Goal: Task Accomplishment & Management: Manage account settings

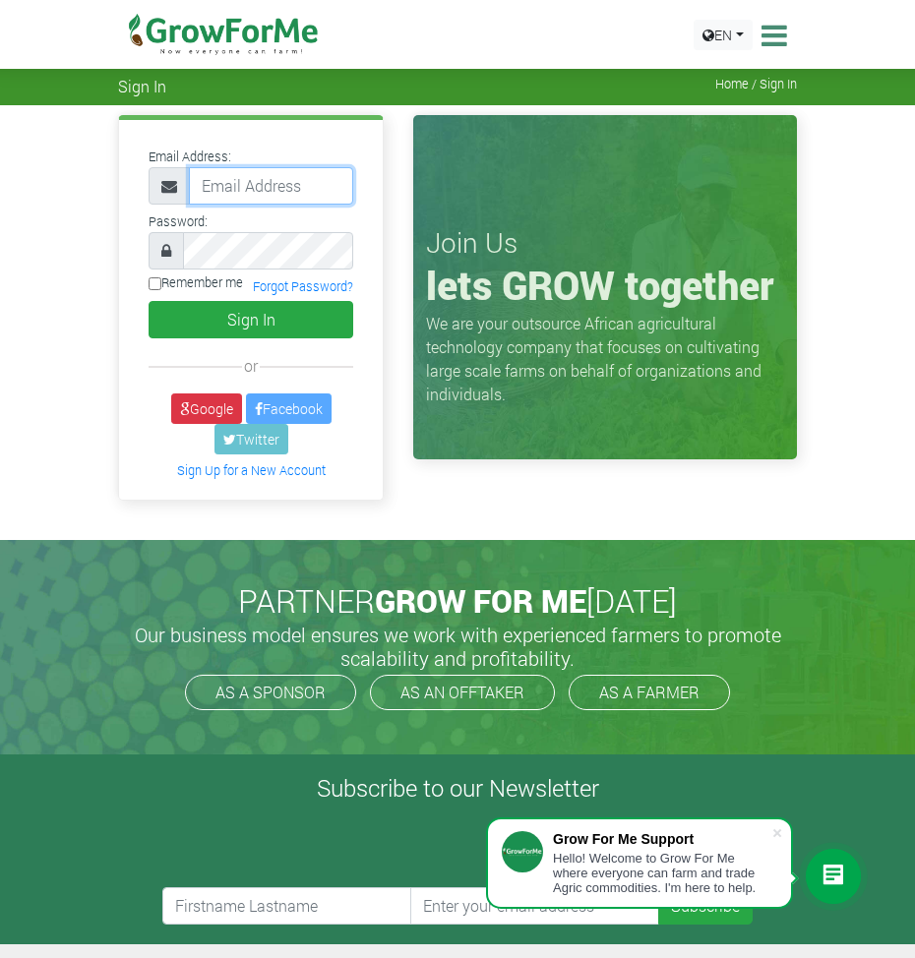
click at [235, 191] on input "email" at bounding box center [271, 185] width 164 height 37
click at [235, 190] on input "email" at bounding box center [271, 185] width 164 height 37
click at [339, 196] on input "emmanuelpalmatic@gmail.com" at bounding box center [271, 185] width 164 height 37
type input "@"
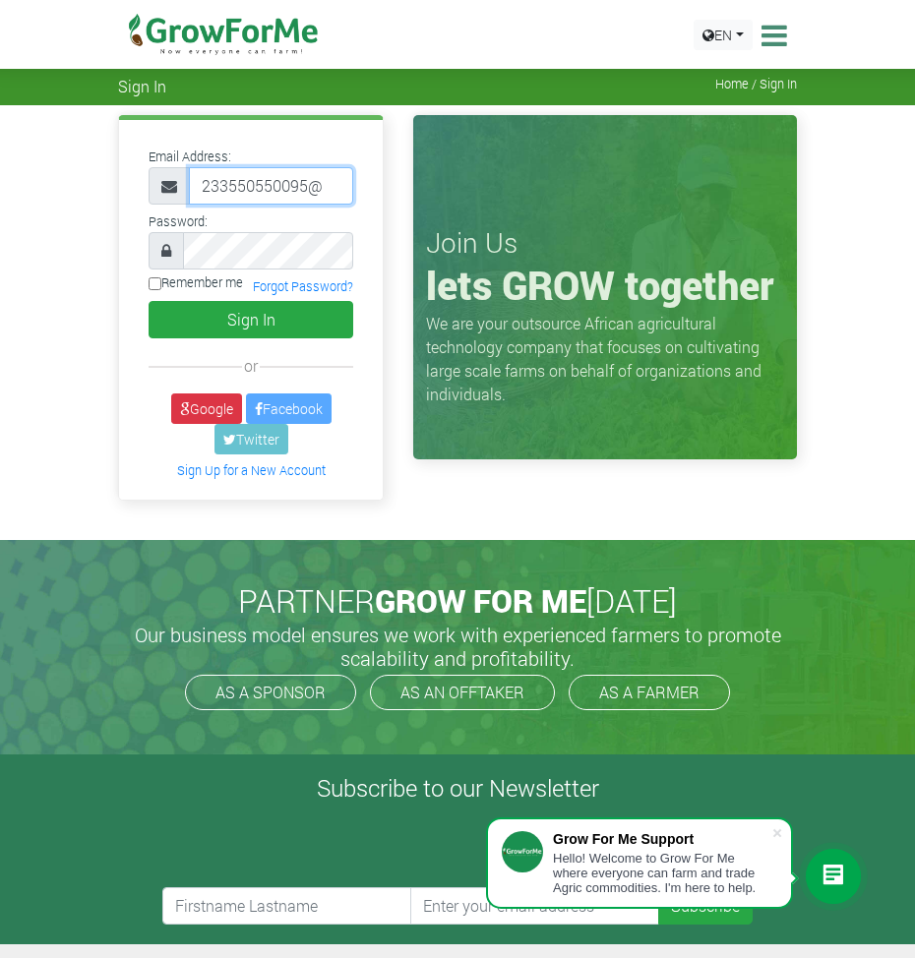
type input "233550550095@growforme.com"
click at [151, 282] on input "Remember me" at bounding box center [155, 283] width 13 height 13
click at [154, 285] on input "Remember me" at bounding box center [155, 283] width 13 height 13
checkbox input "false"
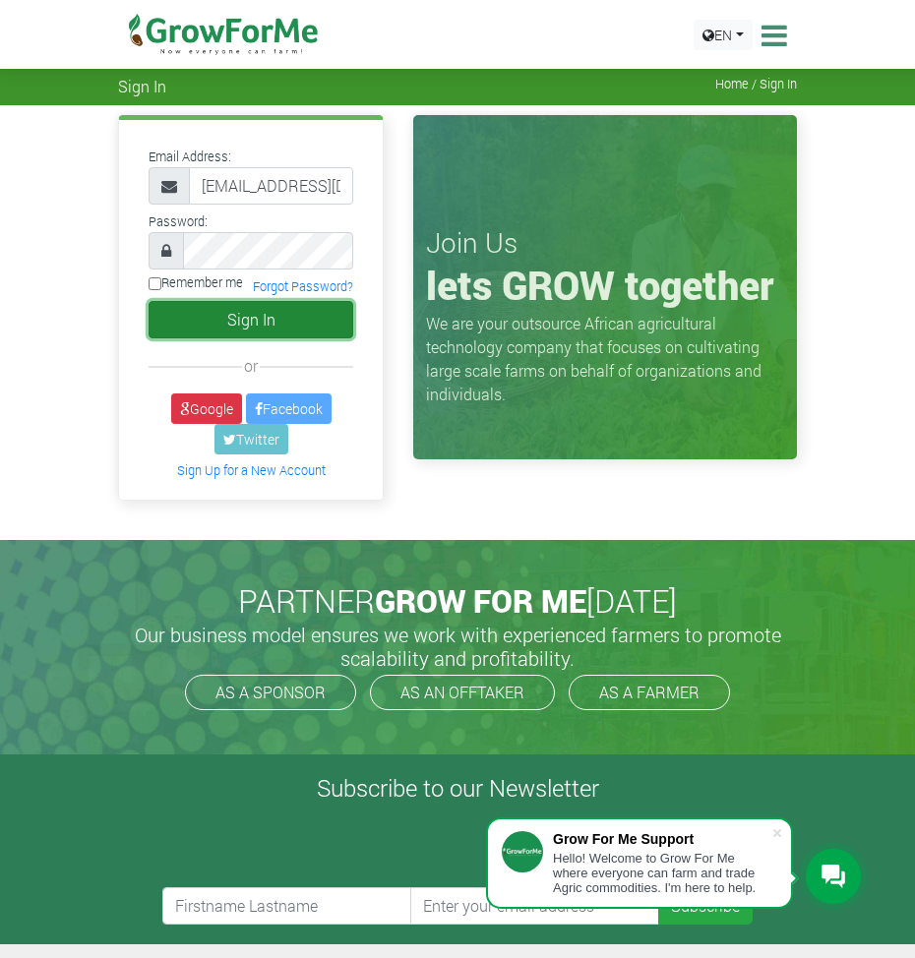
click at [279, 318] on button "Sign In" at bounding box center [251, 319] width 205 height 37
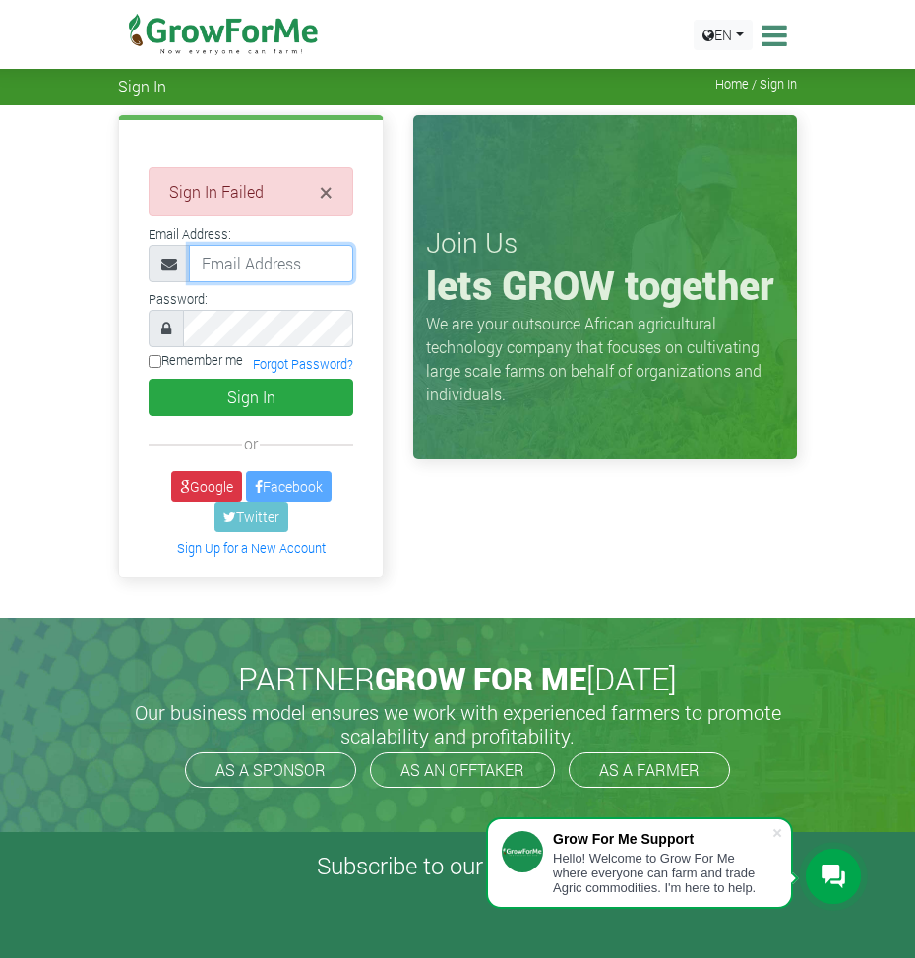
click at [284, 264] on input "email" at bounding box center [271, 263] width 164 height 37
type input "[EMAIL_ADDRESS][DOMAIN_NAME]"
drag, startPoint x: 292, startPoint y: 267, endPoint x: 403, endPoint y: 279, distance: 111.9
click at [403, 279] on div "× Sign In Failed Email Address: Password:" at bounding box center [457, 351] width 708 height 472
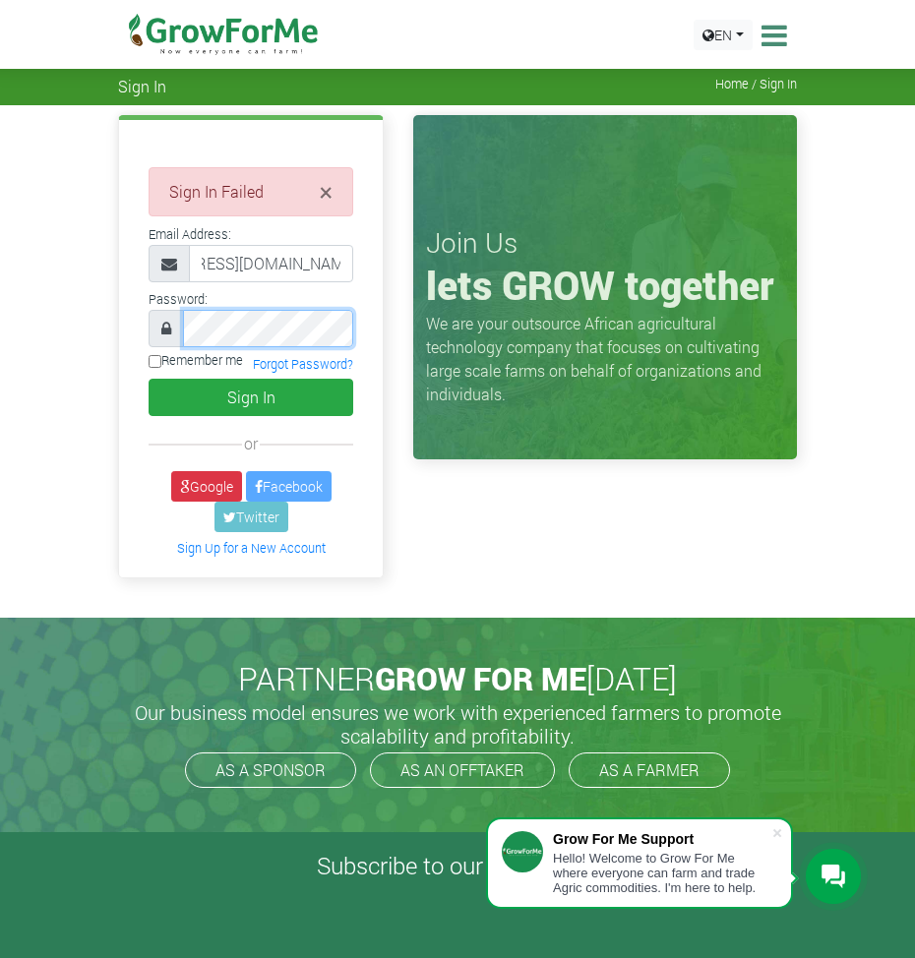
scroll to position [0, 0]
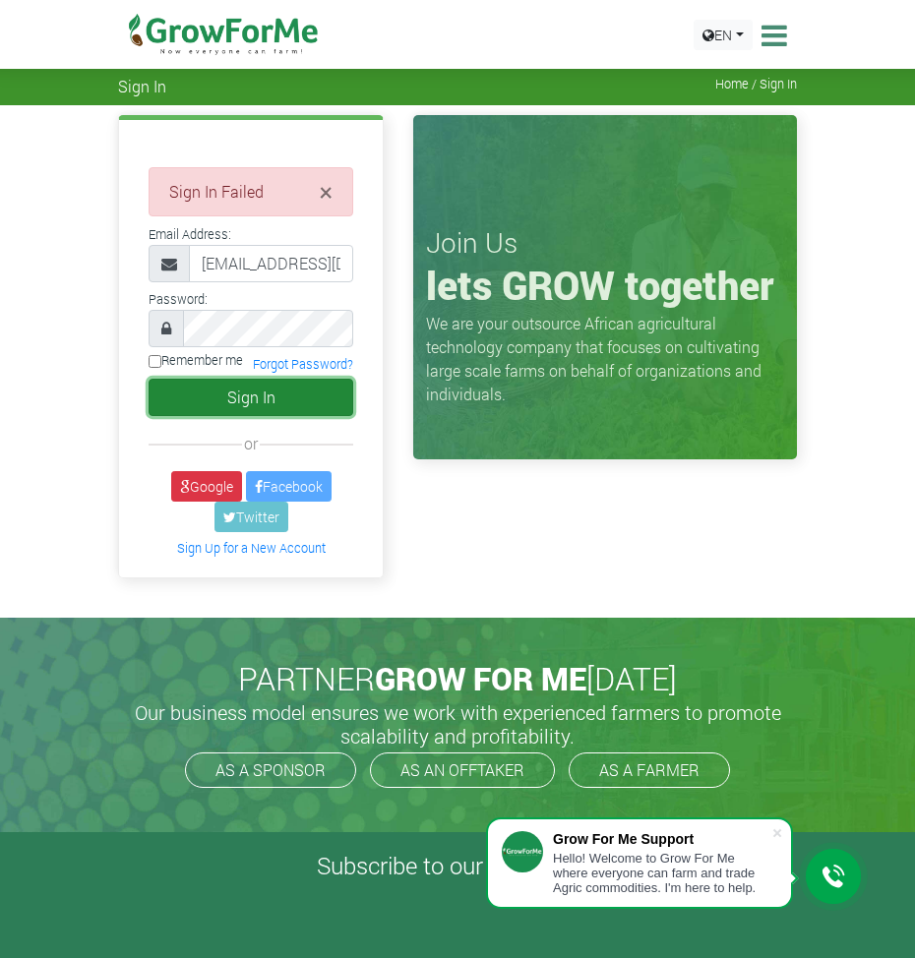
click at [240, 396] on button "Sign In" at bounding box center [251, 397] width 205 height 37
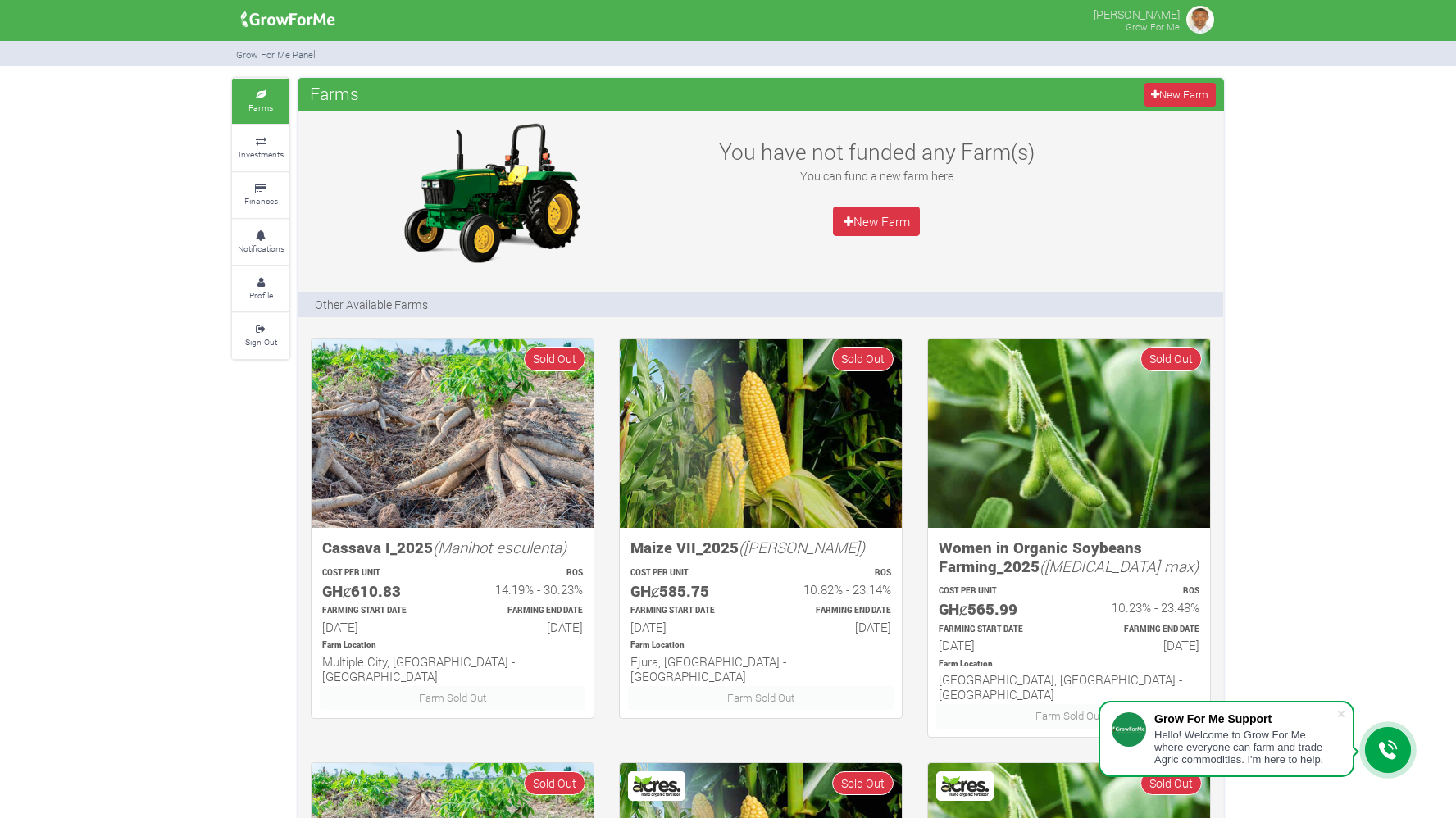
click at [748, 25] on img at bounding box center [1200, 19] width 33 height 32
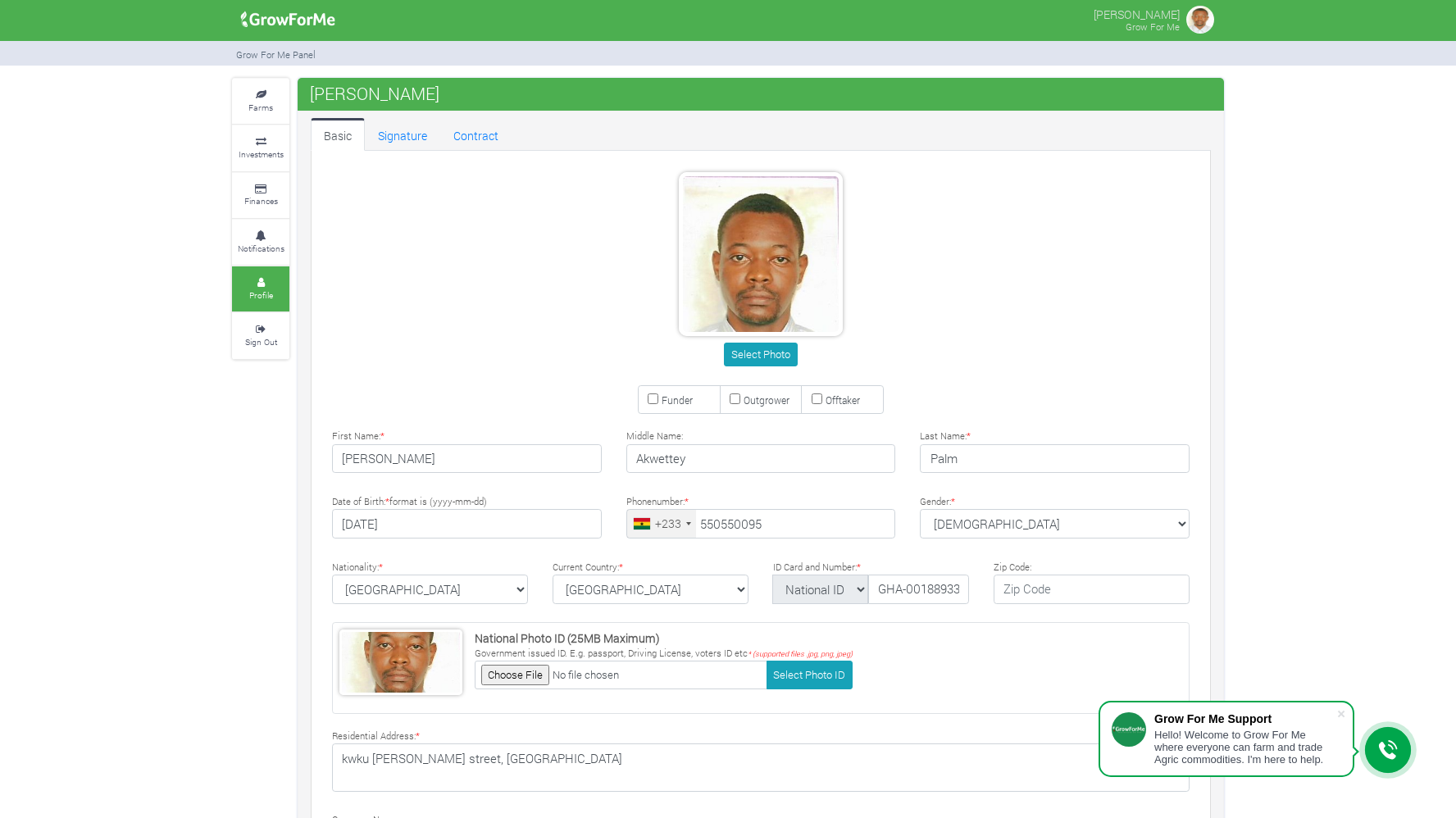
type input "55 055 0095"
click at [1051, 302] on div "Select Photo" at bounding box center [761, 272] width 907 height 200
click at [406, 136] on link "Signature" at bounding box center [403, 134] width 76 height 32
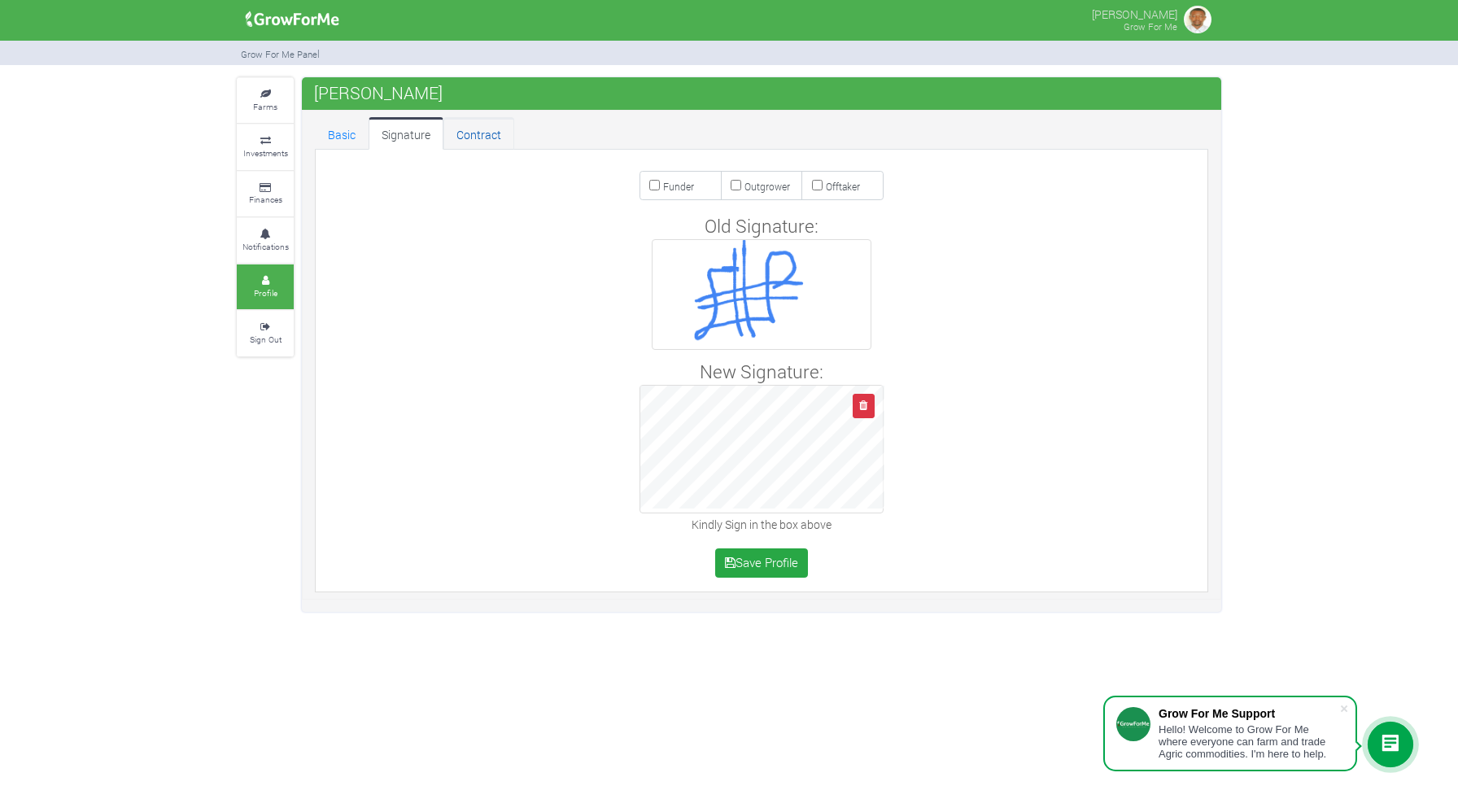
click at [484, 128] on link "Contract" at bounding box center [479, 133] width 71 height 32
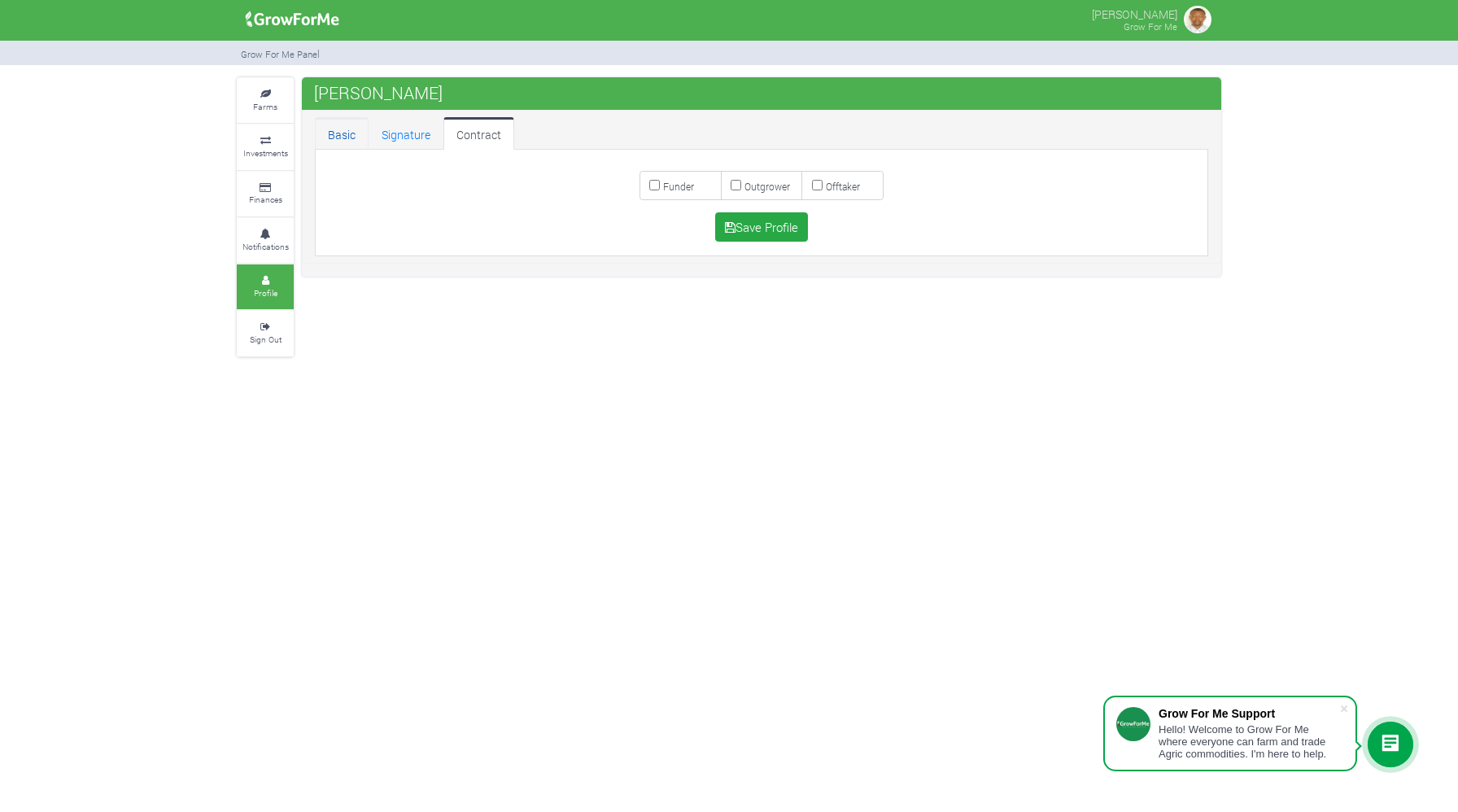
click at [352, 136] on link "Basic" at bounding box center [342, 133] width 54 height 32
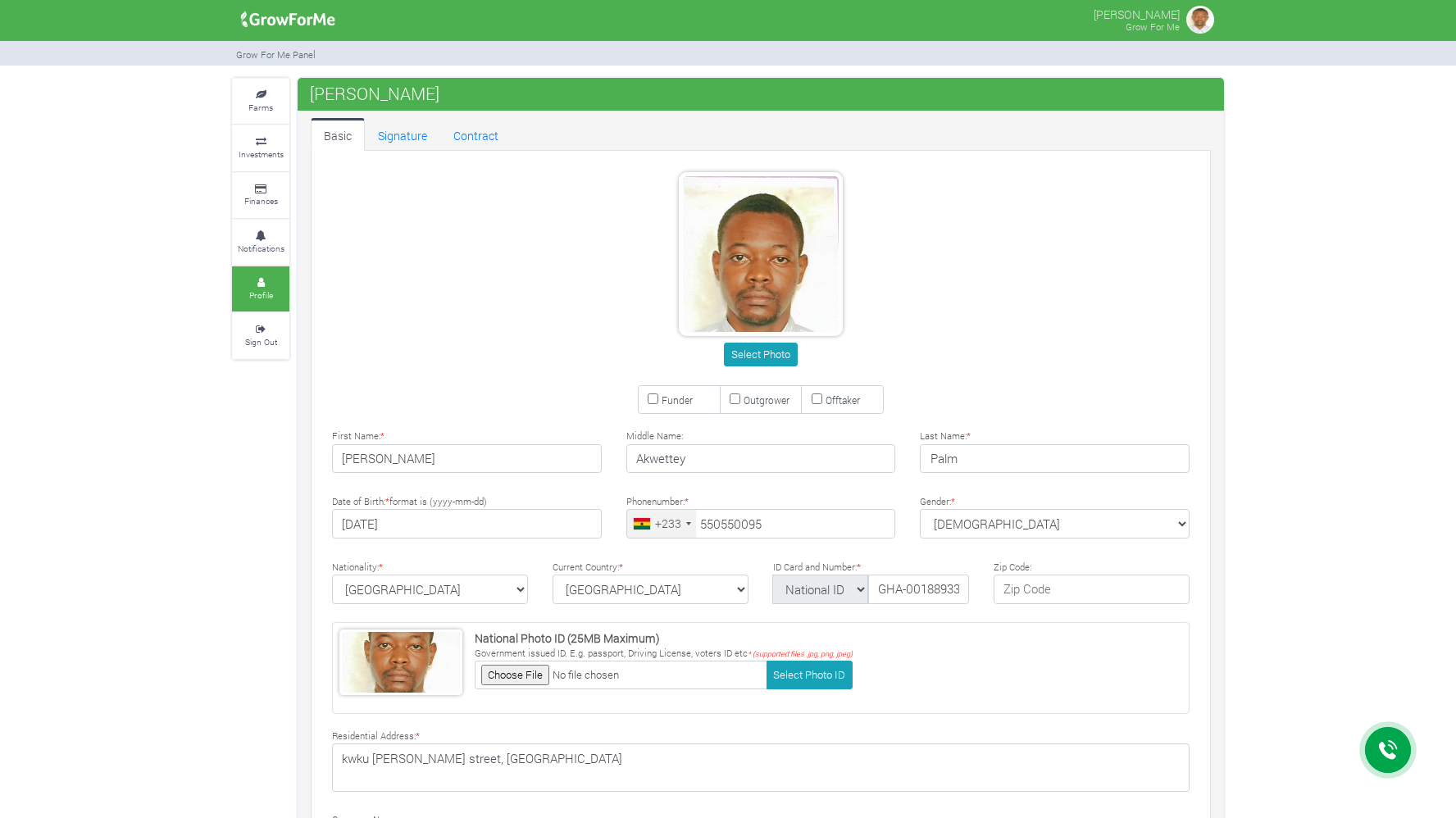
type input "55 055 0095"
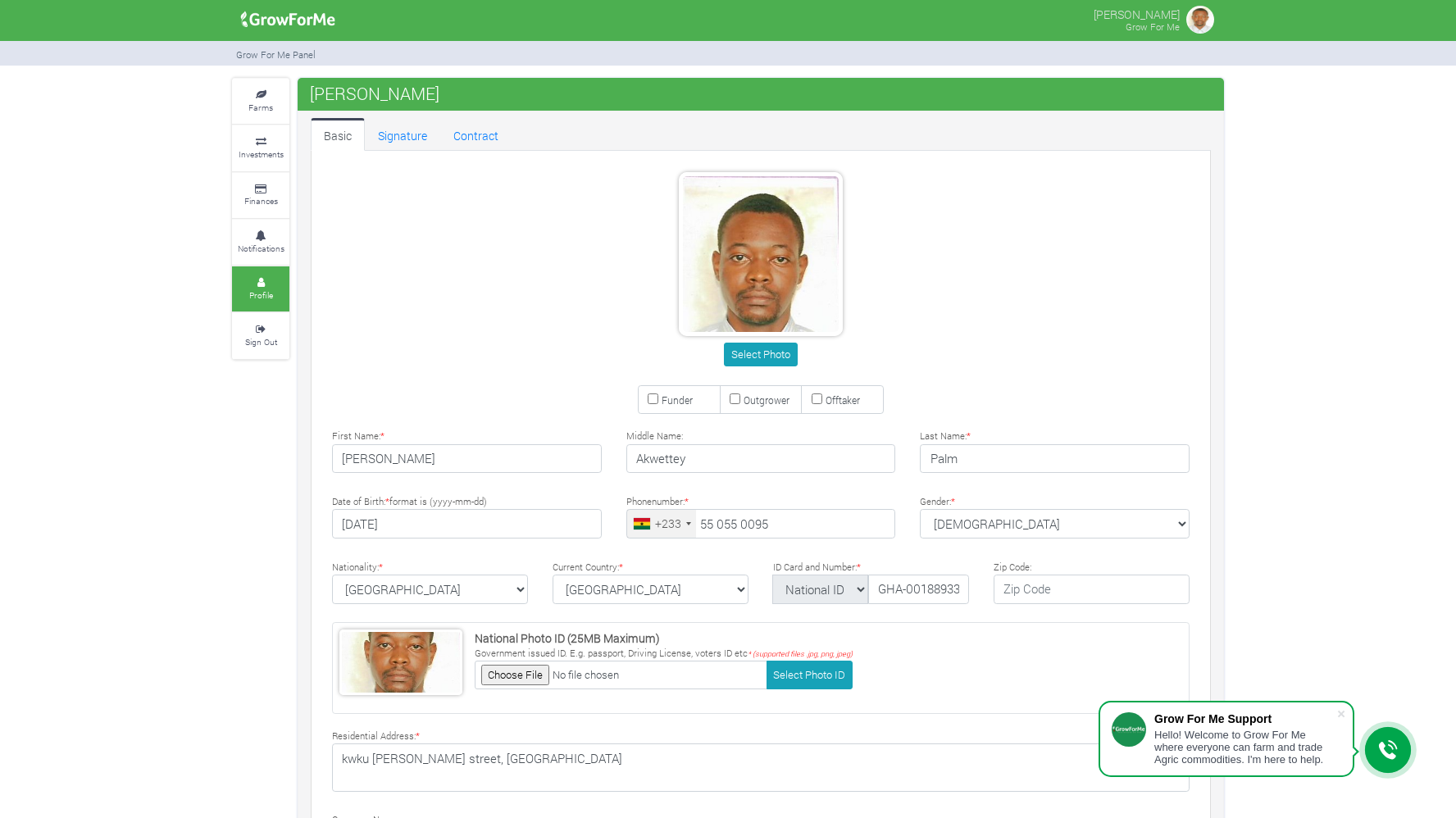
click at [1093, 307] on div "Select Photo" at bounding box center [761, 272] width 907 height 200
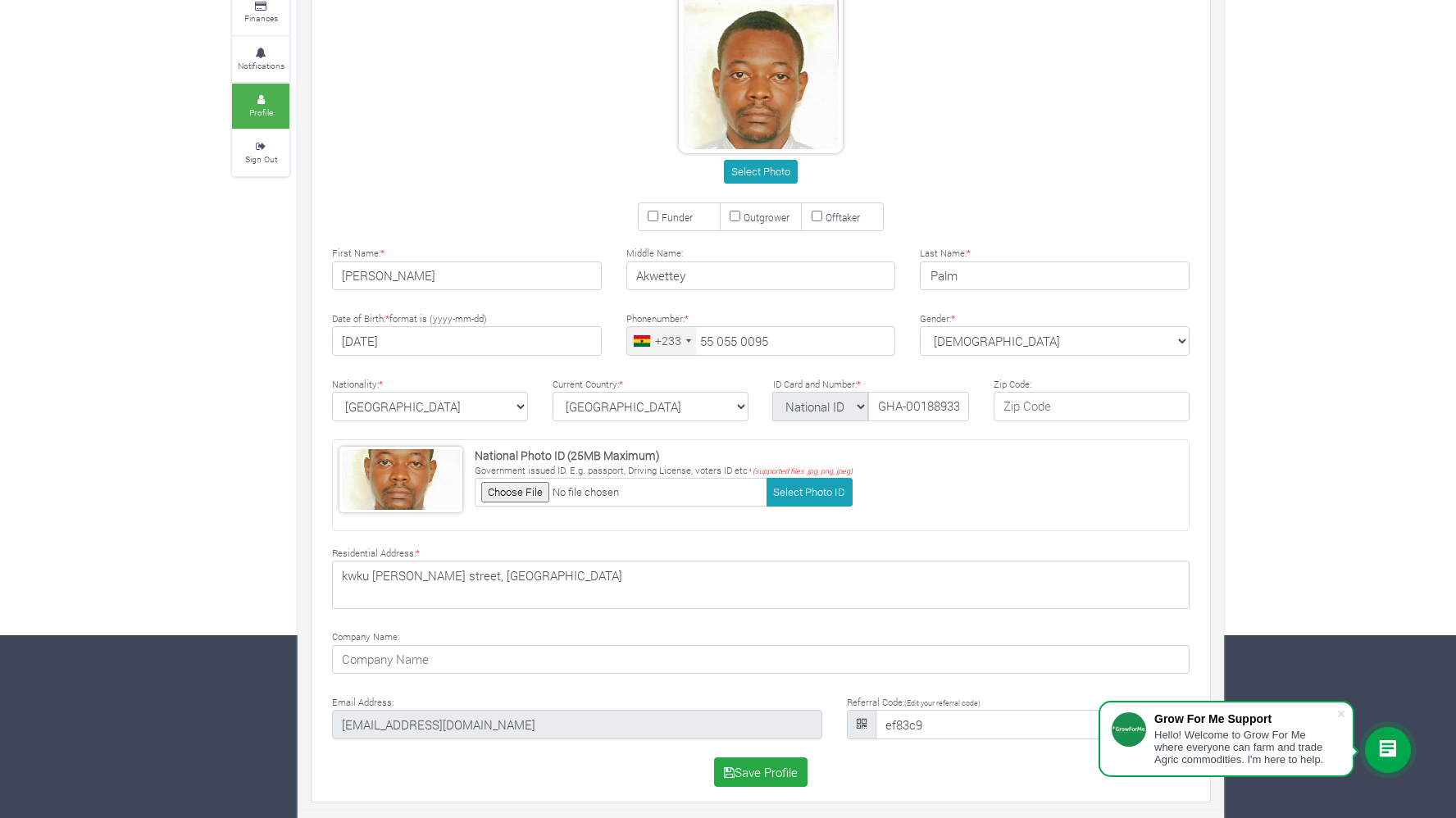
scroll to position [187, 0]
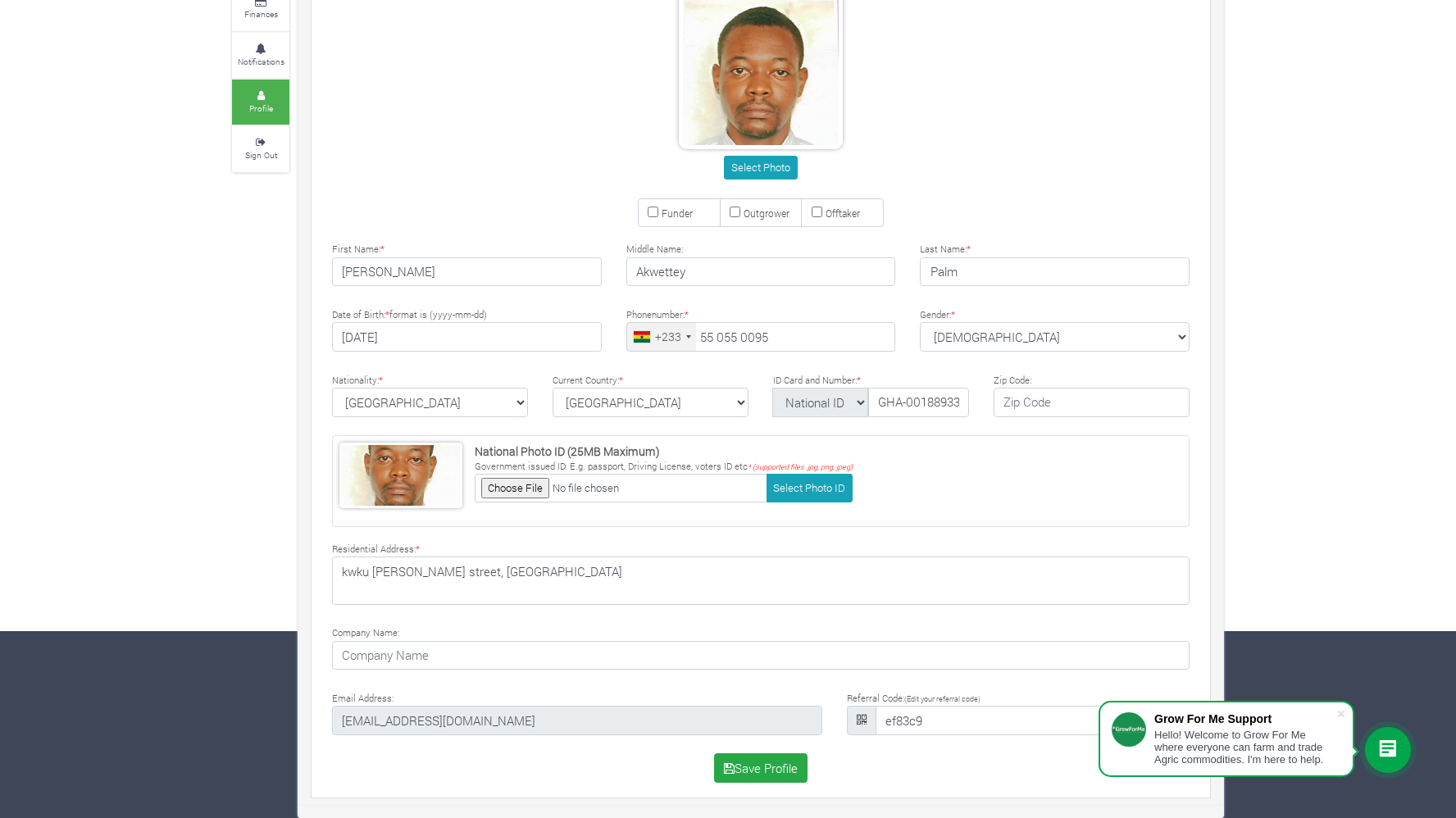
click at [1293, 132] on div "Farms Investments Finances Notifications Profile Sign Out Emmanuel Palm" at bounding box center [728, 354] width 1456 height 927
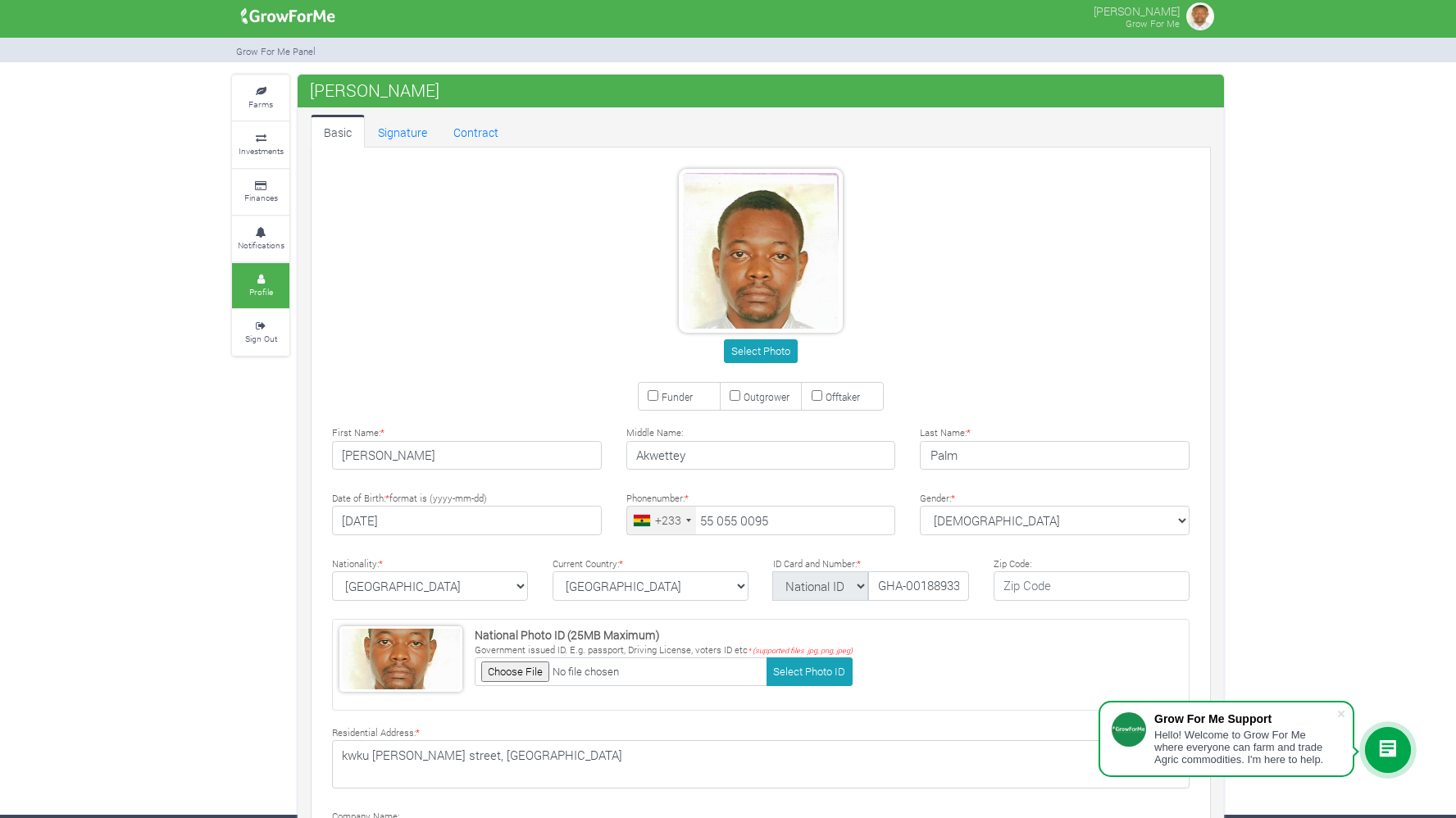
scroll to position [0, 0]
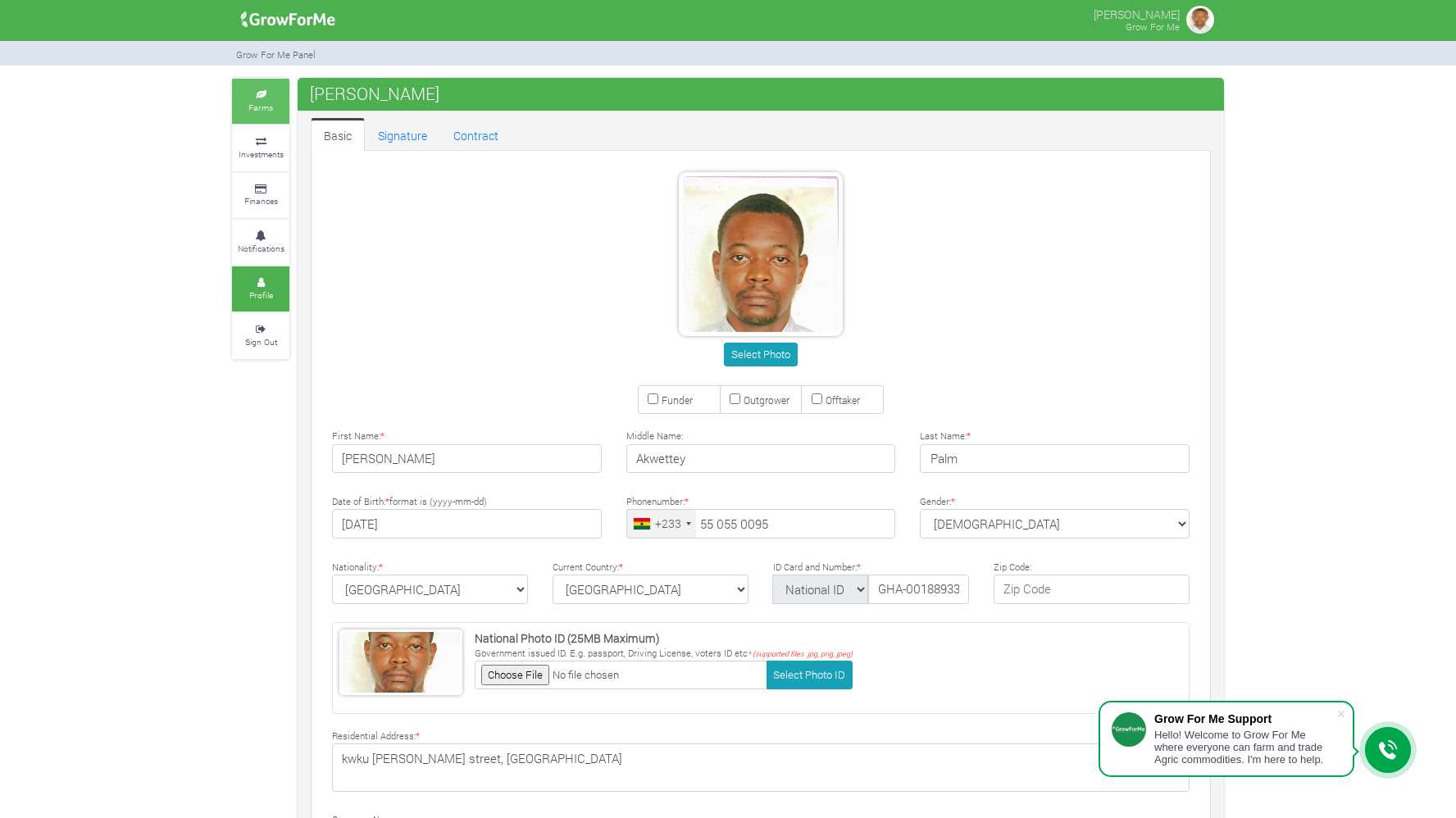
click at [254, 105] on small "Farms" at bounding box center [261, 107] width 25 height 12
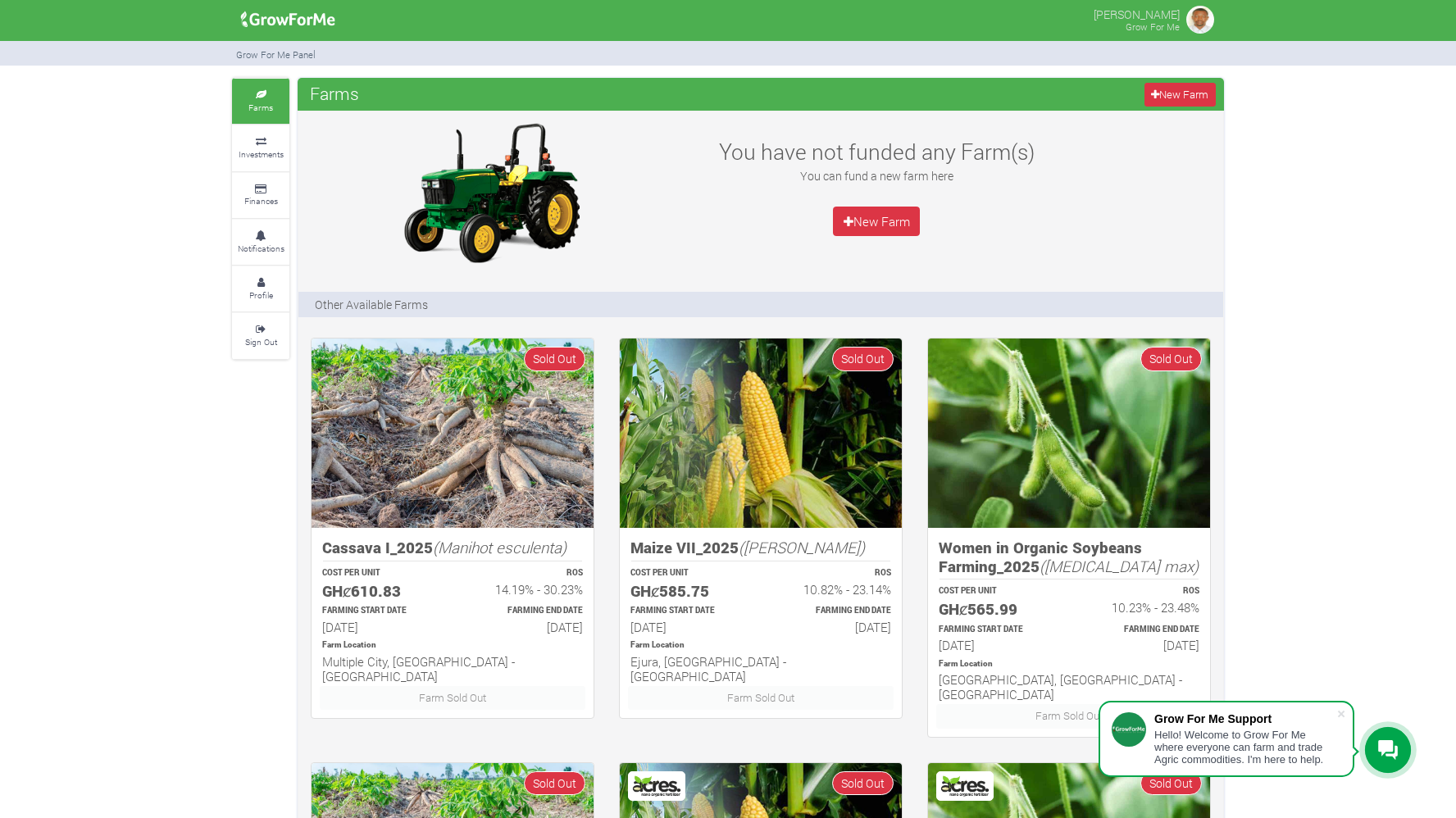
click at [1203, 25] on img at bounding box center [1200, 19] width 33 height 32
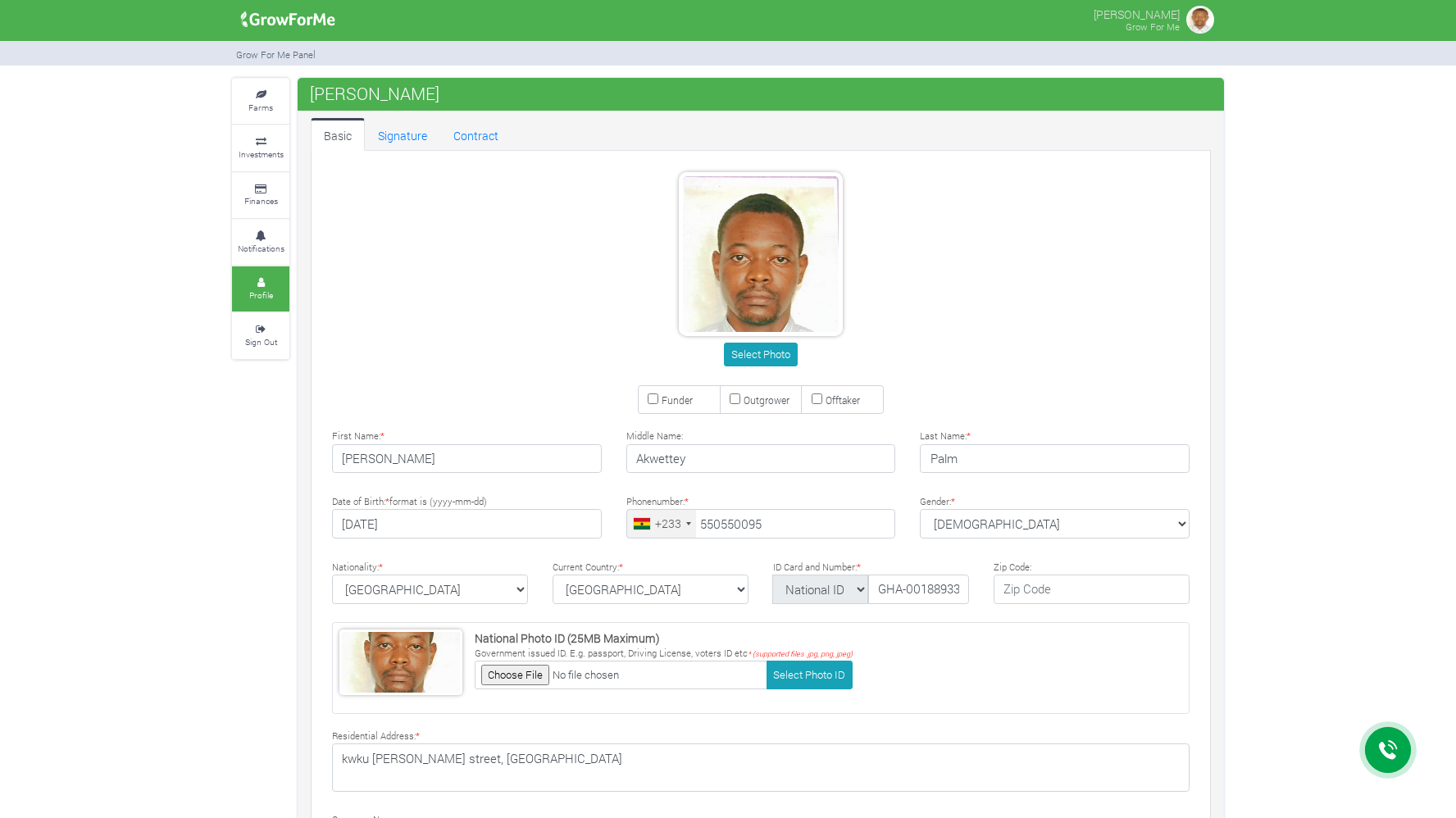
type input "55 055 0095"
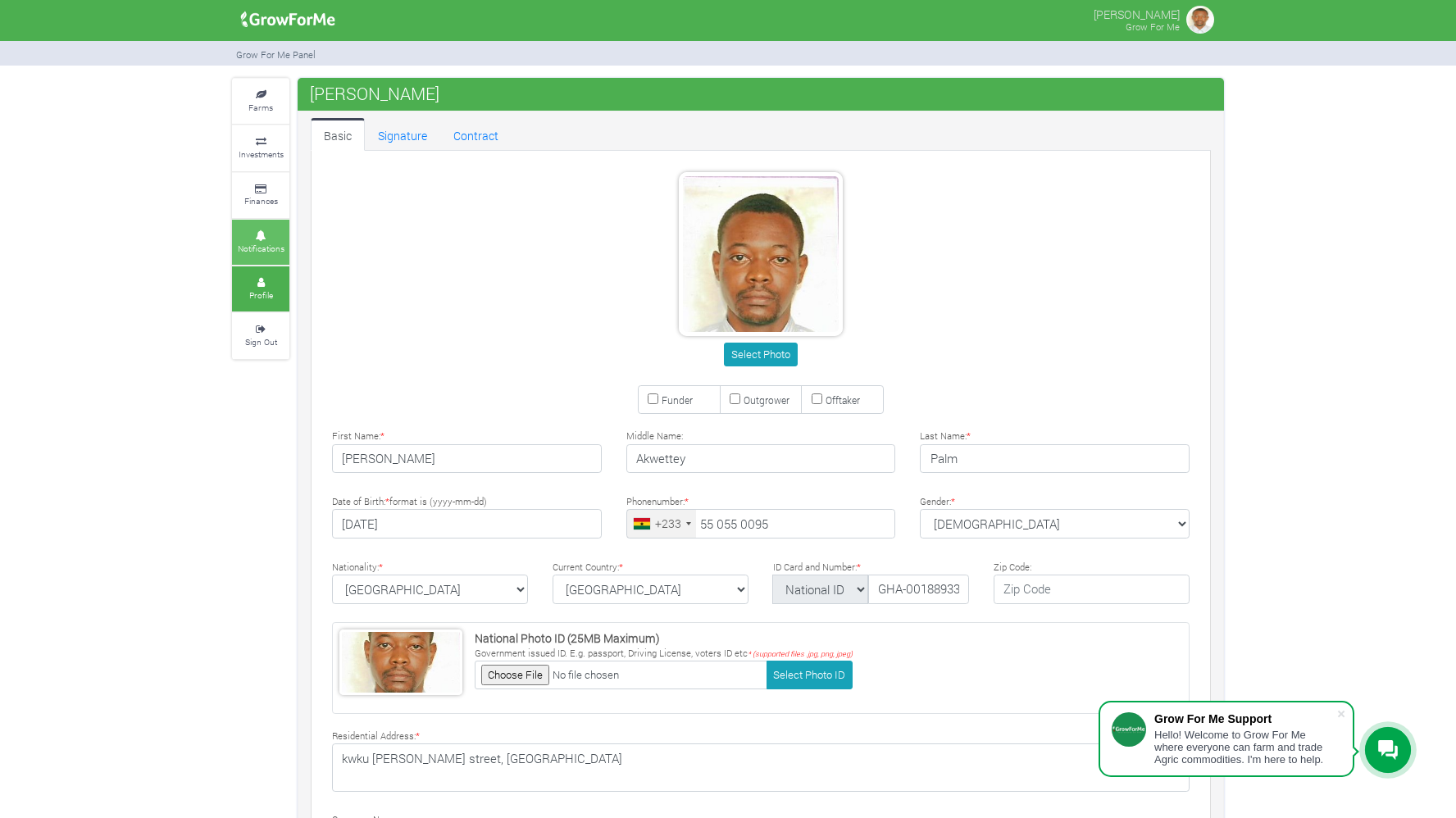
click at [268, 233] on icon at bounding box center [260, 236] width 49 height 8
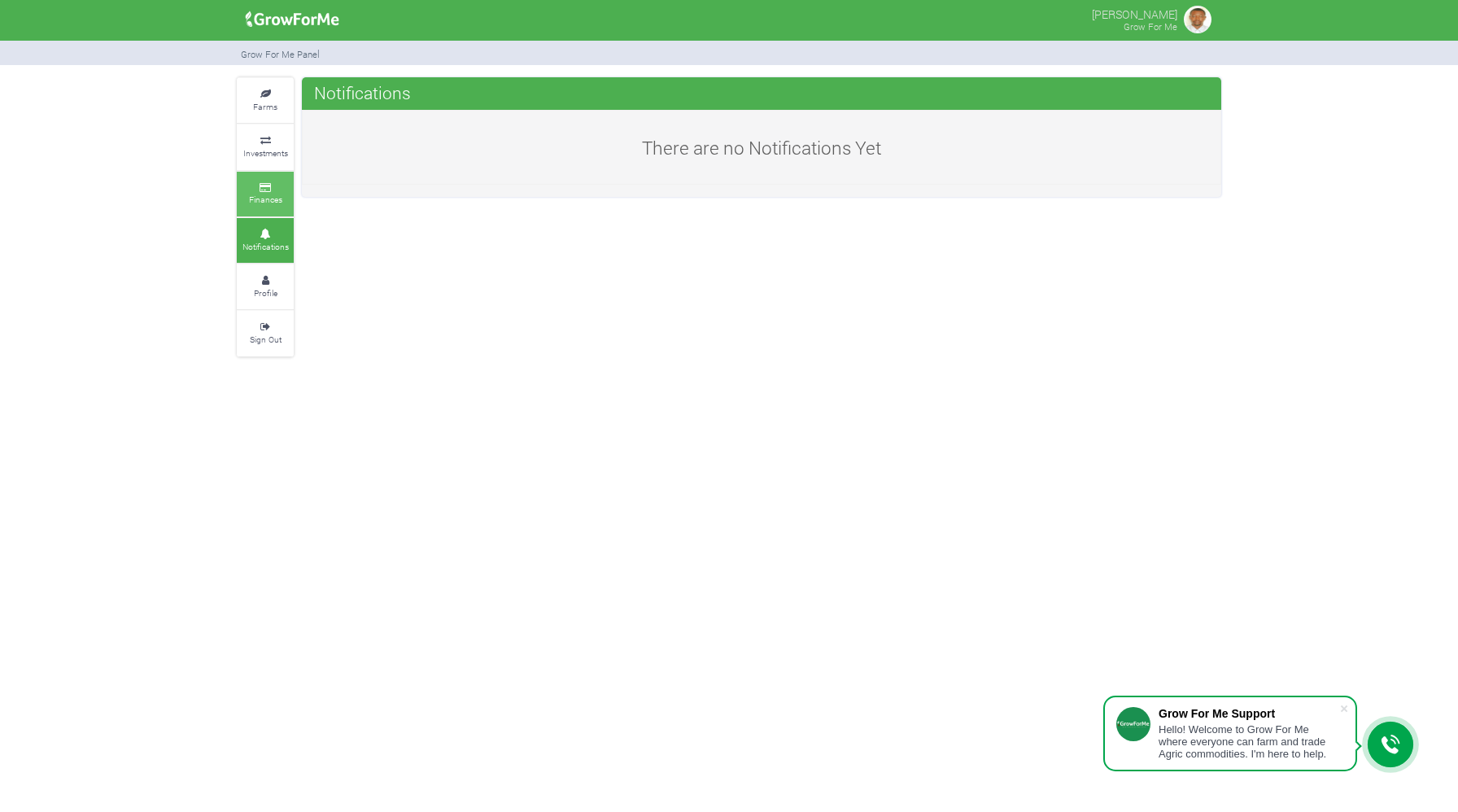
click at [263, 198] on small "Finances" at bounding box center [265, 199] width 33 height 12
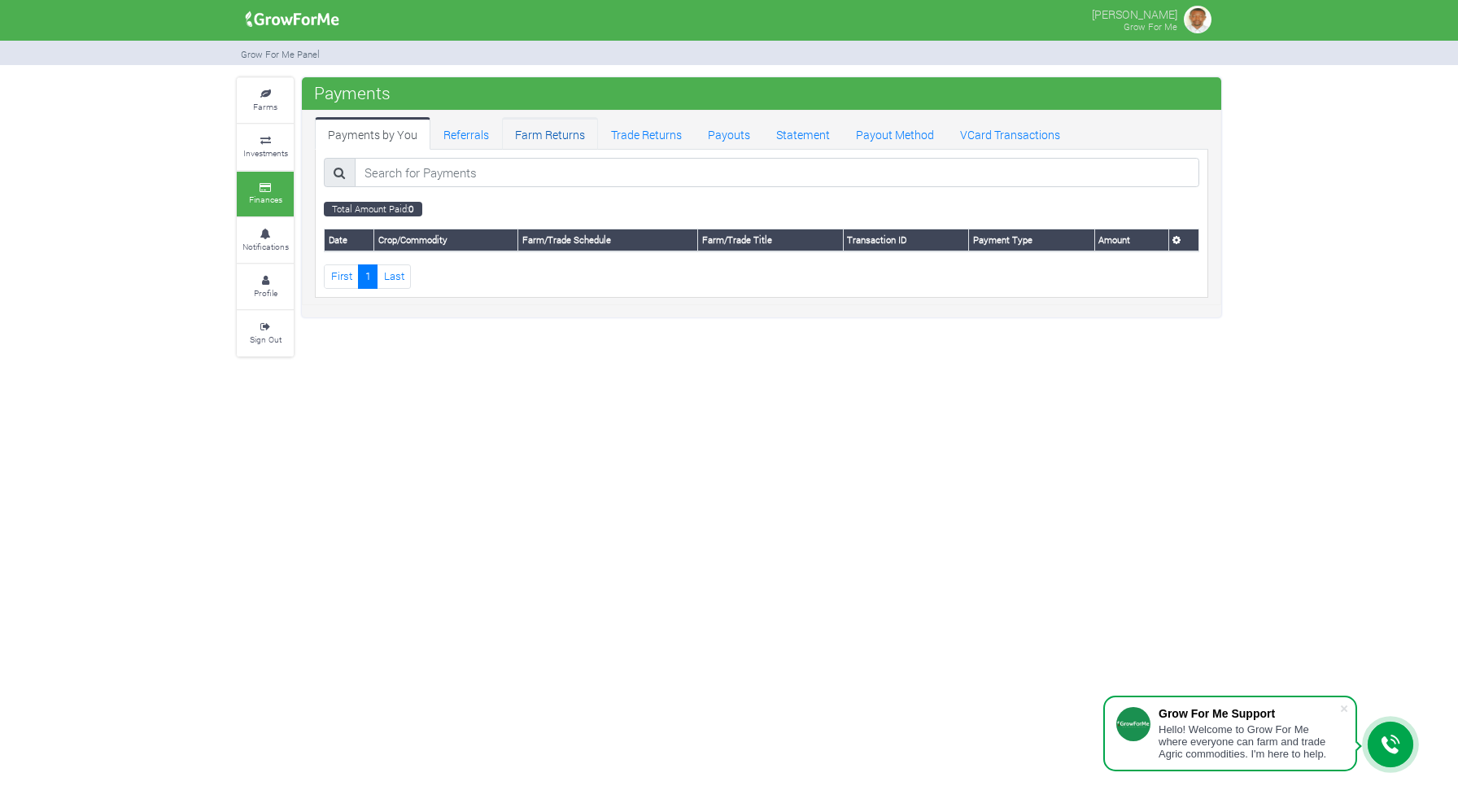
click at [555, 137] on link "Farm Returns" at bounding box center [550, 133] width 96 height 32
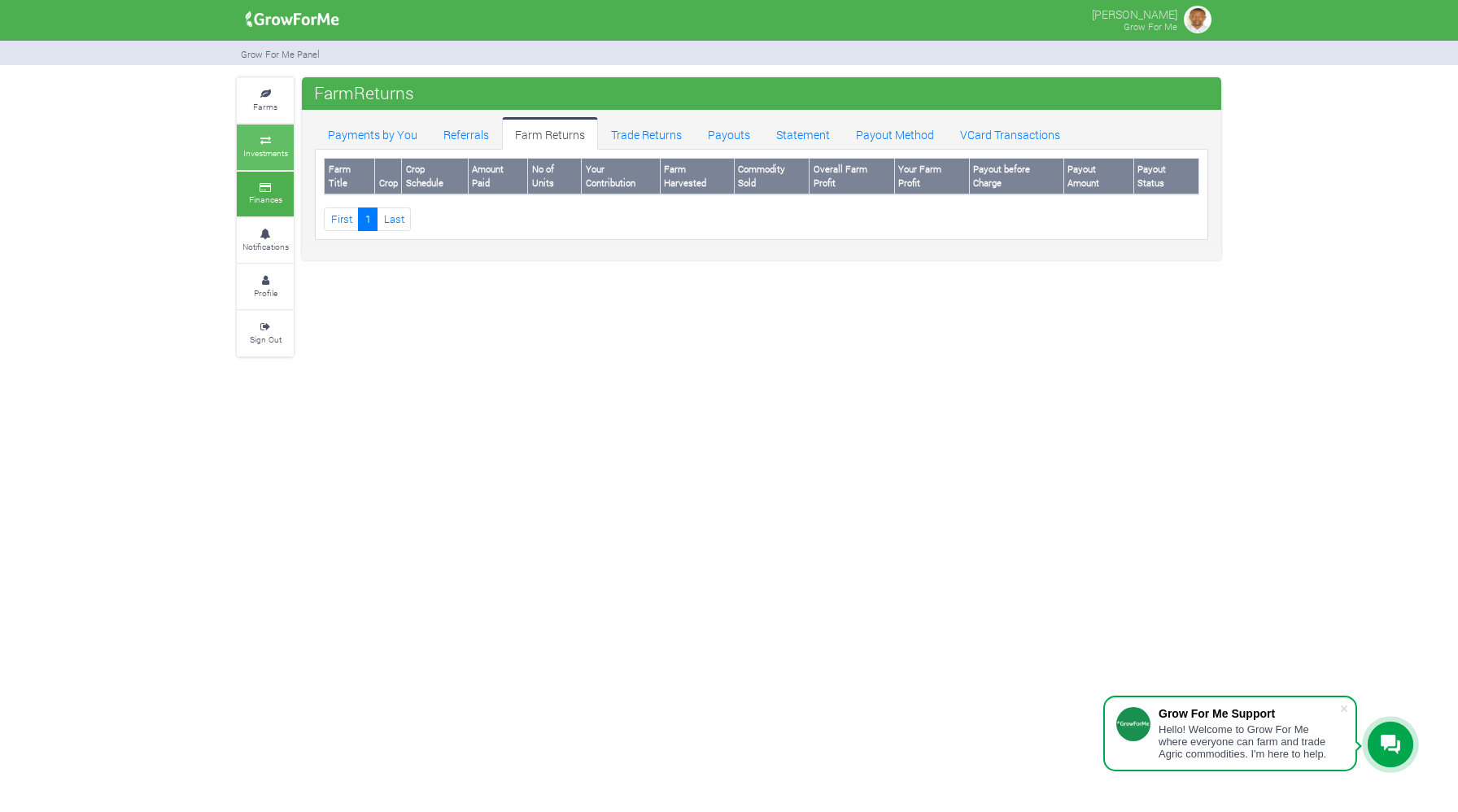
click at [266, 155] on small "Investments" at bounding box center [265, 153] width 45 height 12
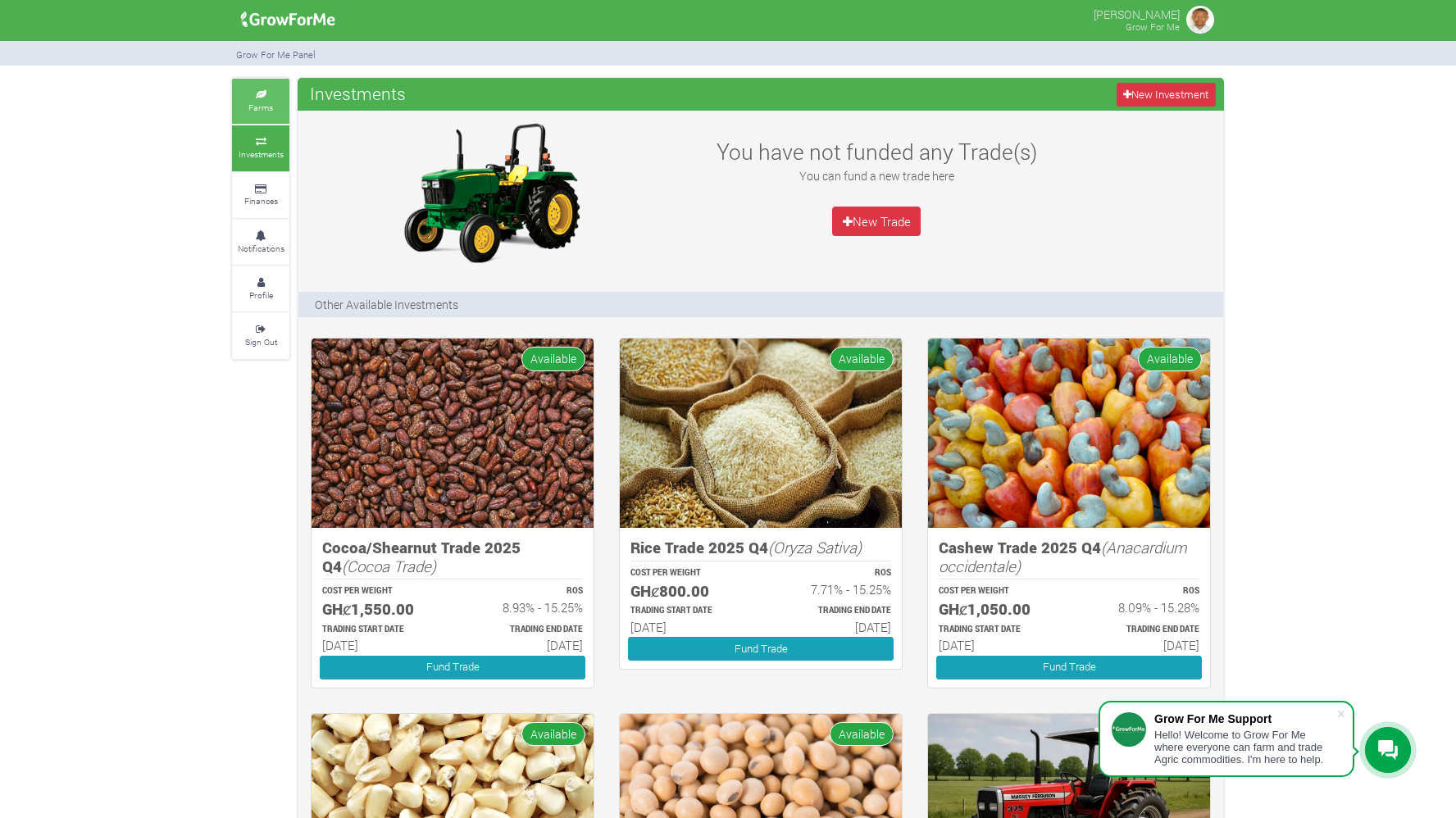
click at [272, 101] on link "Farms" at bounding box center [260, 101] width 58 height 45
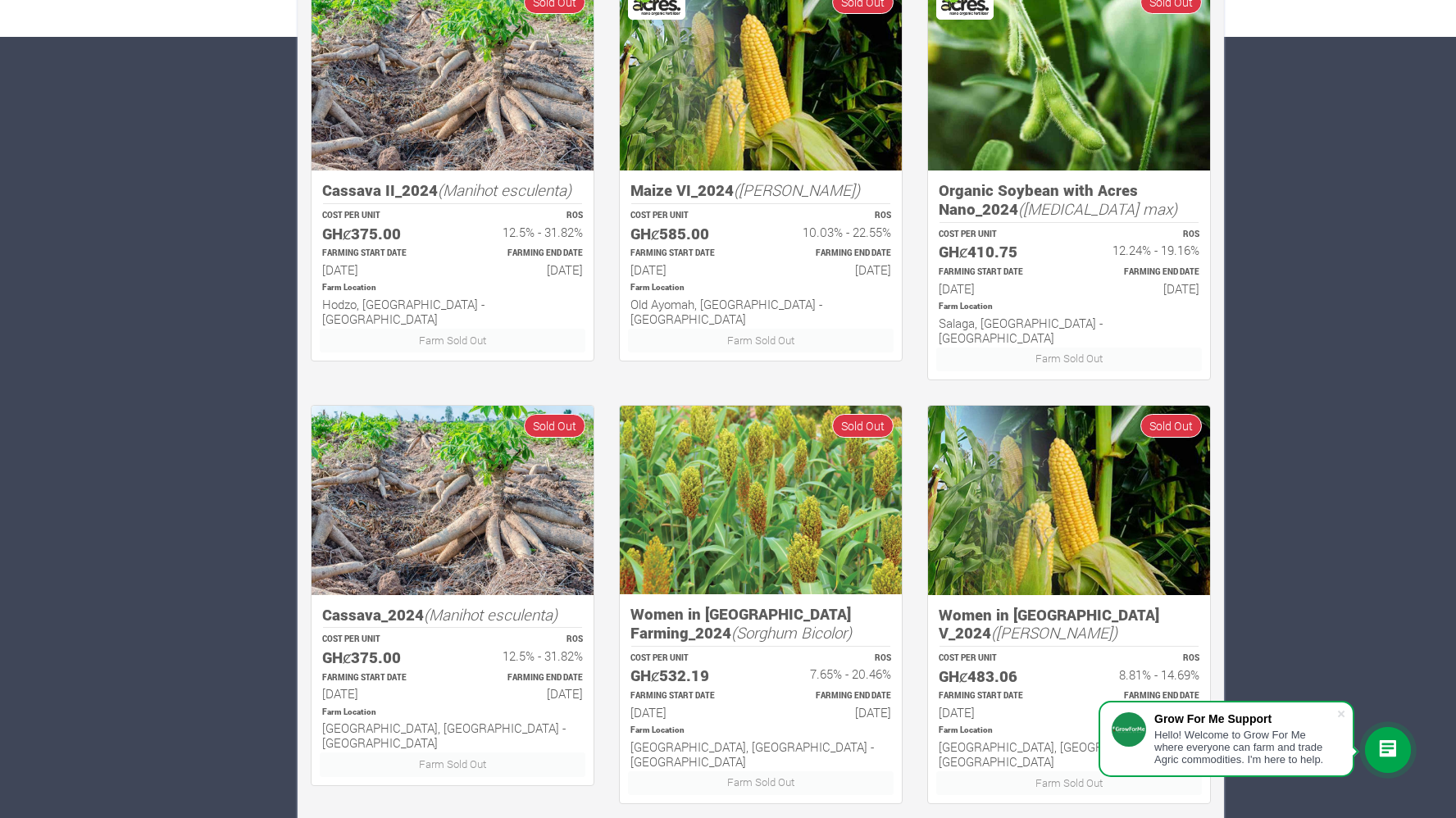
scroll to position [800, 0]
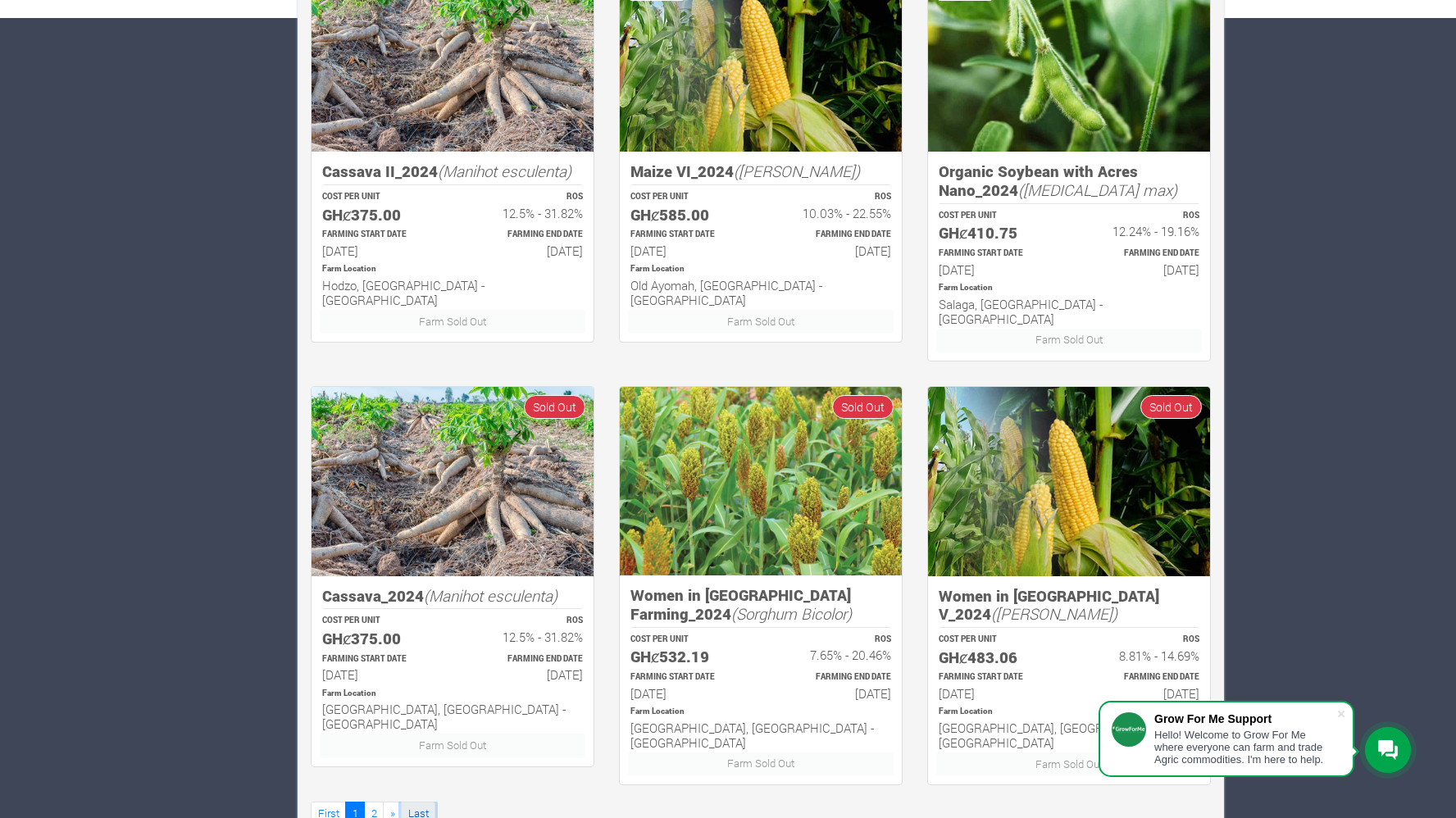
click at [418, 801] on link "Last" at bounding box center [418, 813] width 34 height 24
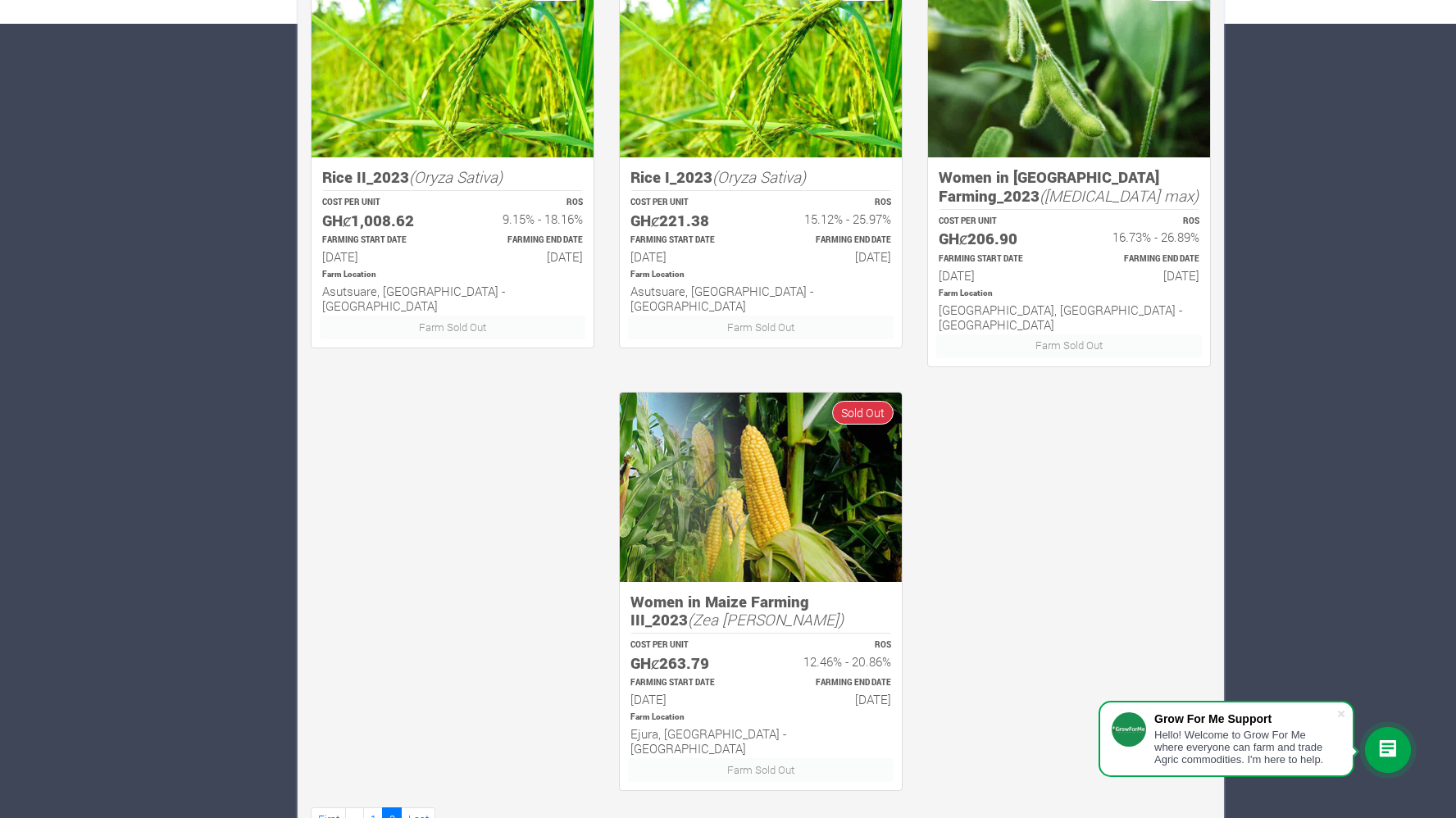
scroll to position [801, 0]
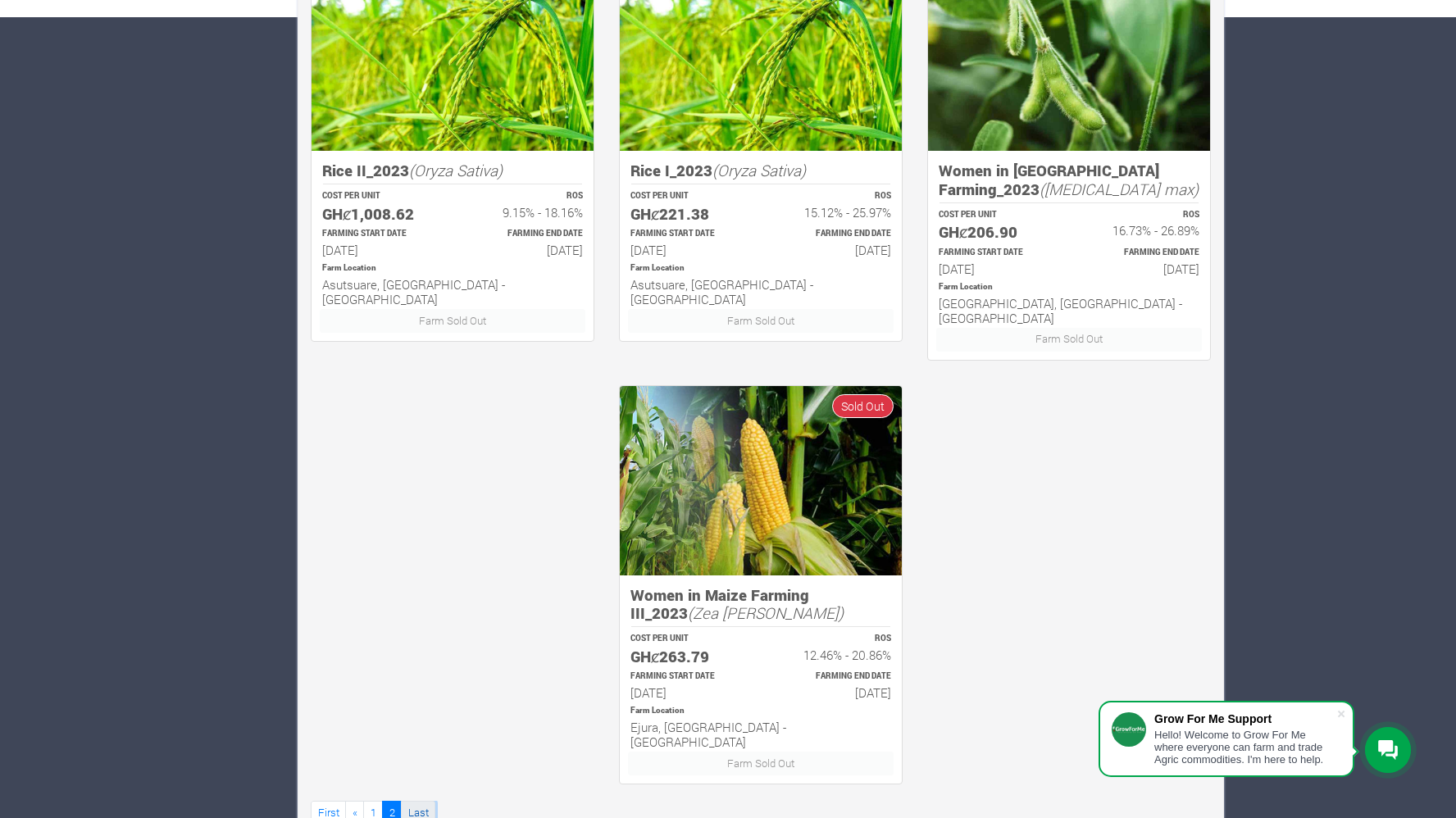
click at [420, 801] on link "Last" at bounding box center [418, 812] width 34 height 24
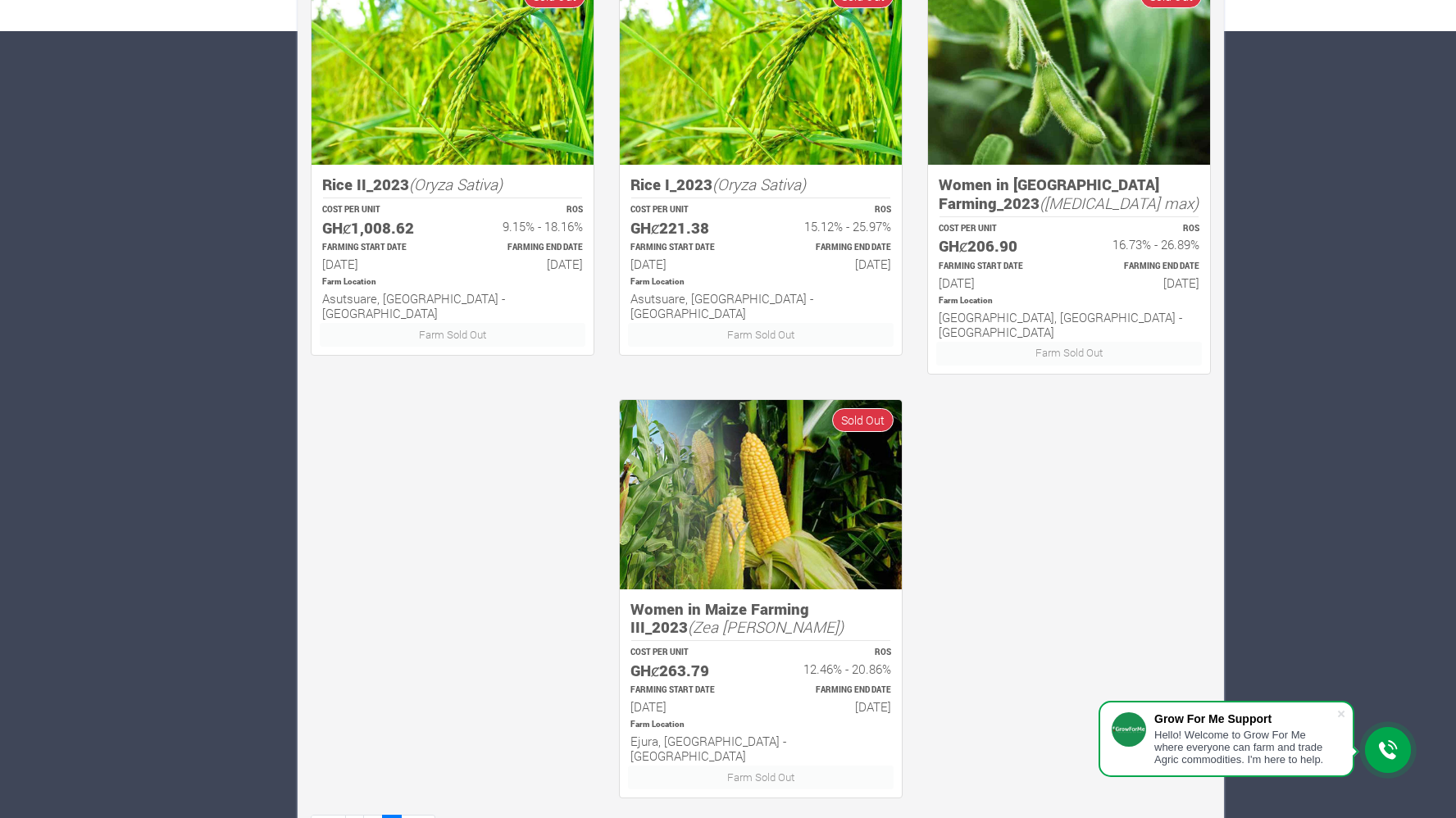
scroll to position [801, 0]
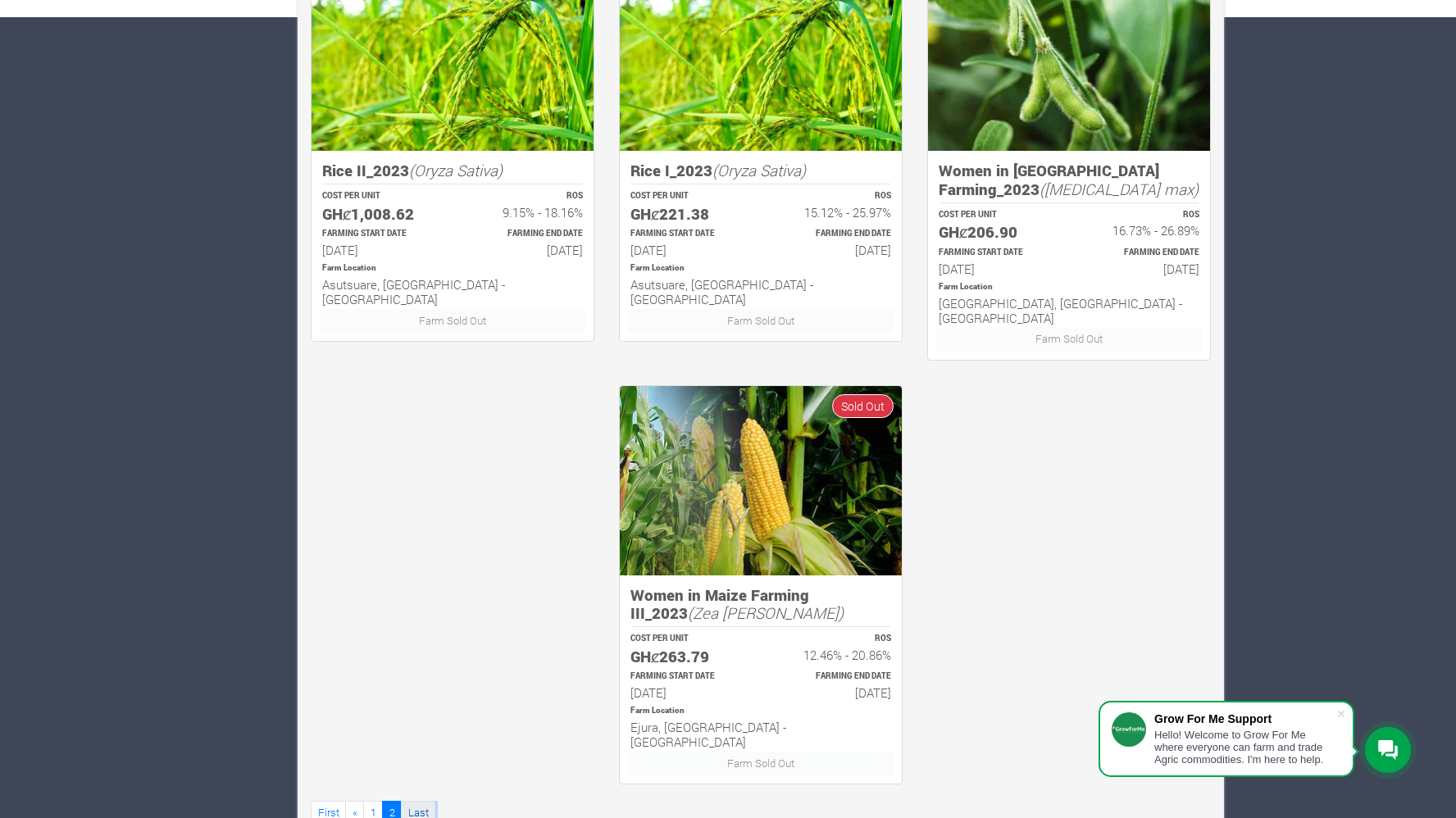
click at [417, 801] on link "Last" at bounding box center [418, 812] width 34 height 24
click at [332, 801] on link "First" at bounding box center [328, 812] width 35 height 24
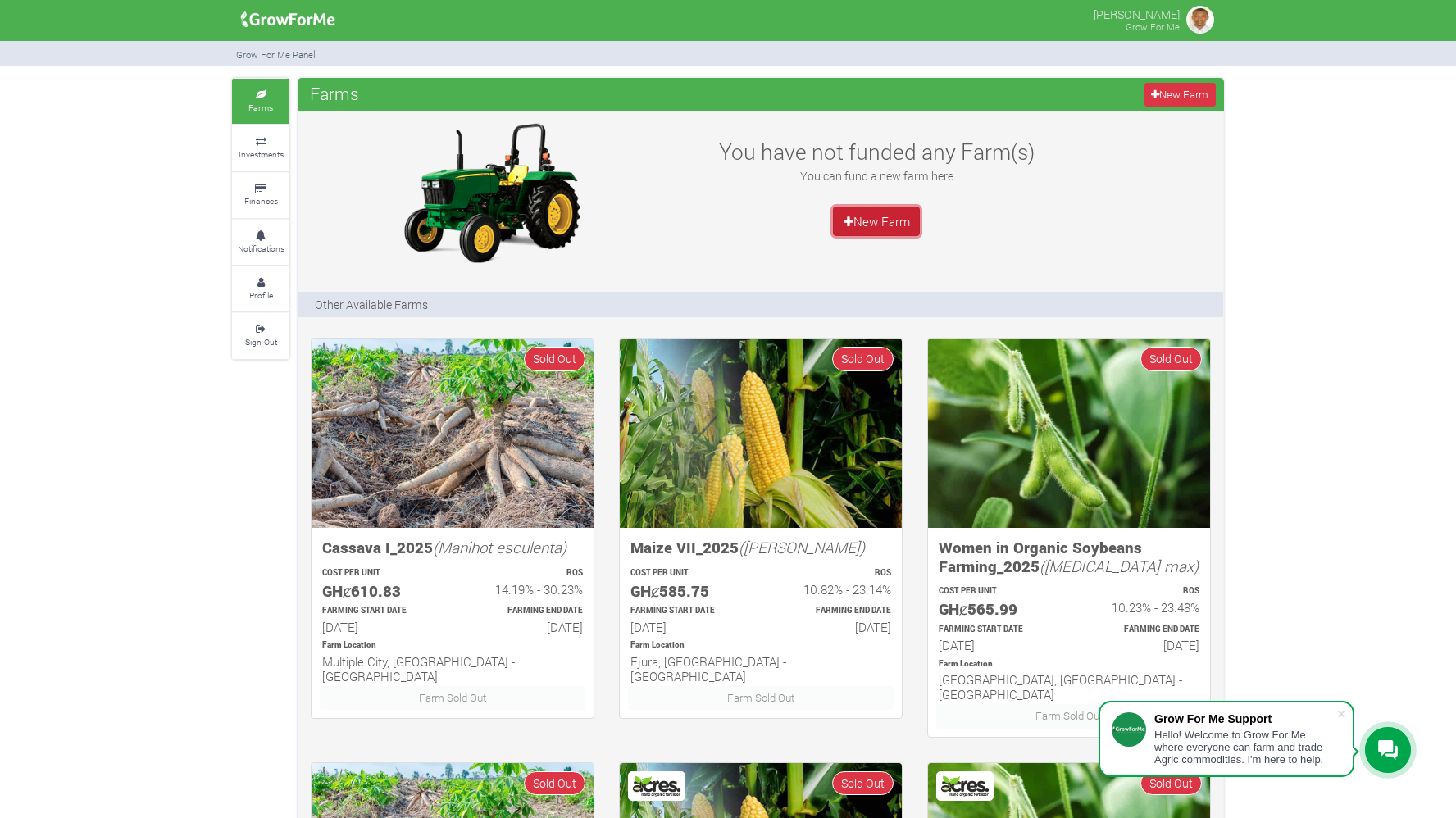
click at [871, 222] on link "New Farm" at bounding box center [877, 221] width 87 height 29
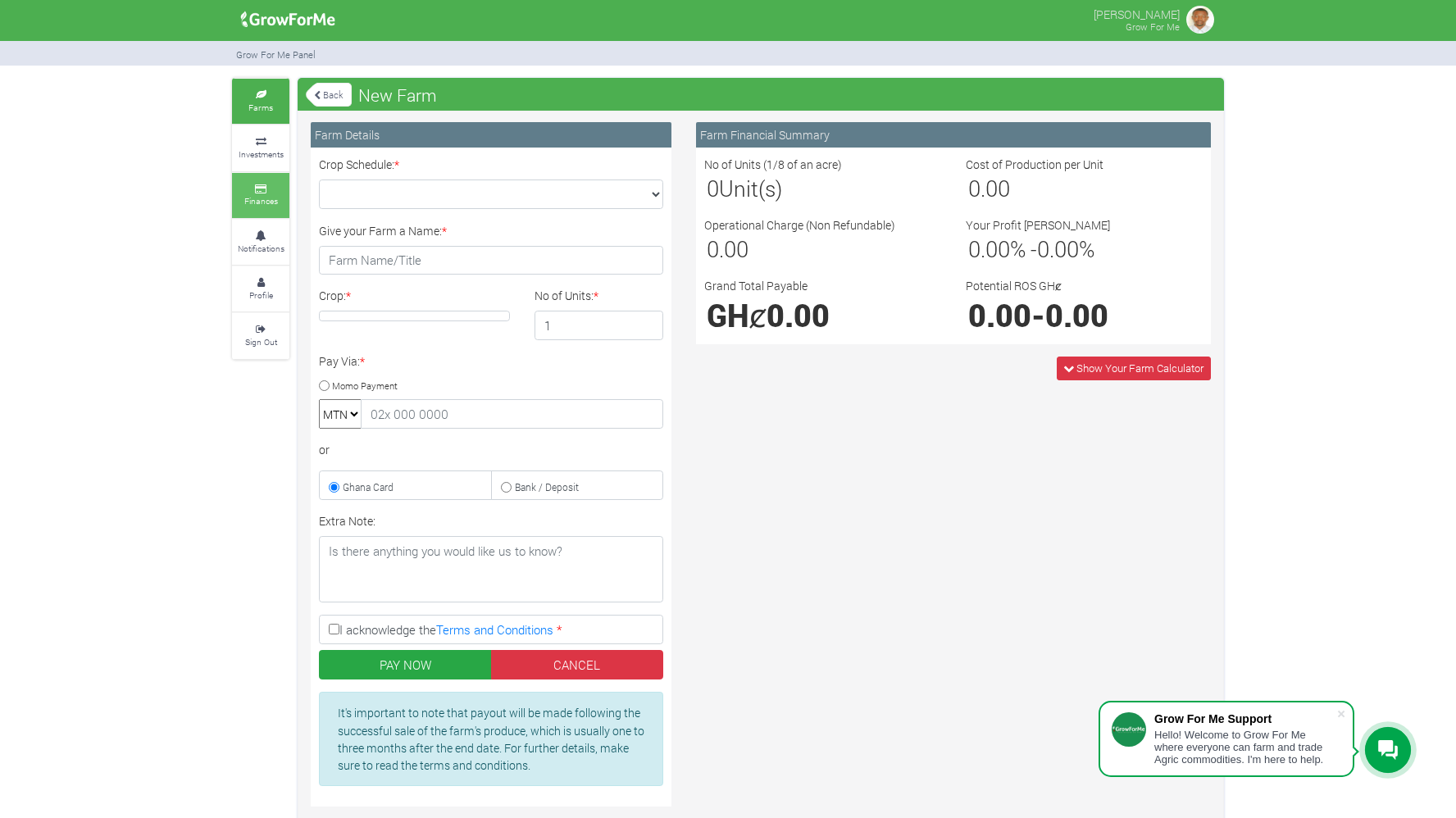
click at [258, 188] on icon at bounding box center [260, 189] width 49 height 8
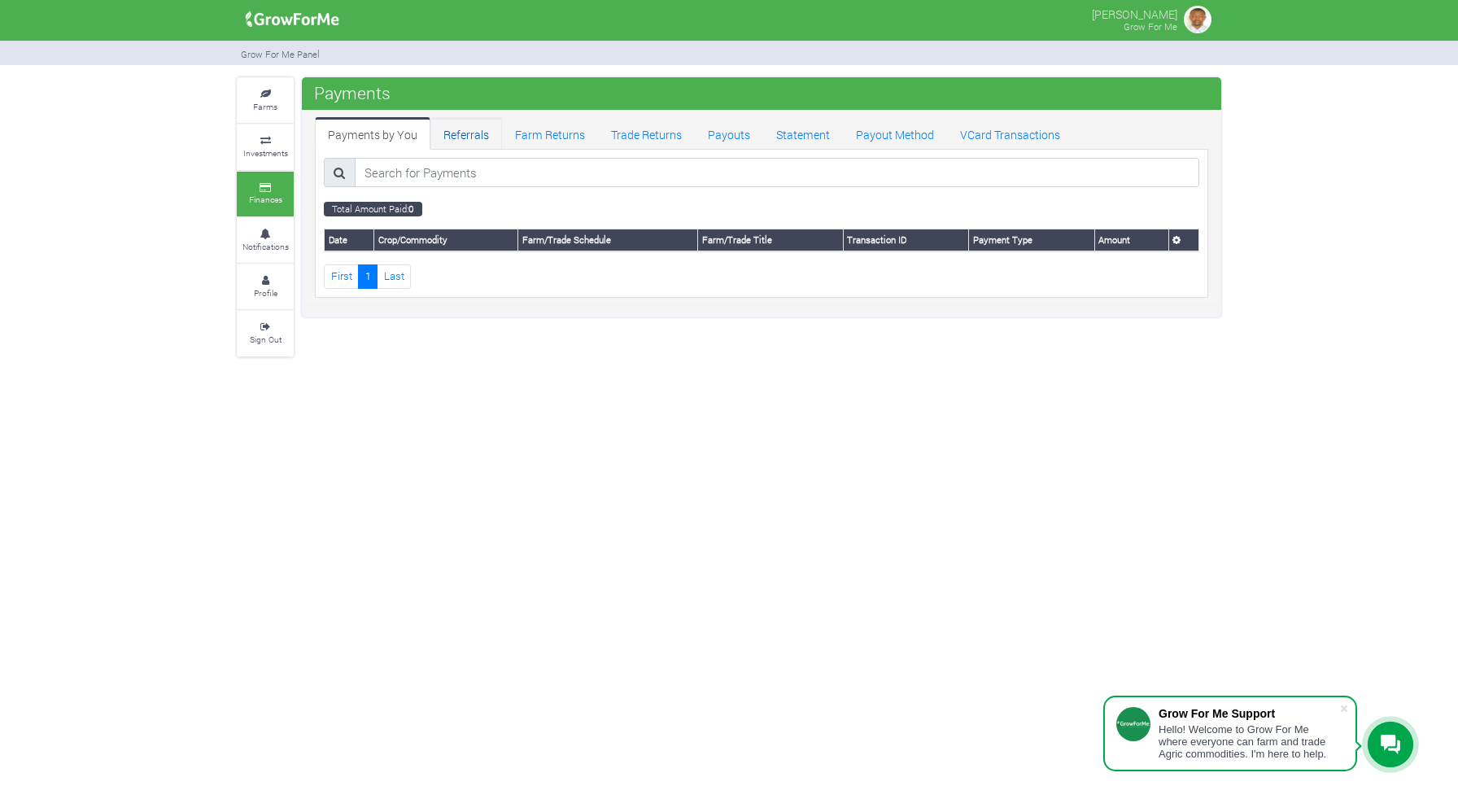
click at [473, 135] on link "Referrals" at bounding box center [466, 133] width 72 height 32
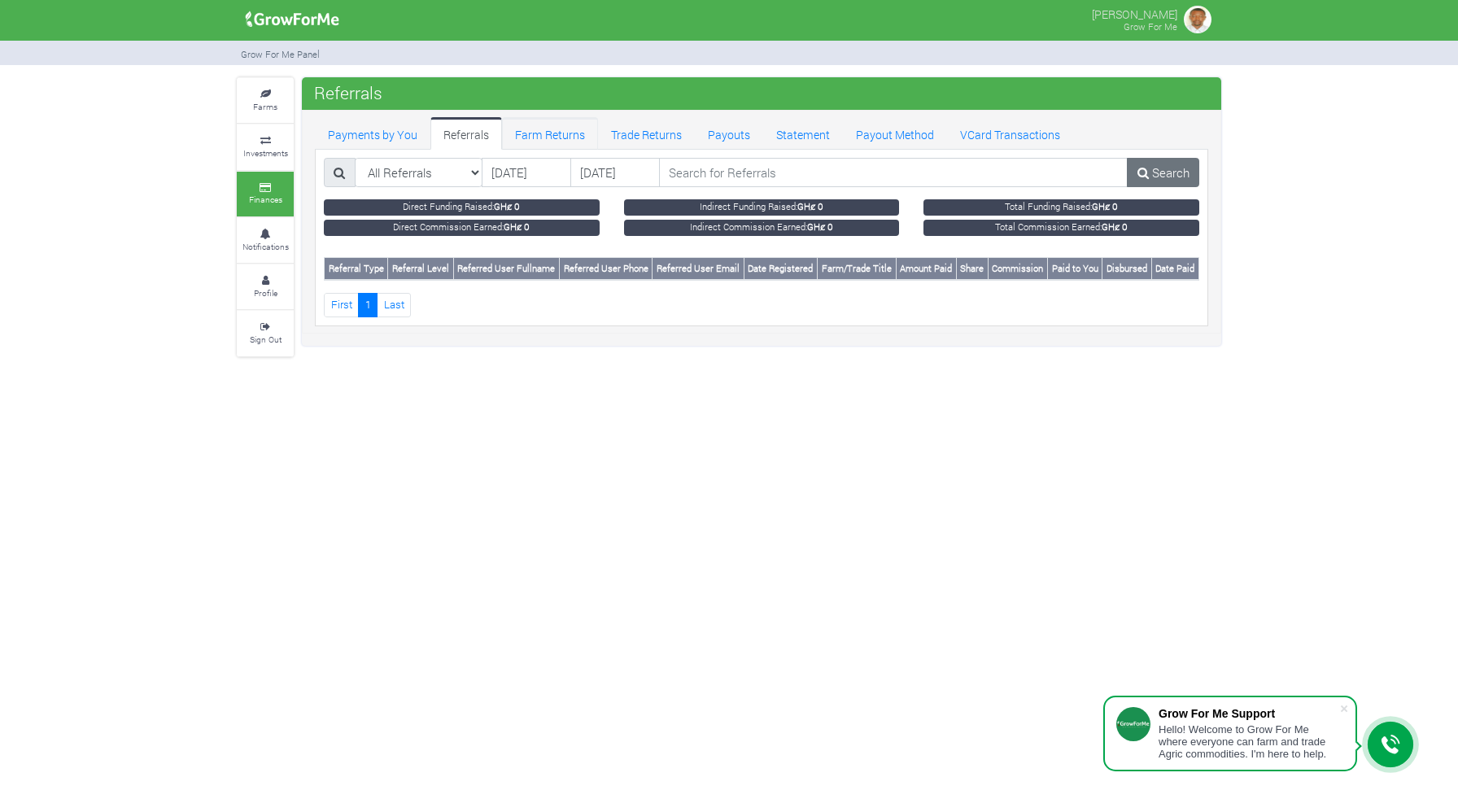
click at [566, 136] on link "Farm Returns" at bounding box center [550, 133] width 96 height 32
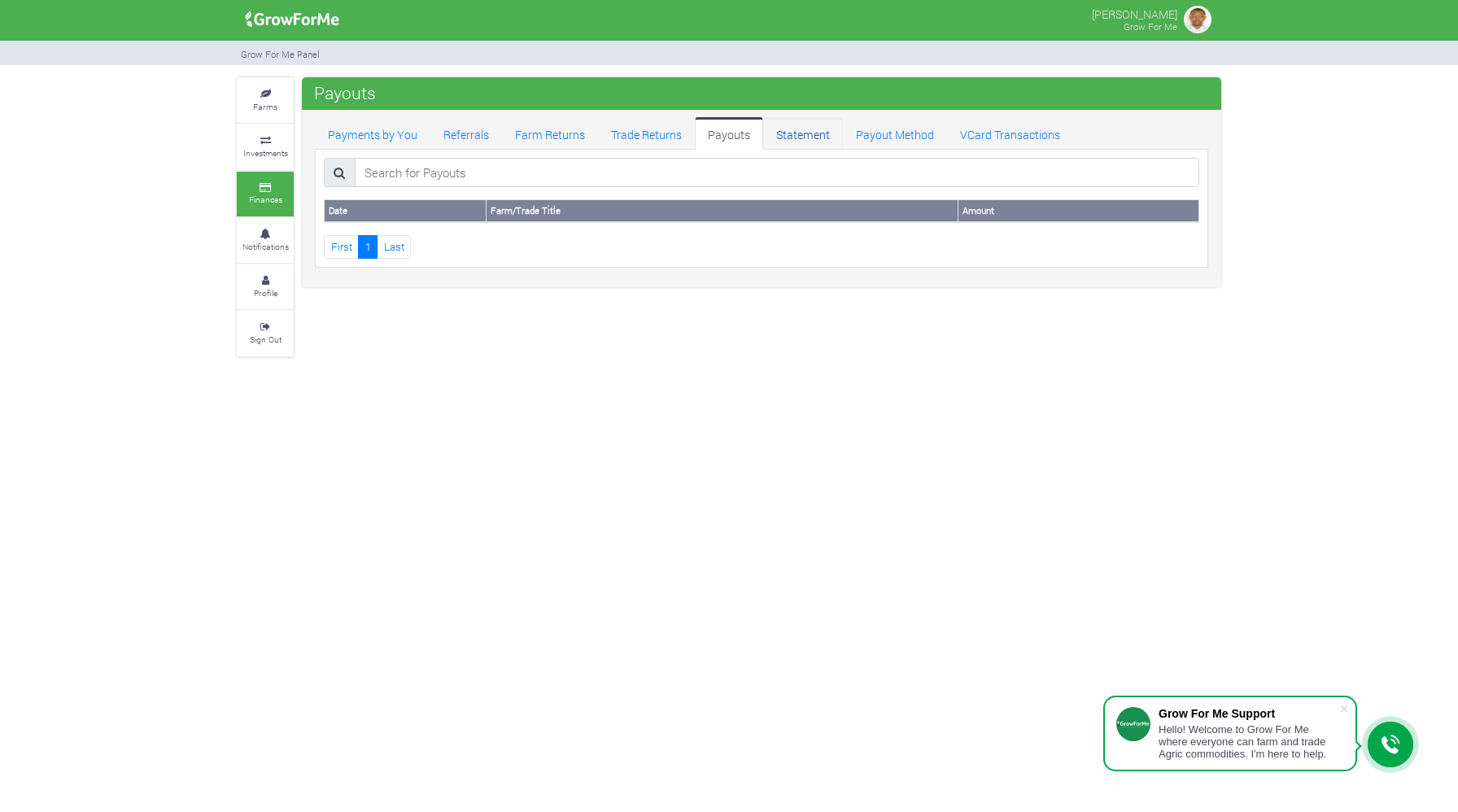
click at [788, 136] on link "Statement" at bounding box center [803, 133] width 79 height 32
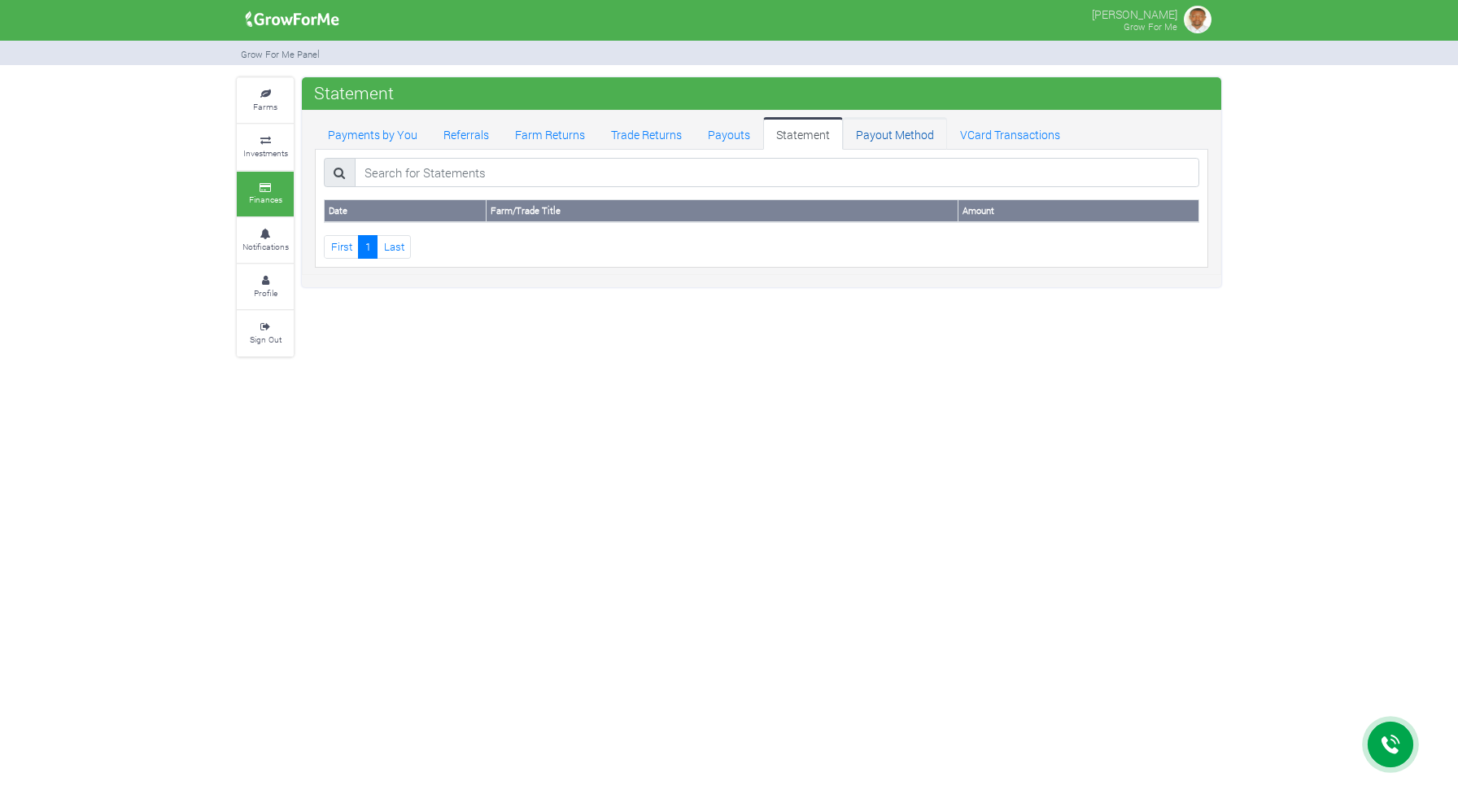
click at [868, 135] on link "Payout Method" at bounding box center [895, 133] width 104 height 32
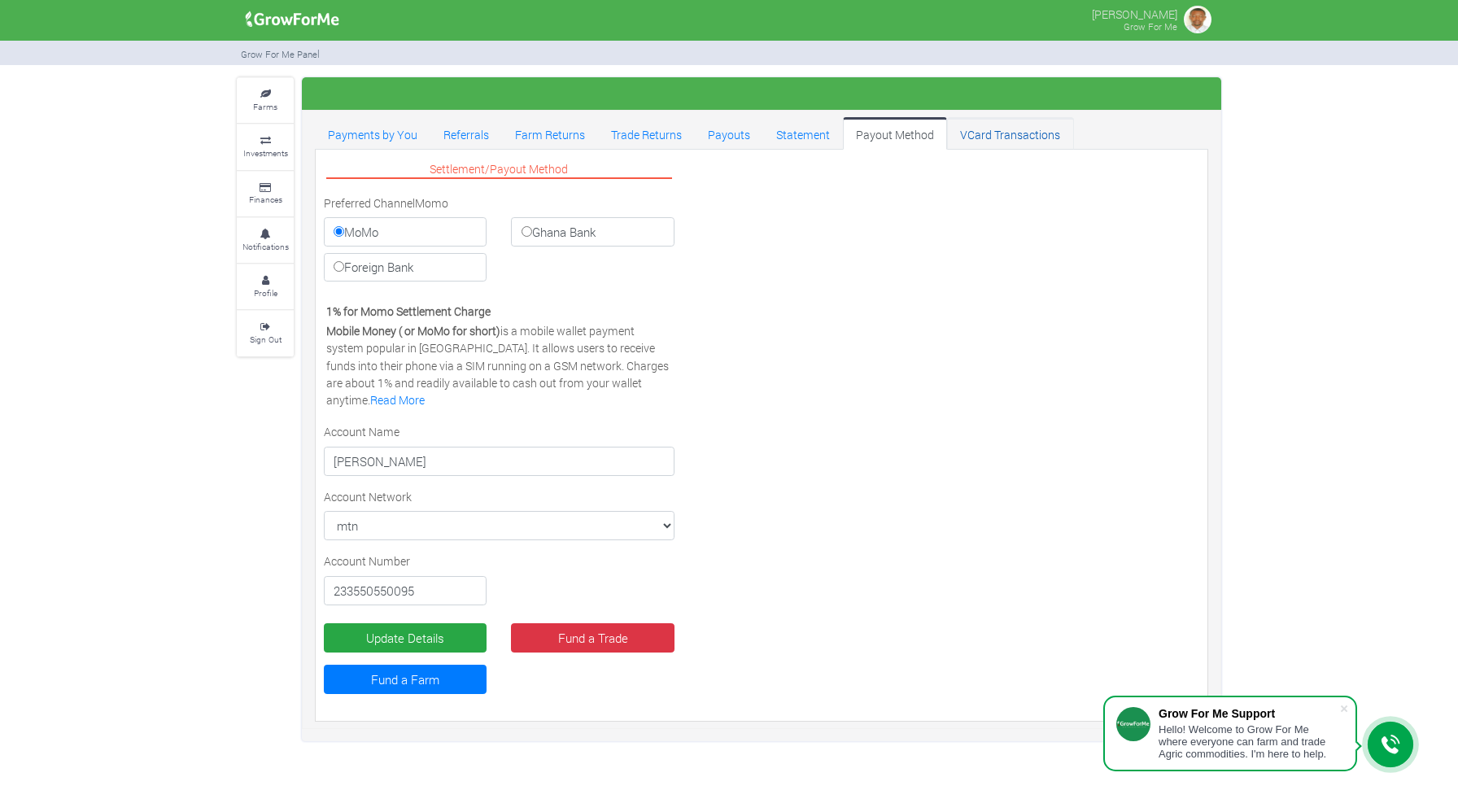
click at [987, 136] on link "VCard Transactions" at bounding box center [1010, 133] width 126 height 32
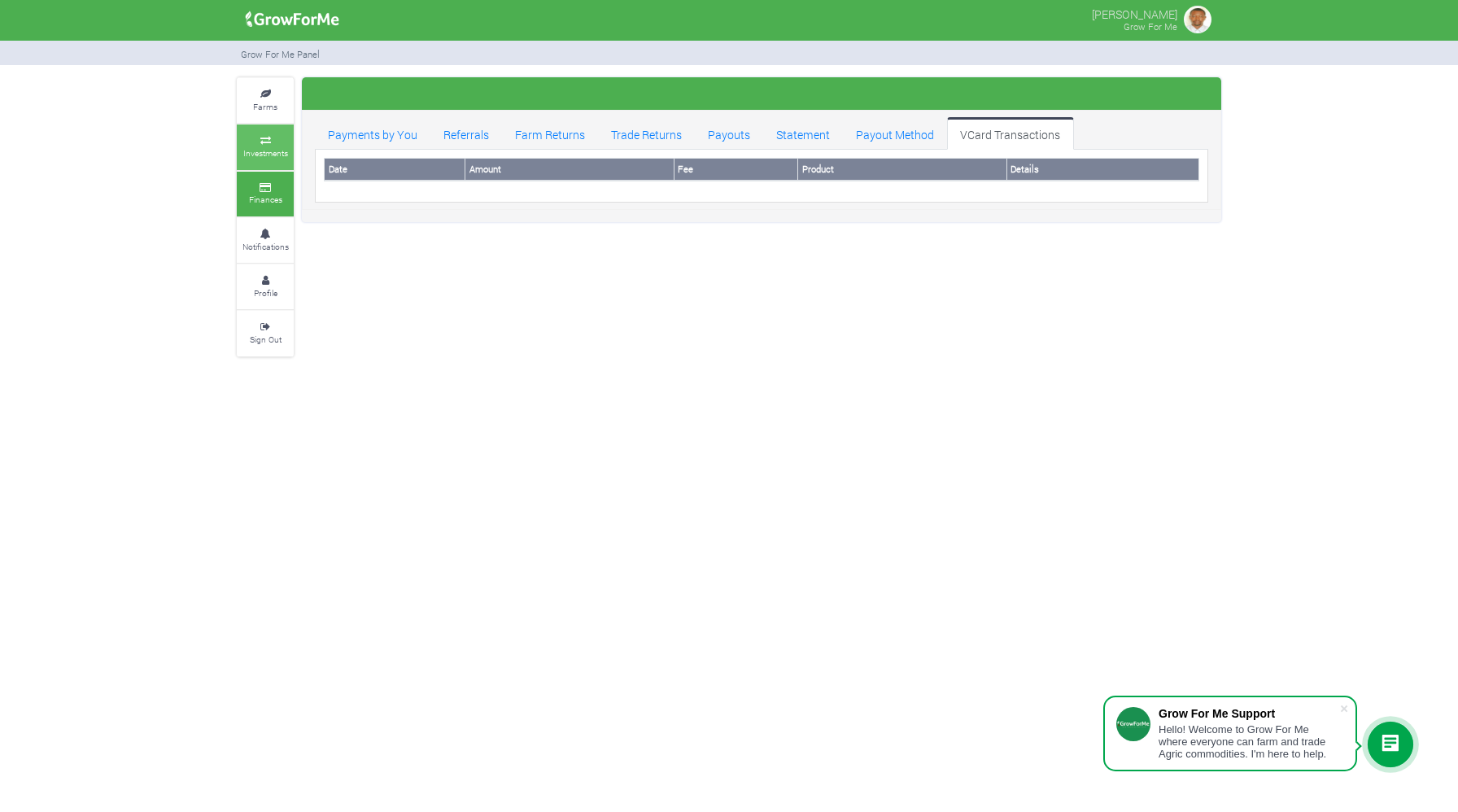
click at [269, 151] on small "Investments" at bounding box center [265, 153] width 45 height 12
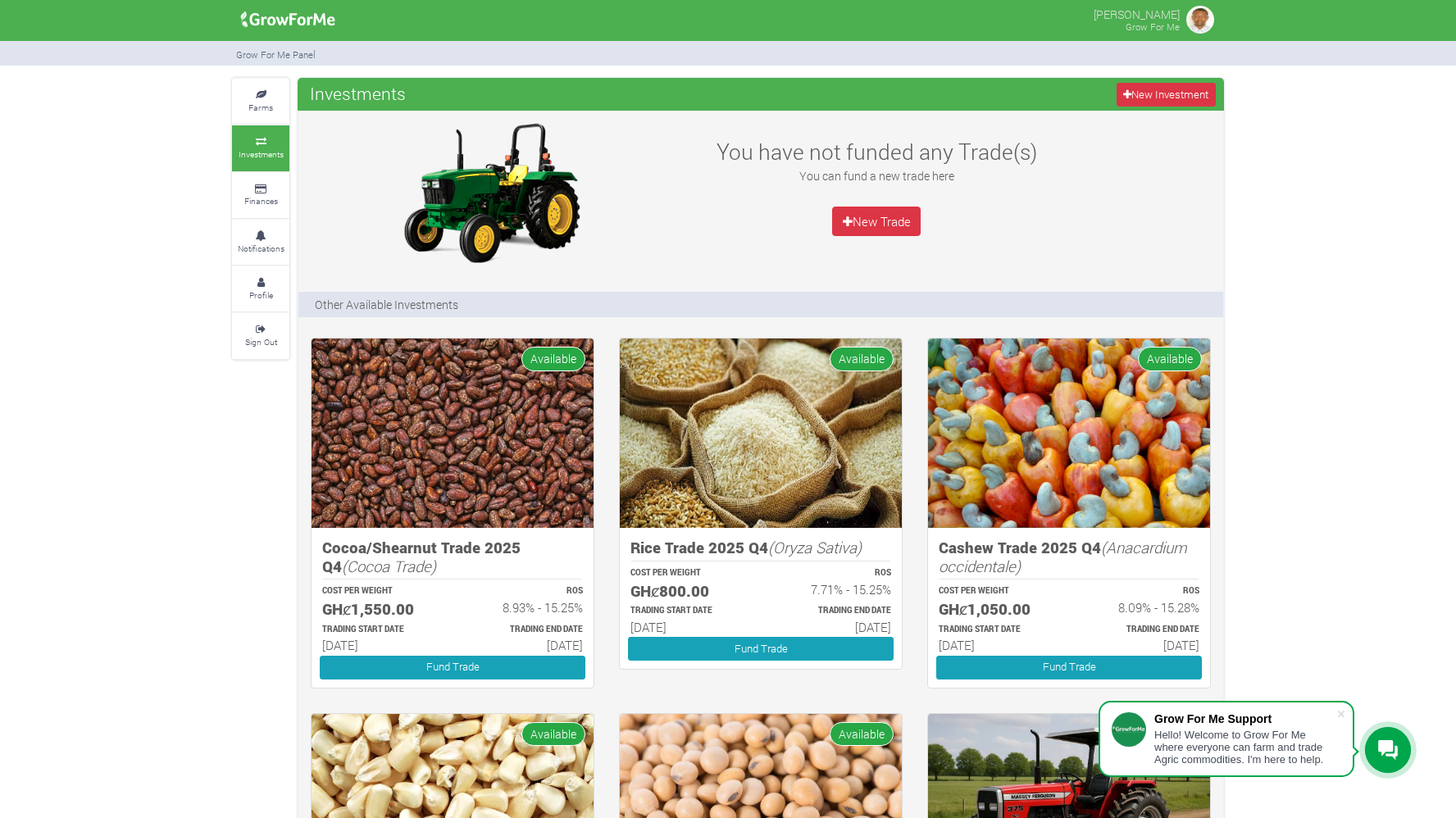
click at [1309, 277] on div "Farms Investments Finances Notifications Profile Sign Out Investments New Inves…" at bounding box center [728, 796] width 1456 height 1438
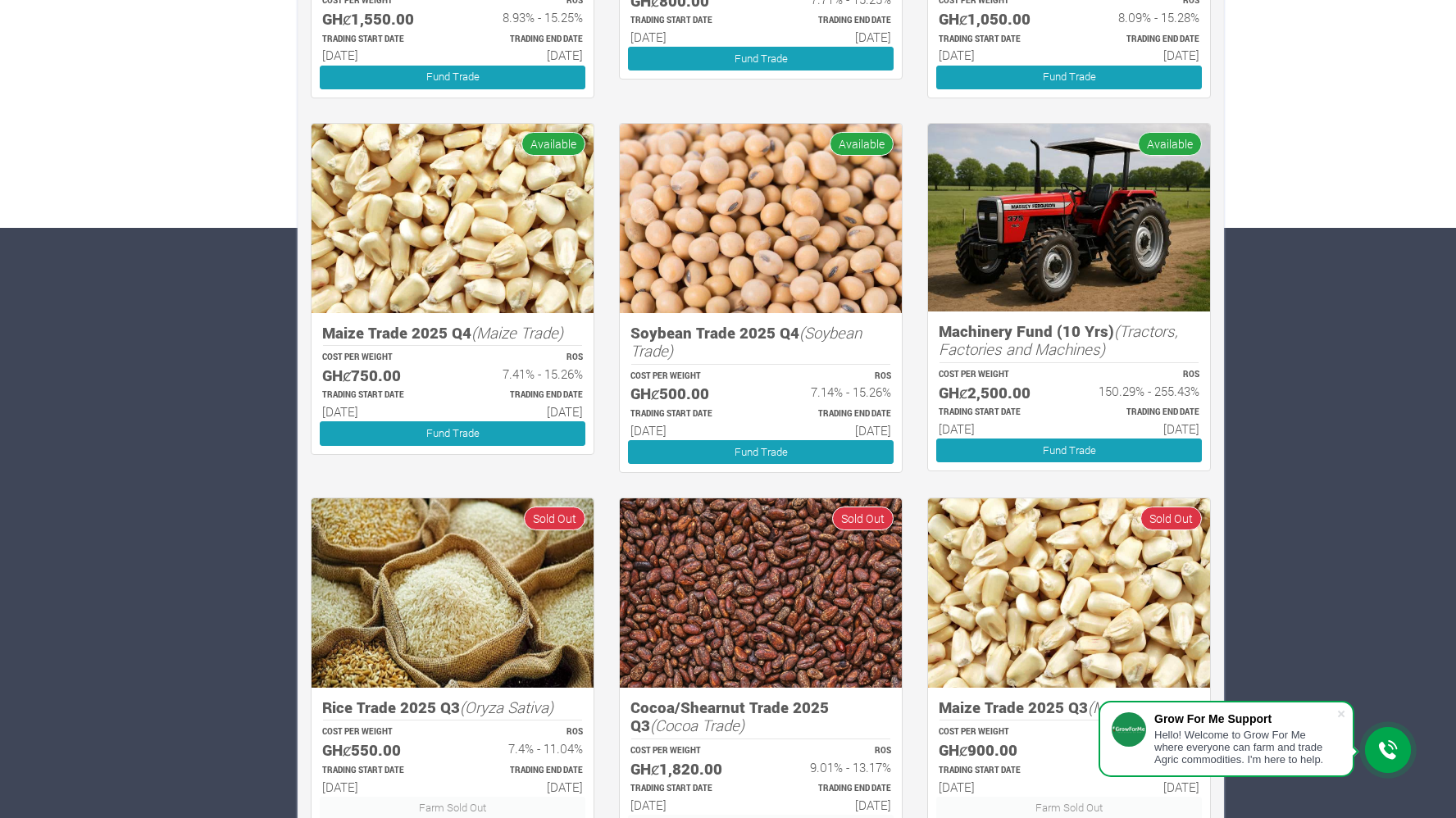
scroll to position [623, 0]
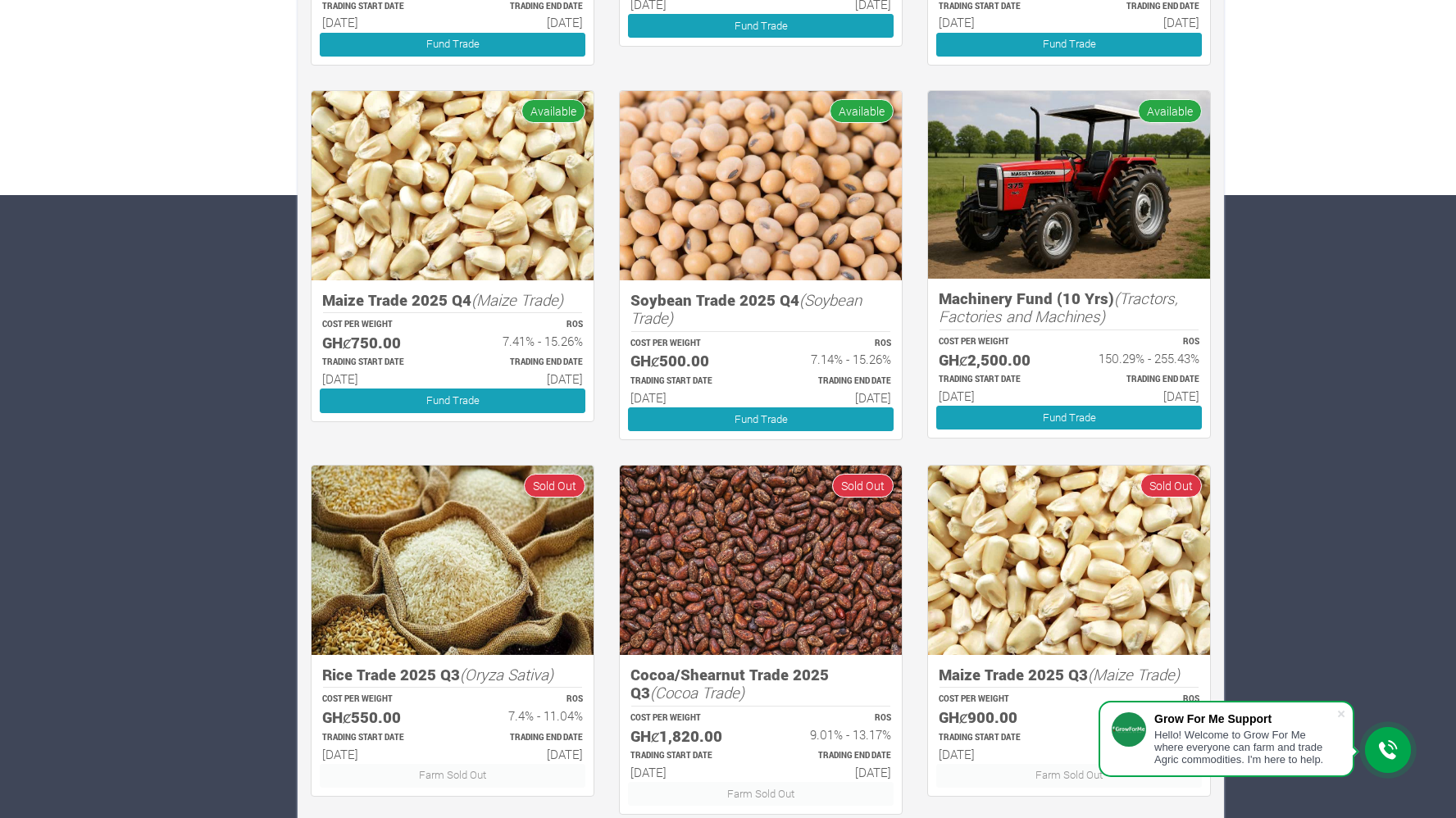
click at [857, 115] on span "Available" at bounding box center [862, 111] width 64 height 24
click at [785, 424] on link "Fund Trade" at bounding box center [761, 419] width 266 height 24
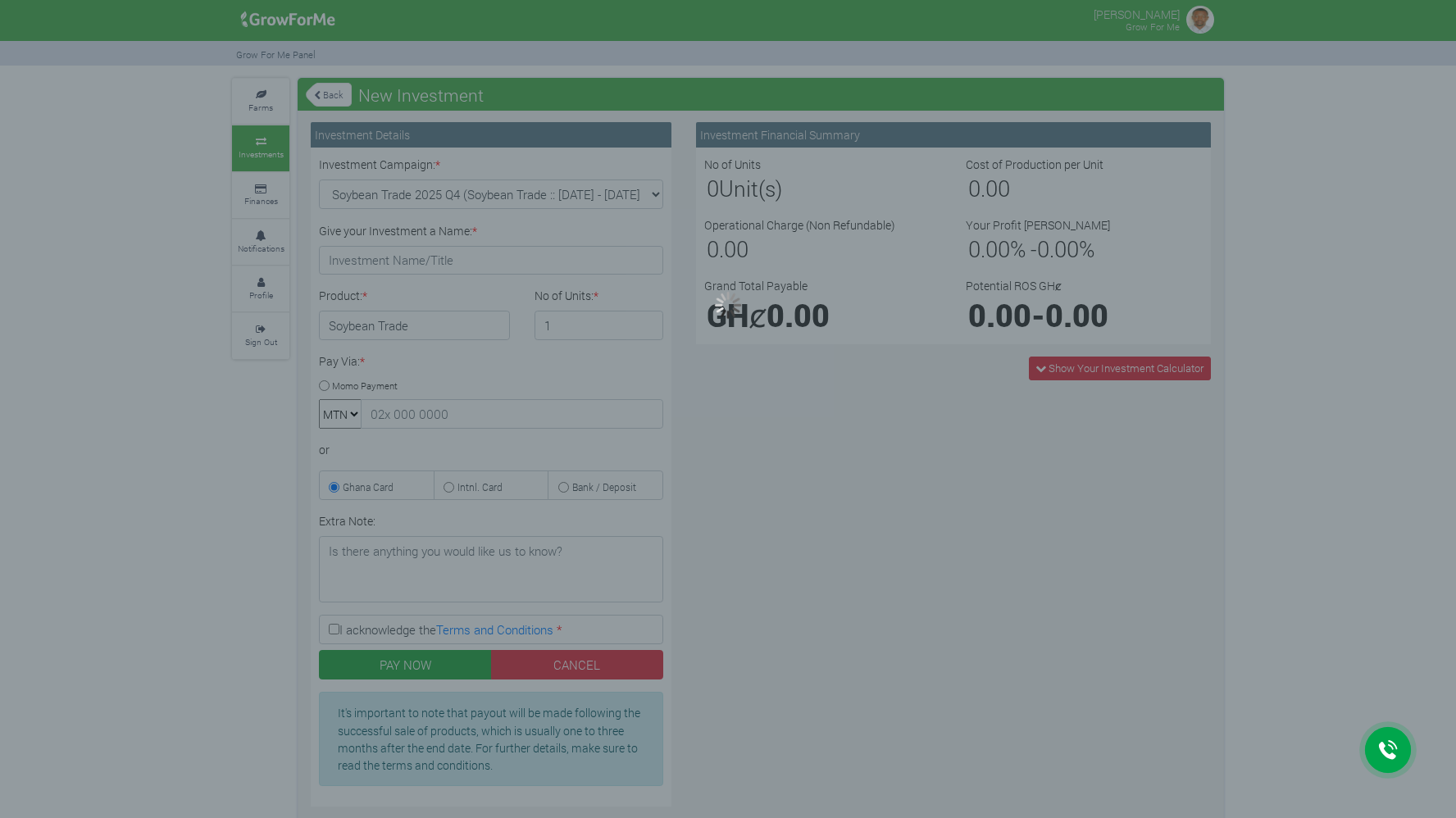
type input "1"
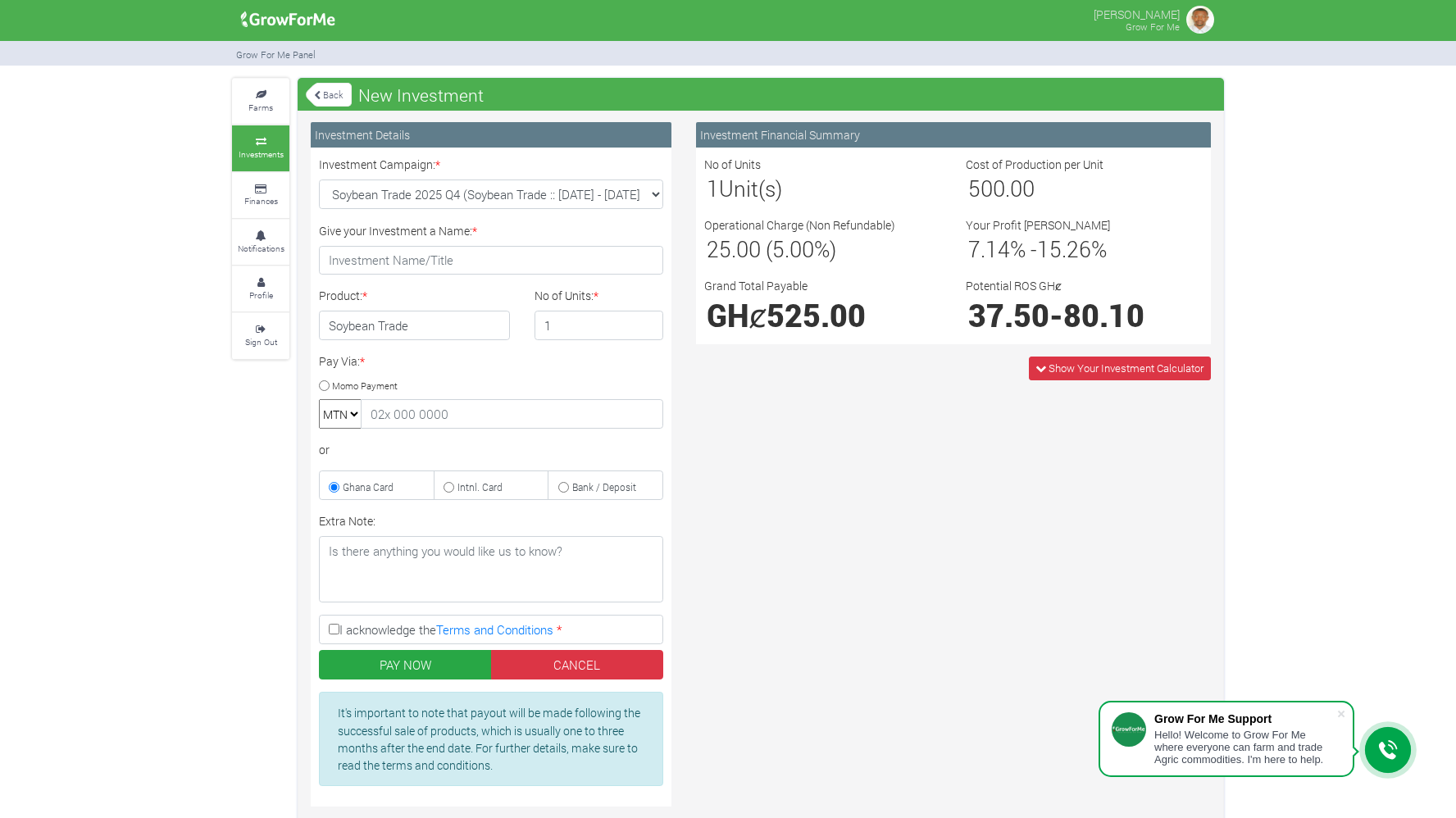
click at [323, 388] on input "Momo Payment" at bounding box center [324, 385] width 11 height 11
radio input "true"
click at [448, 416] on input "text" at bounding box center [512, 413] width 303 height 29
click at [813, 461] on div "Investment Financial Summary No of Units 1 Unit(s) Cost of Production per Unit …" at bounding box center [953, 471] width 539 height 696
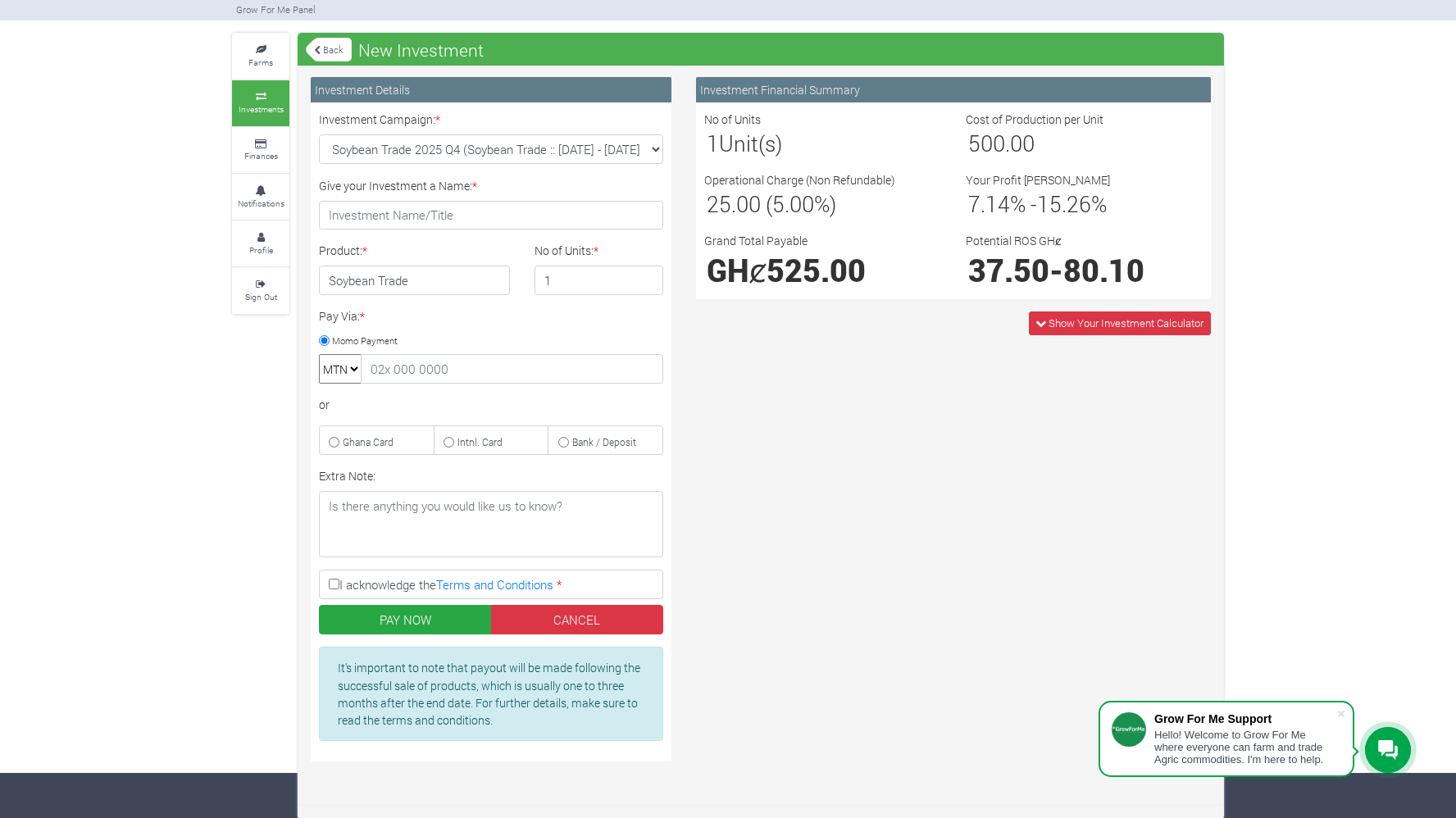
scroll to position [46, 0]
click at [328, 47] on link "Back" at bounding box center [328, 48] width 46 height 27
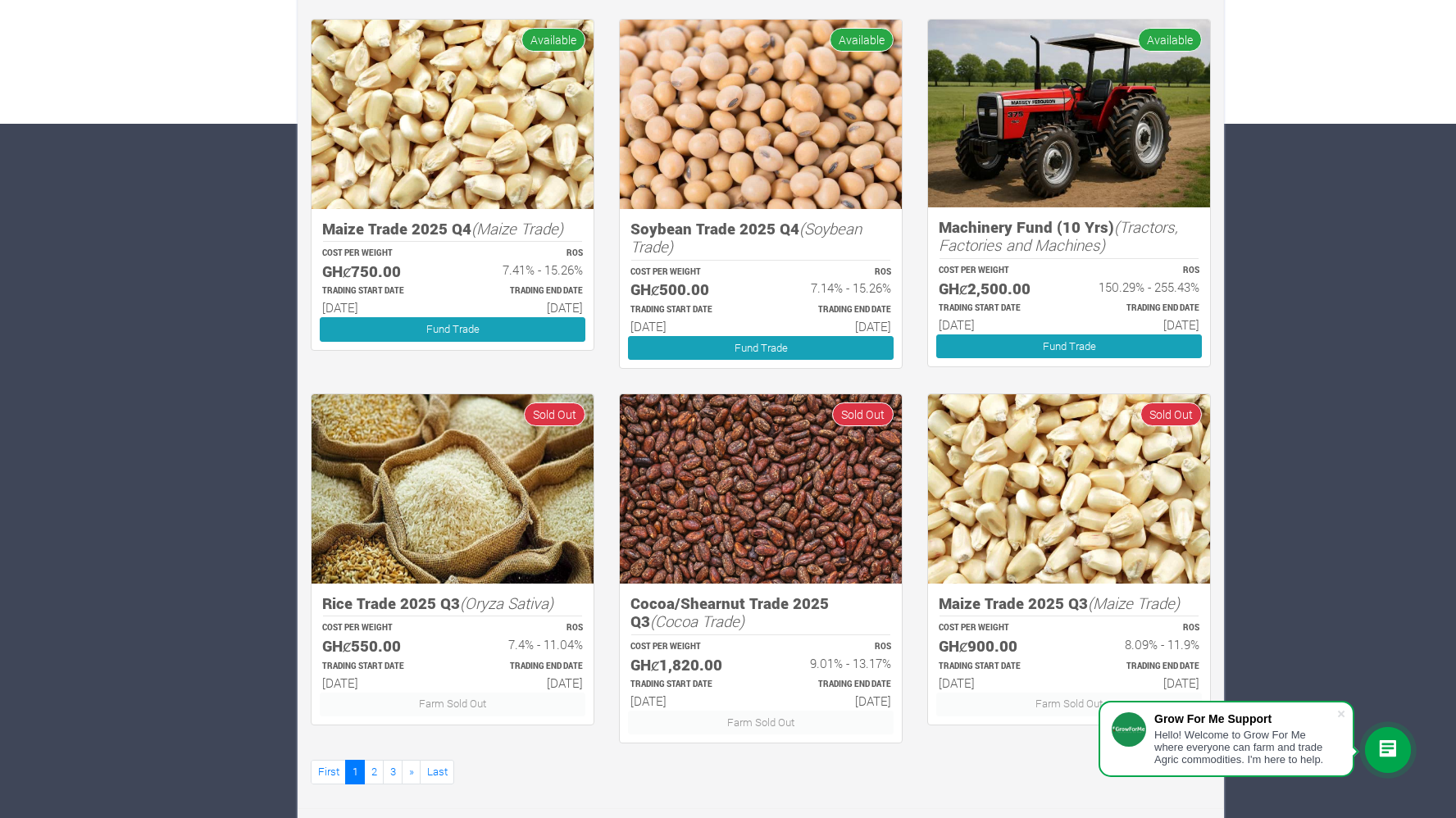
scroll to position [697, 0]
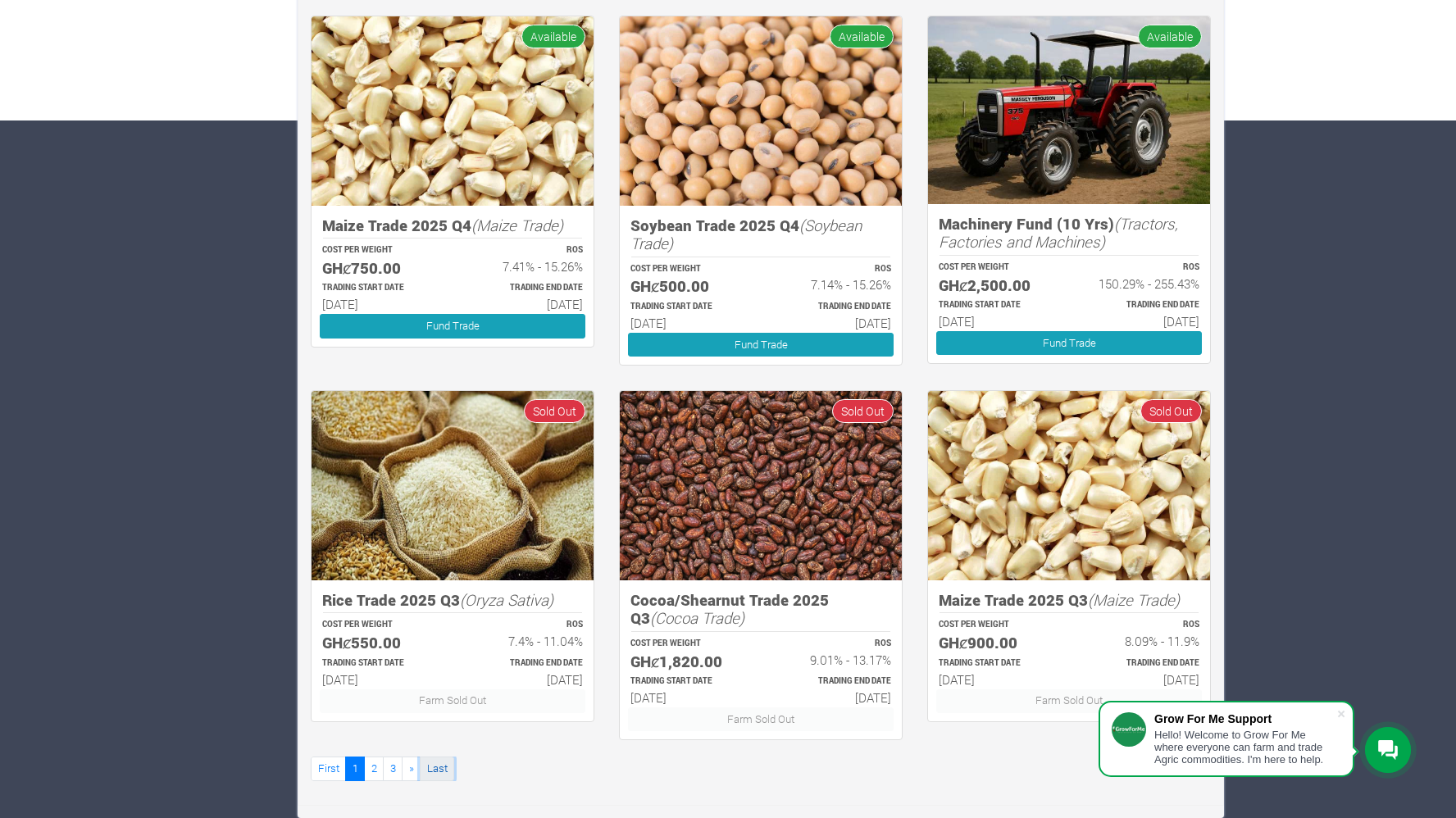
click at [443, 776] on link "Last" at bounding box center [437, 768] width 34 height 24
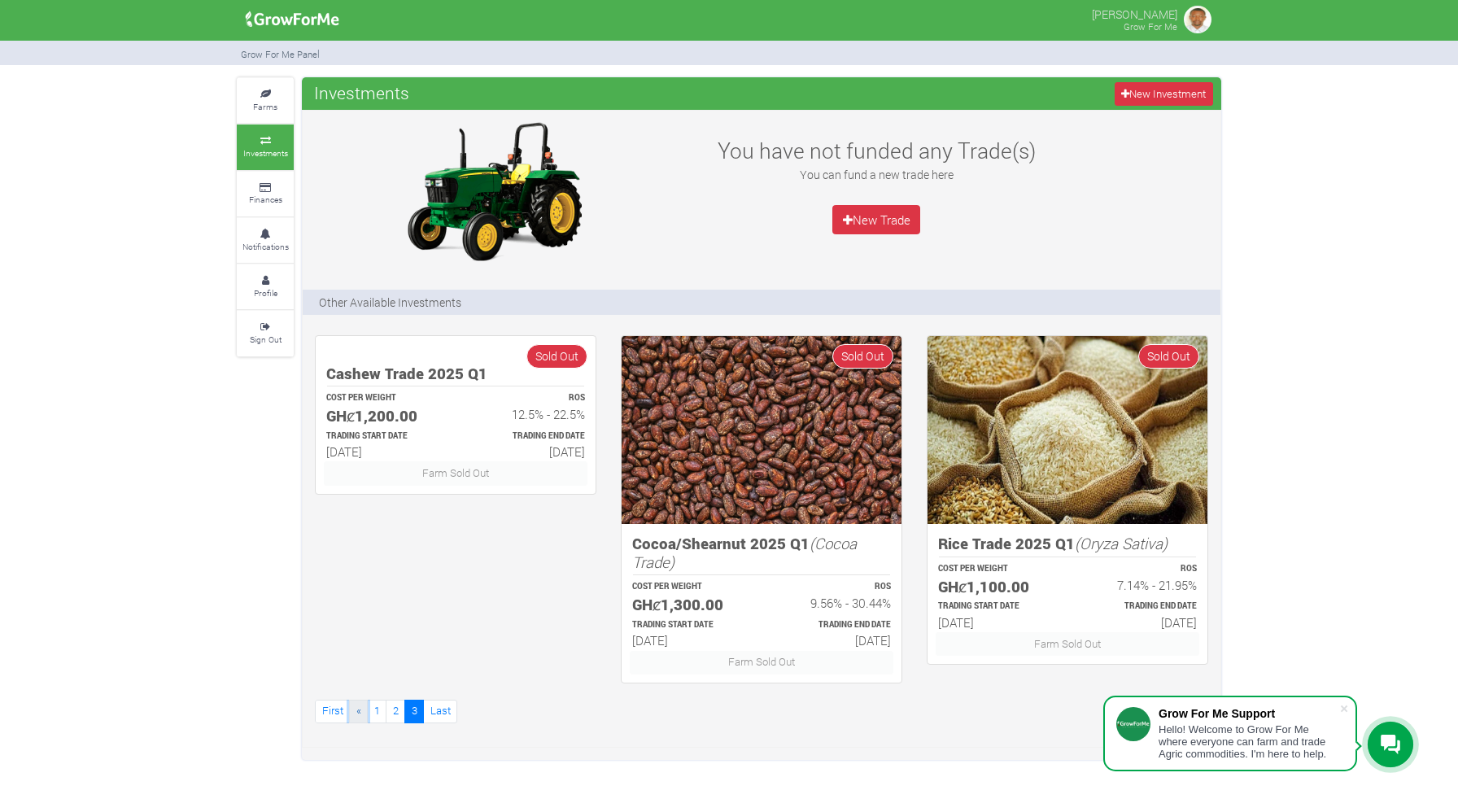
click at [352, 714] on link "«" at bounding box center [358, 711] width 19 height 24
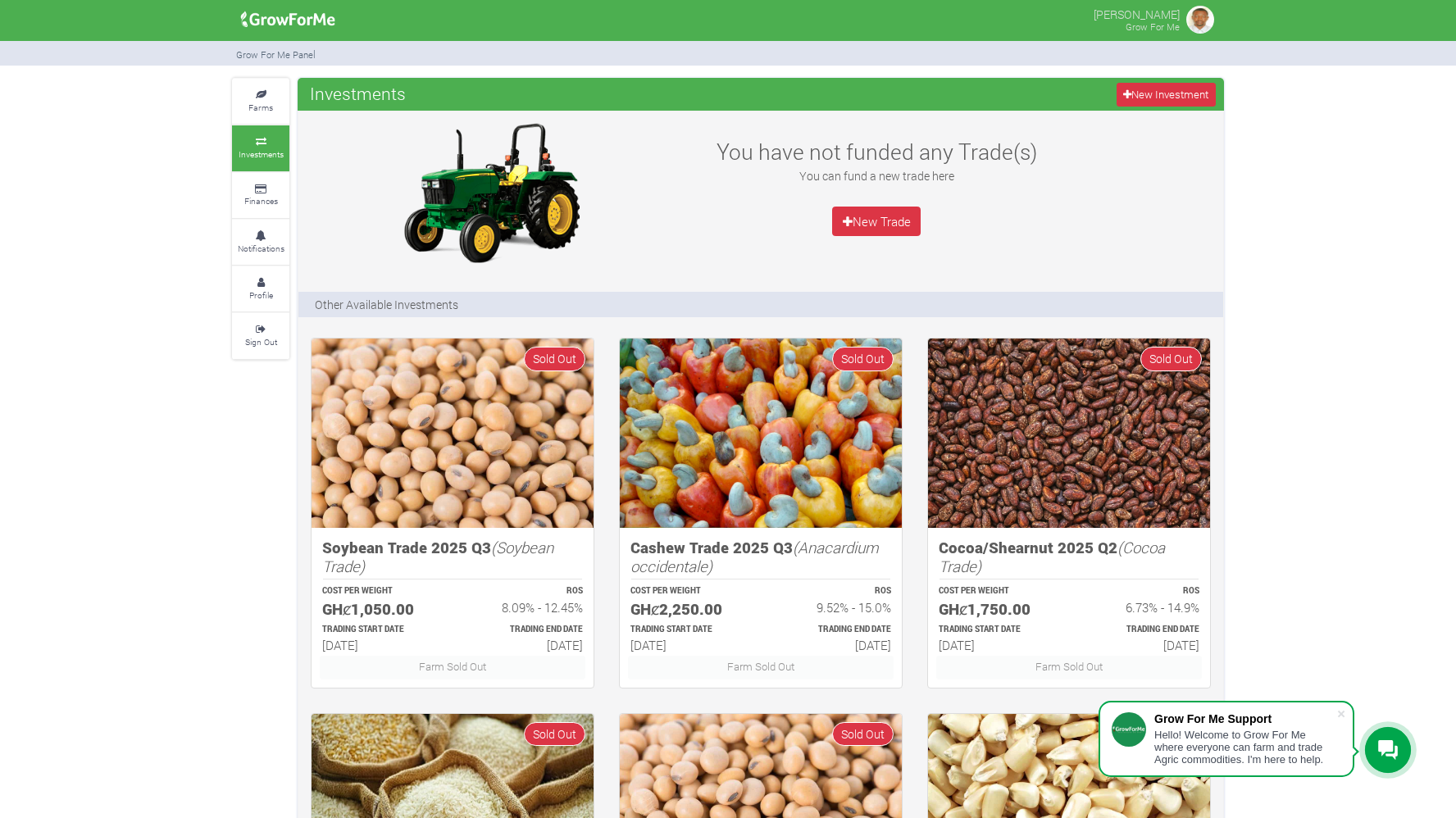
click at [258, 159] on link "Investments" at bounding box center [260, 148] width 58 height 45
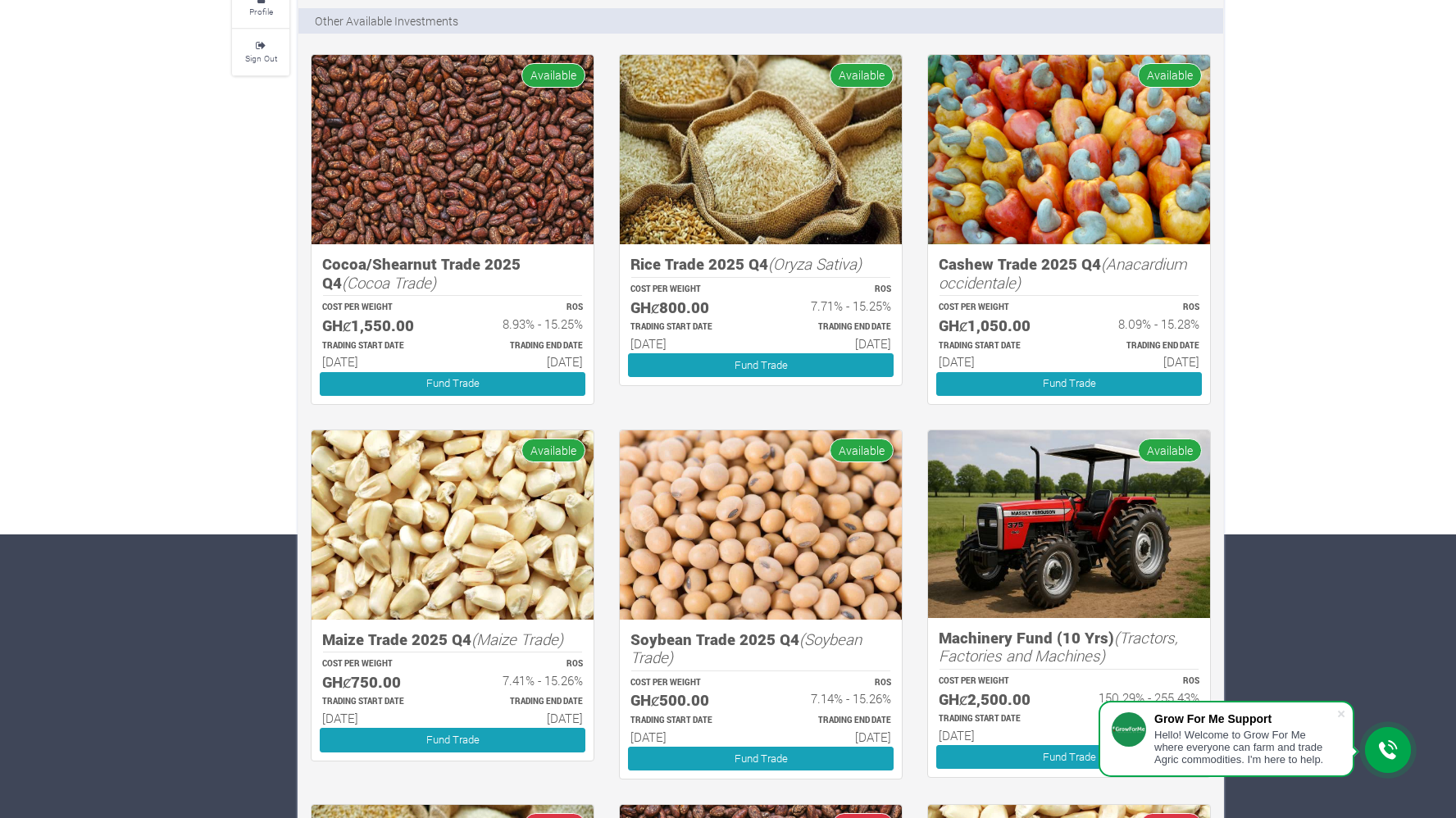
scroll to position [295, 0]
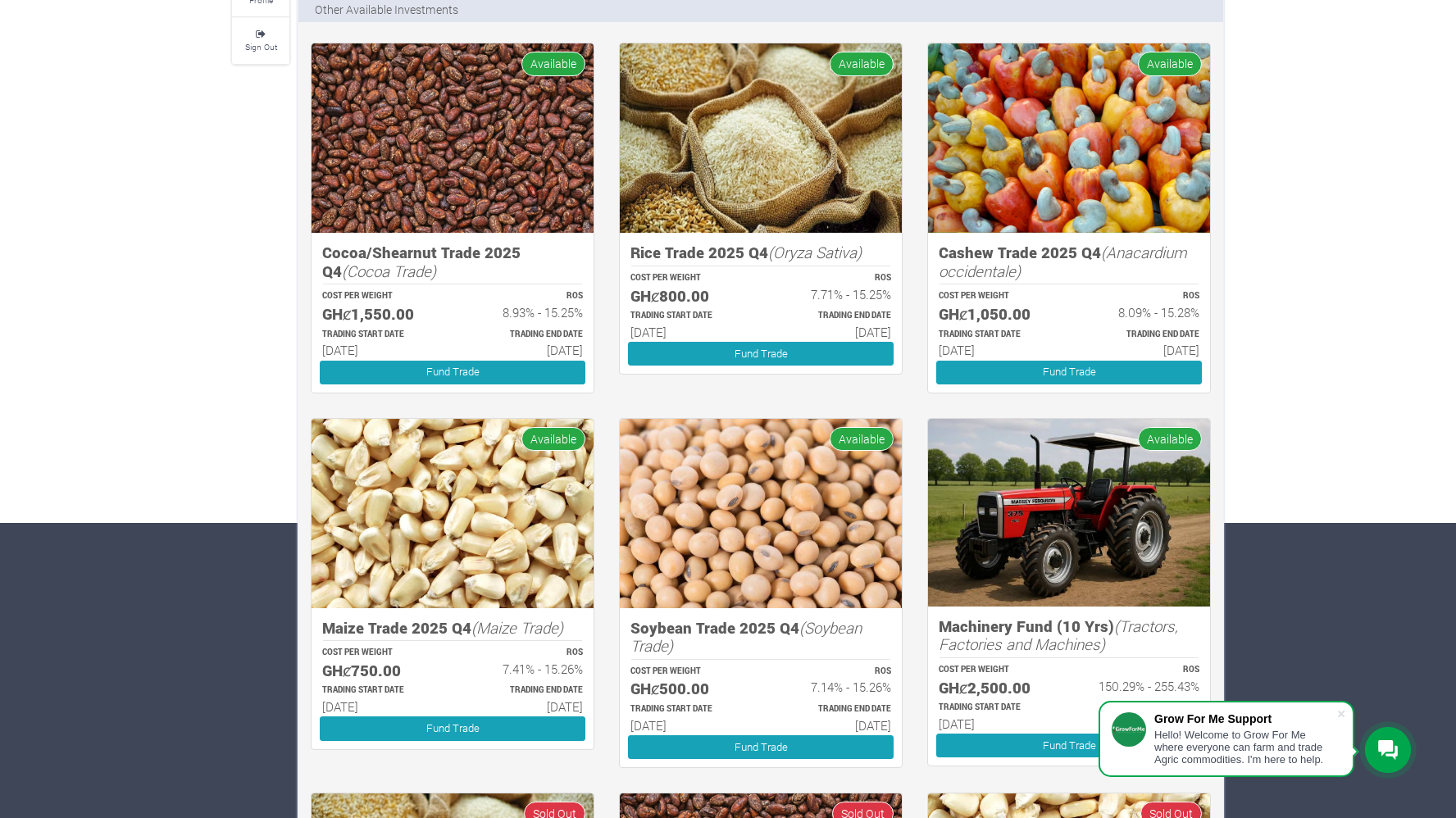
click at [558, 75] on span "Available" at bounding box center [553, 63] width 64 height 24
click at [557, 62] on span "Available" at bounding box center [553, 63] width 64 height 24
click at [565, 250] on h5 "Cocoa/Shearnut Trade 2025 Q4 (Cocoa Trade)" at bounding box center [453, 262] width 261 height 37
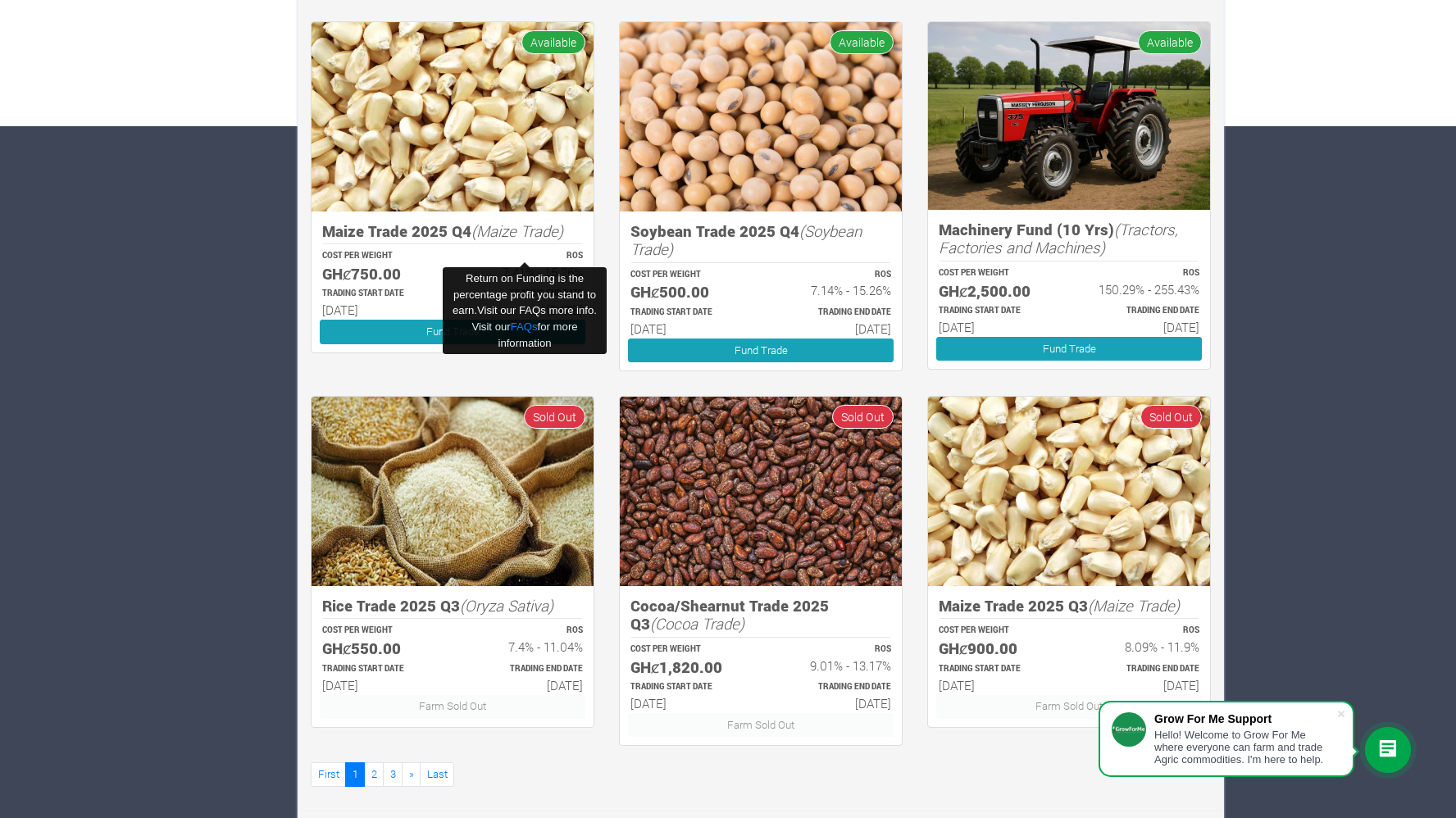
scroll to position [697, 0]
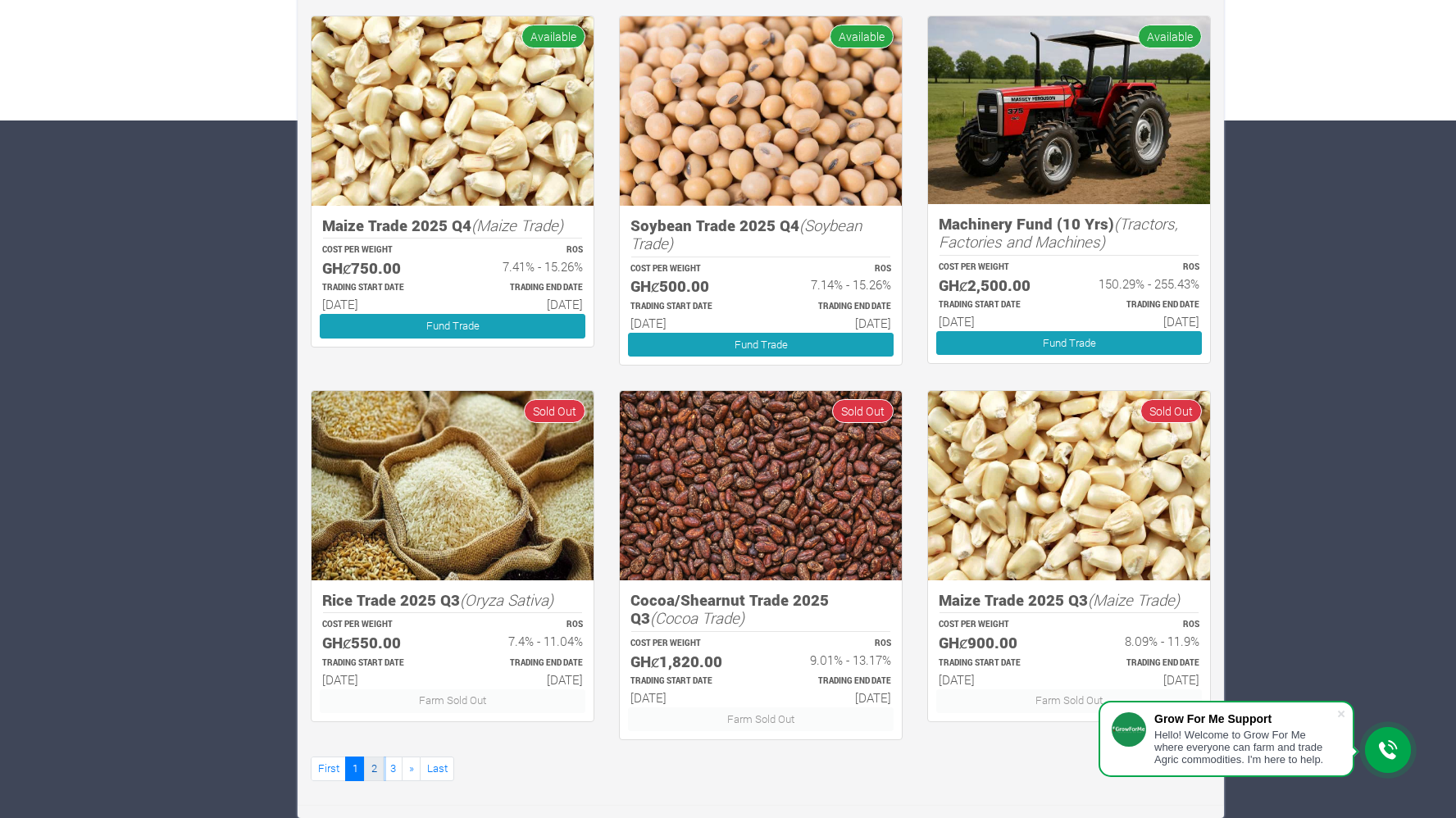
click at [373, 771] on link "2" at bounding box center [374, 768] width 20 height 24
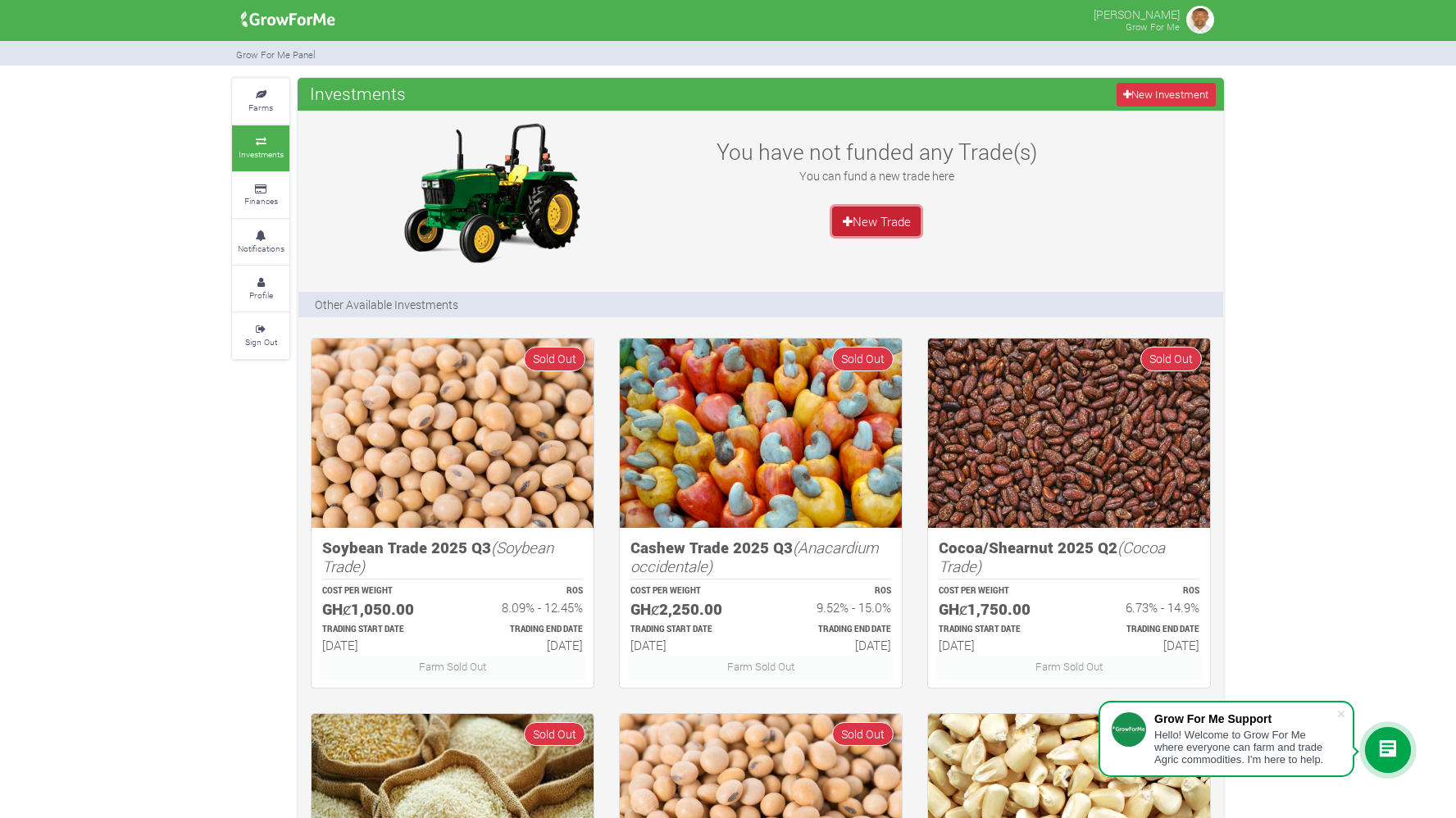
click at [880, 219] on link "New Trade" at bounding box center [877, 221] width 88 height 29
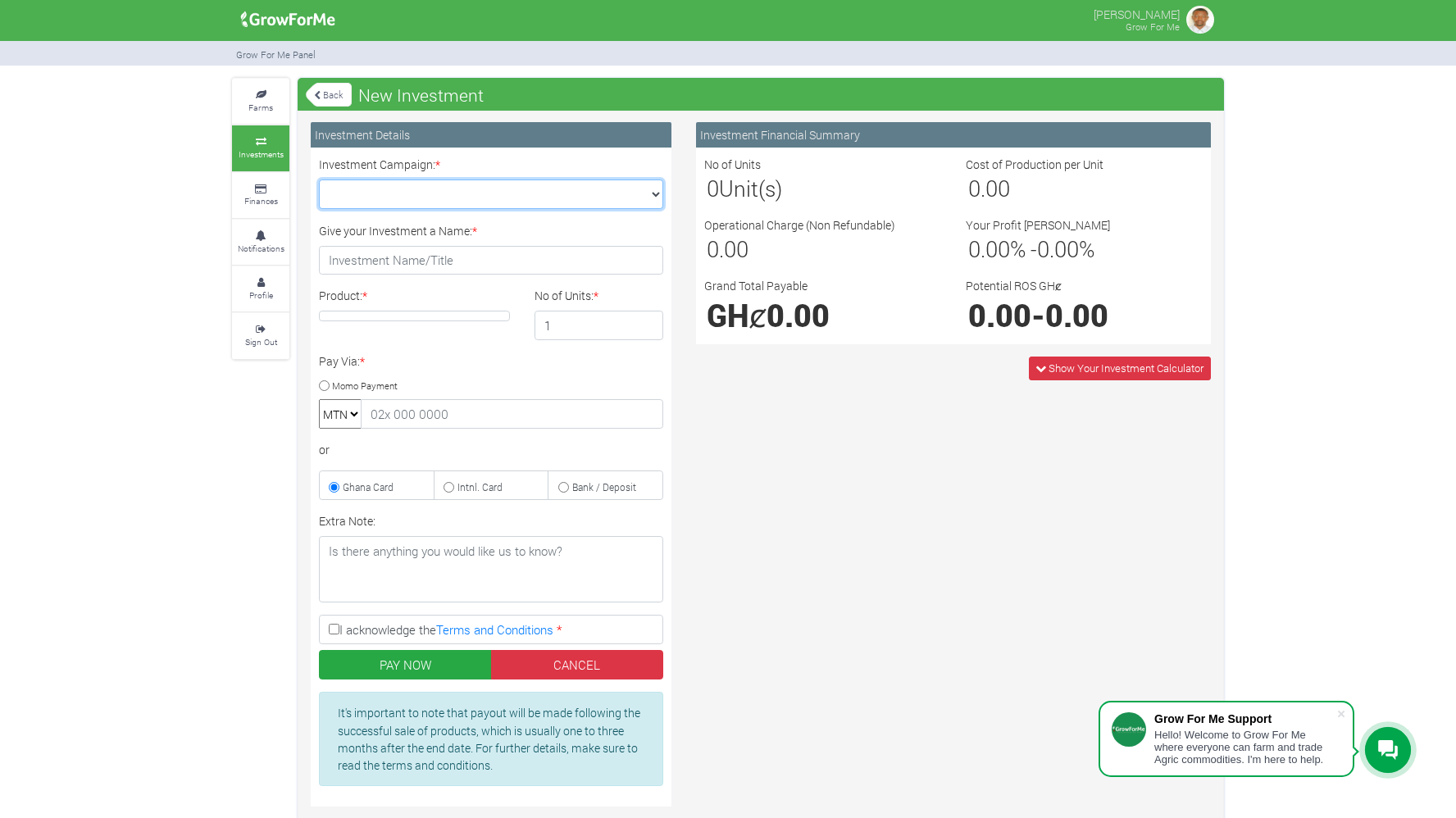
click at [407, 203] on select "Maize Trade 2025 Q4 (Maize Trade :: [DATE] - [DATE]) Cashew Trade 2025 Q4 (Cash…" at bounding box center [491, 193] width 344 height 29
click at [264, 191] on link "Finances" at bounding box center [260, 196] width 58 height 45
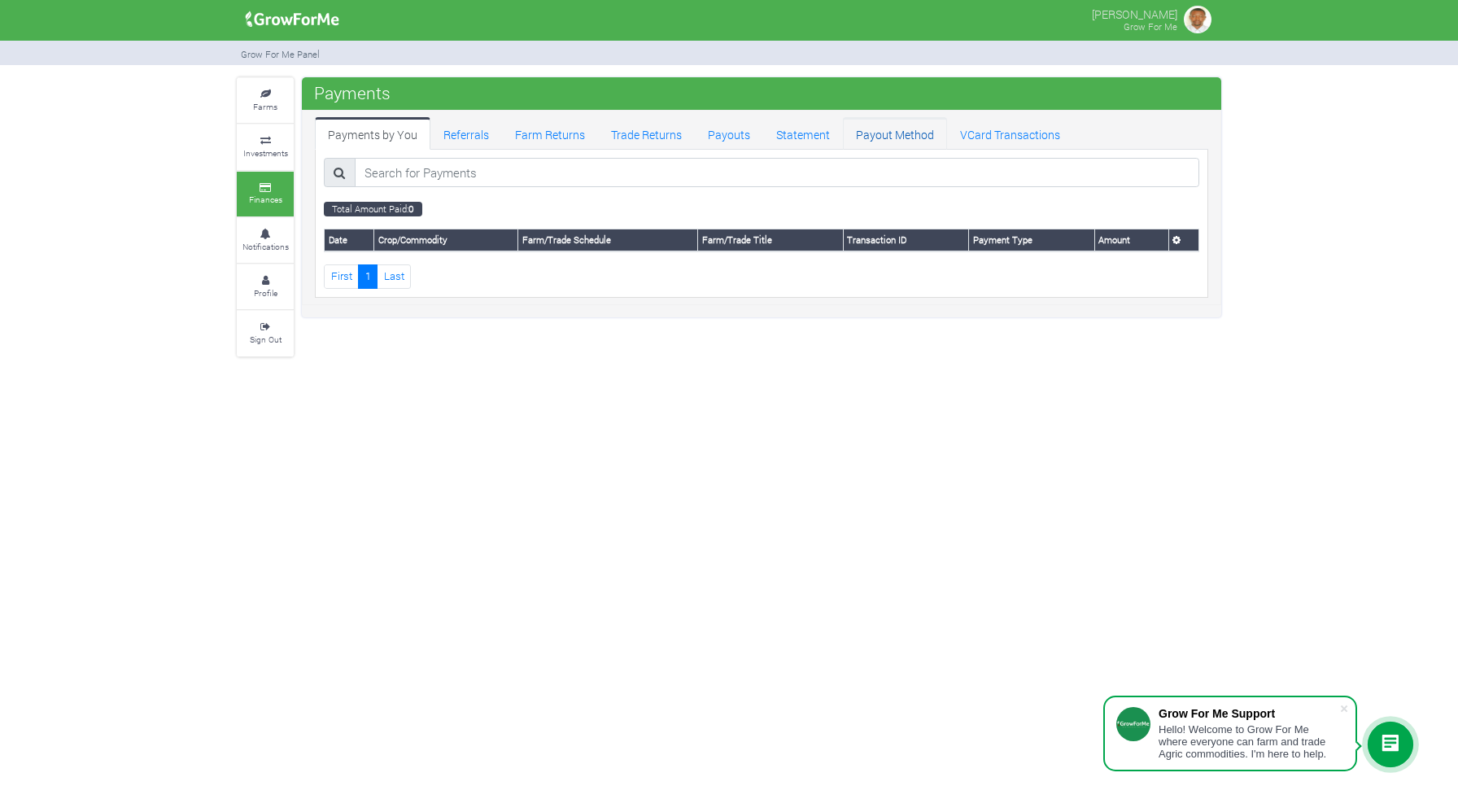
click at [877, 133] on link "Payout Method" at bounding box center [895, 133] width 104 height 32
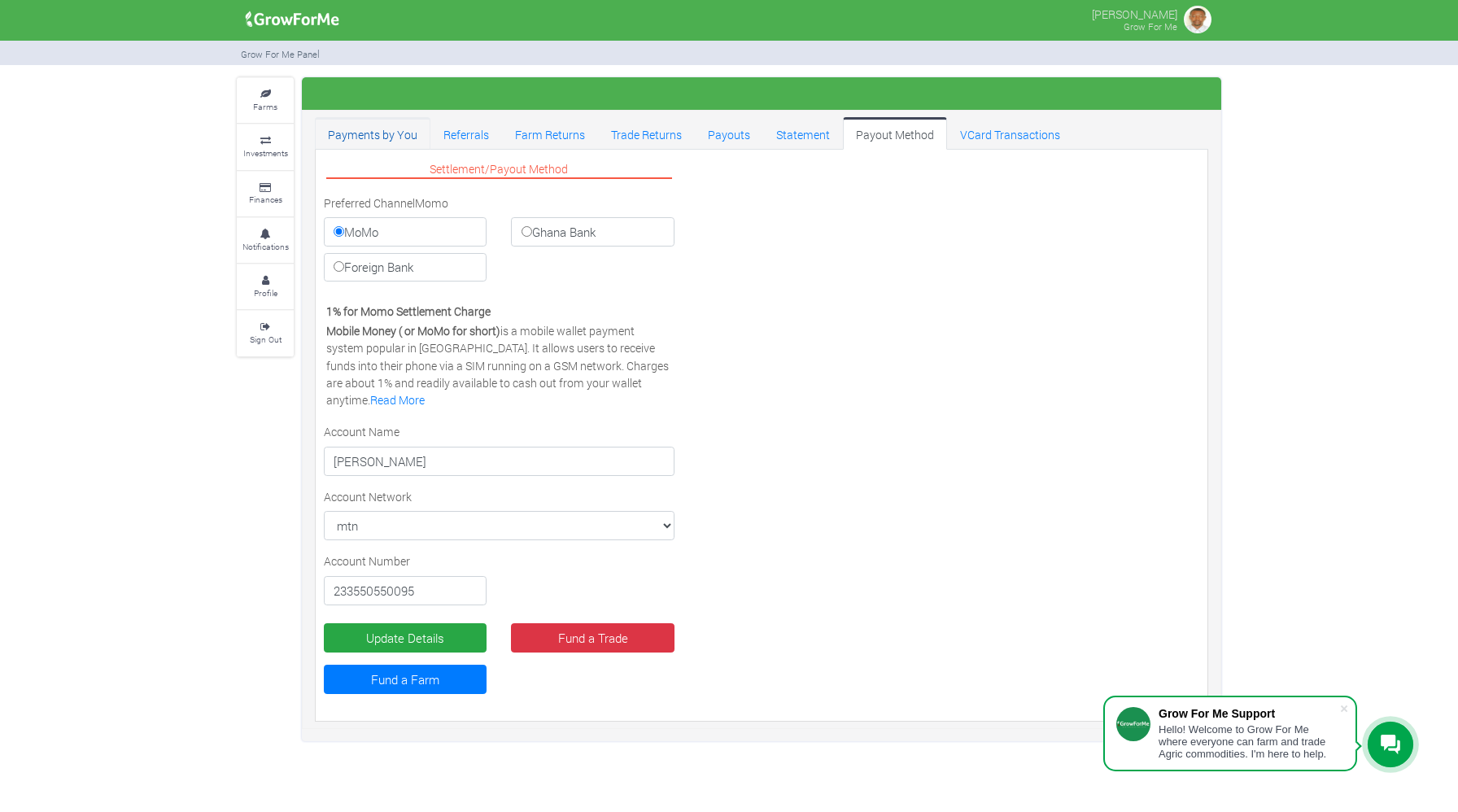
click at [395, 136] on link "Payments by You" at bounding box center [373, 133] width 116 height 32
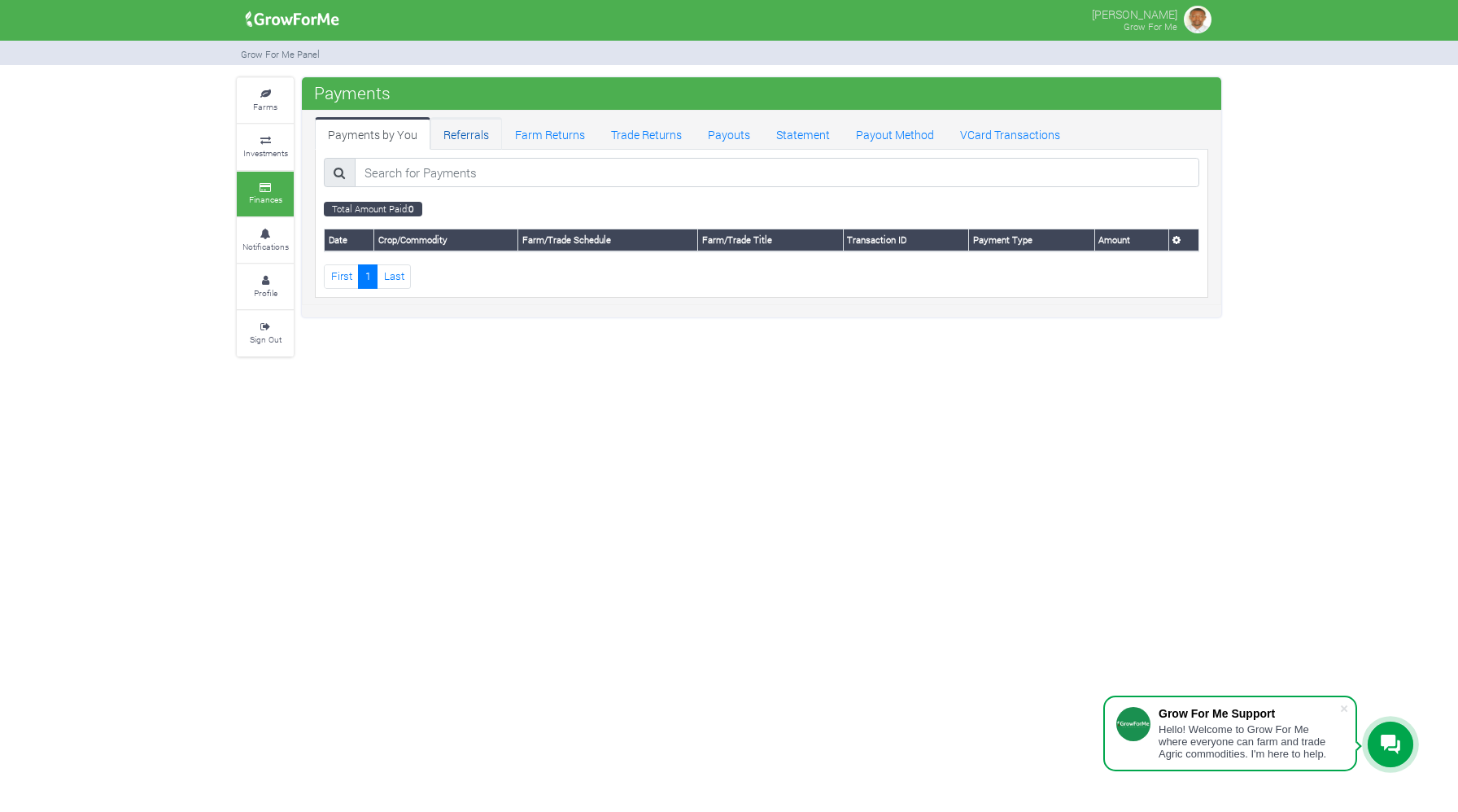
click at [473, 141] on link "Referrals" at bounding box center [466, 133] width 72 height 32
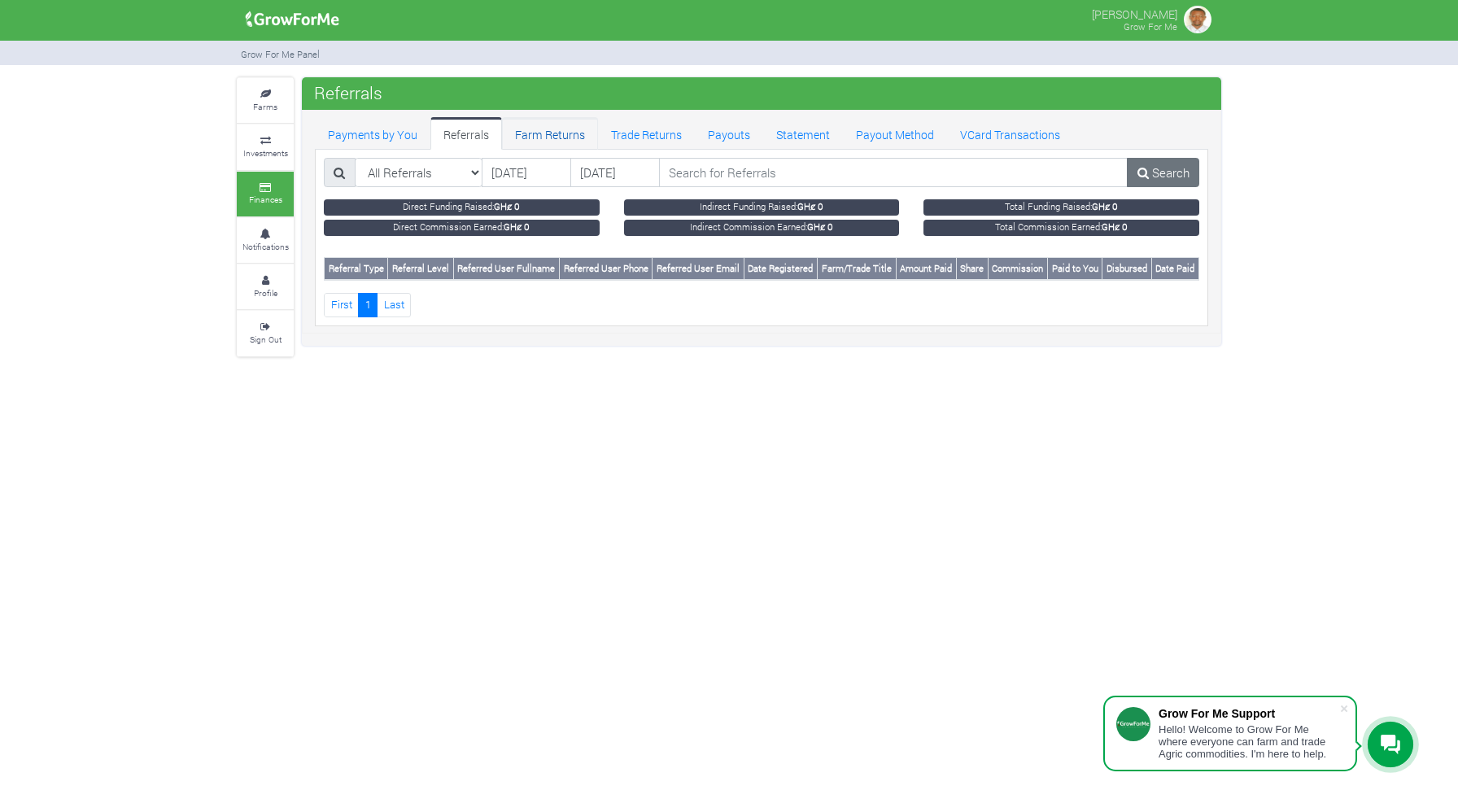
click at [545, 133] on link "Farm Returns" at bounding box center [550, 133] width 96 height 32
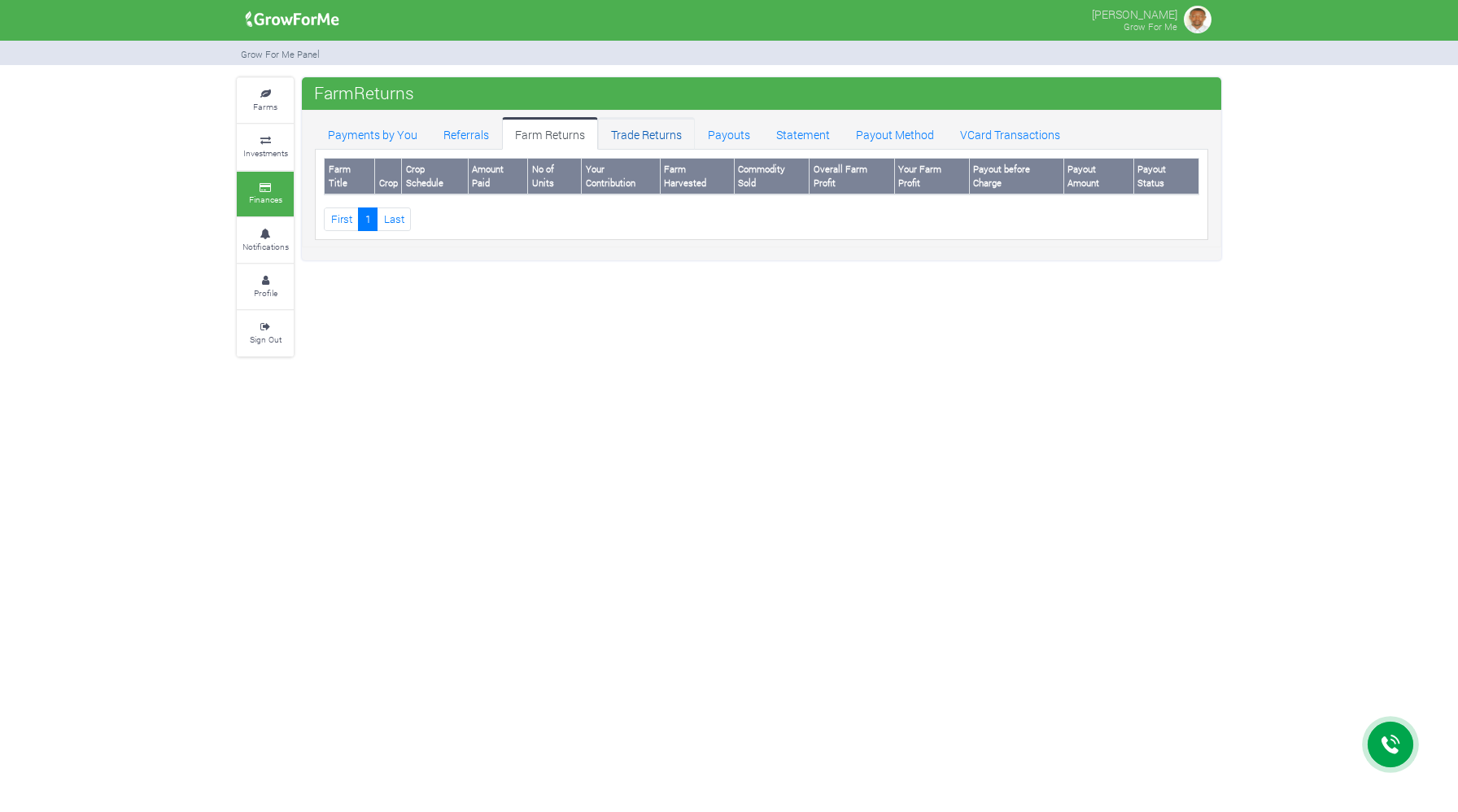
click at [648, 136] on link "Trade Returns" at bounding box center [646, 133] width 97 height 32
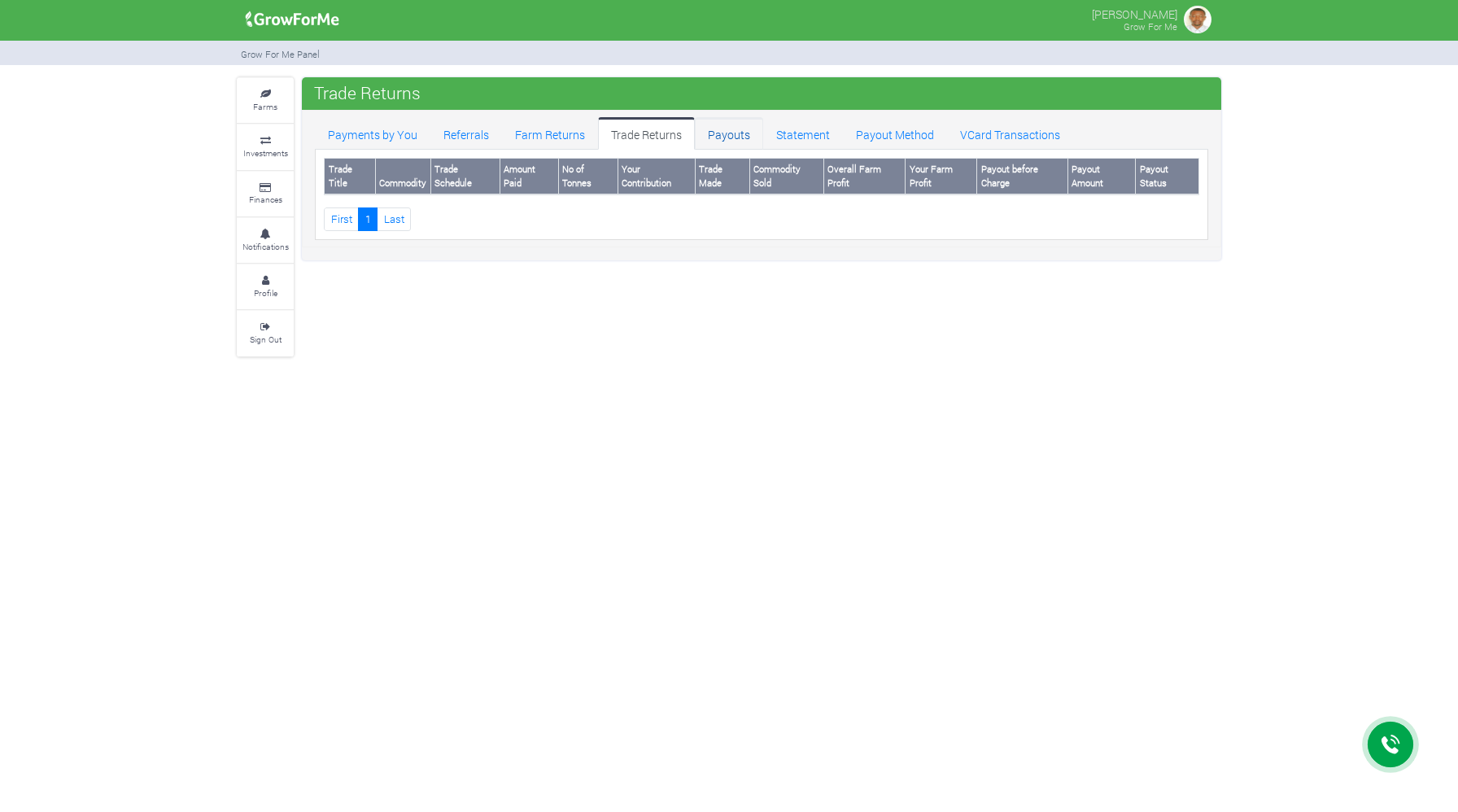
click at [727, 134] on link "Payouts" at bounding box center [729, 133] width 69 height 32
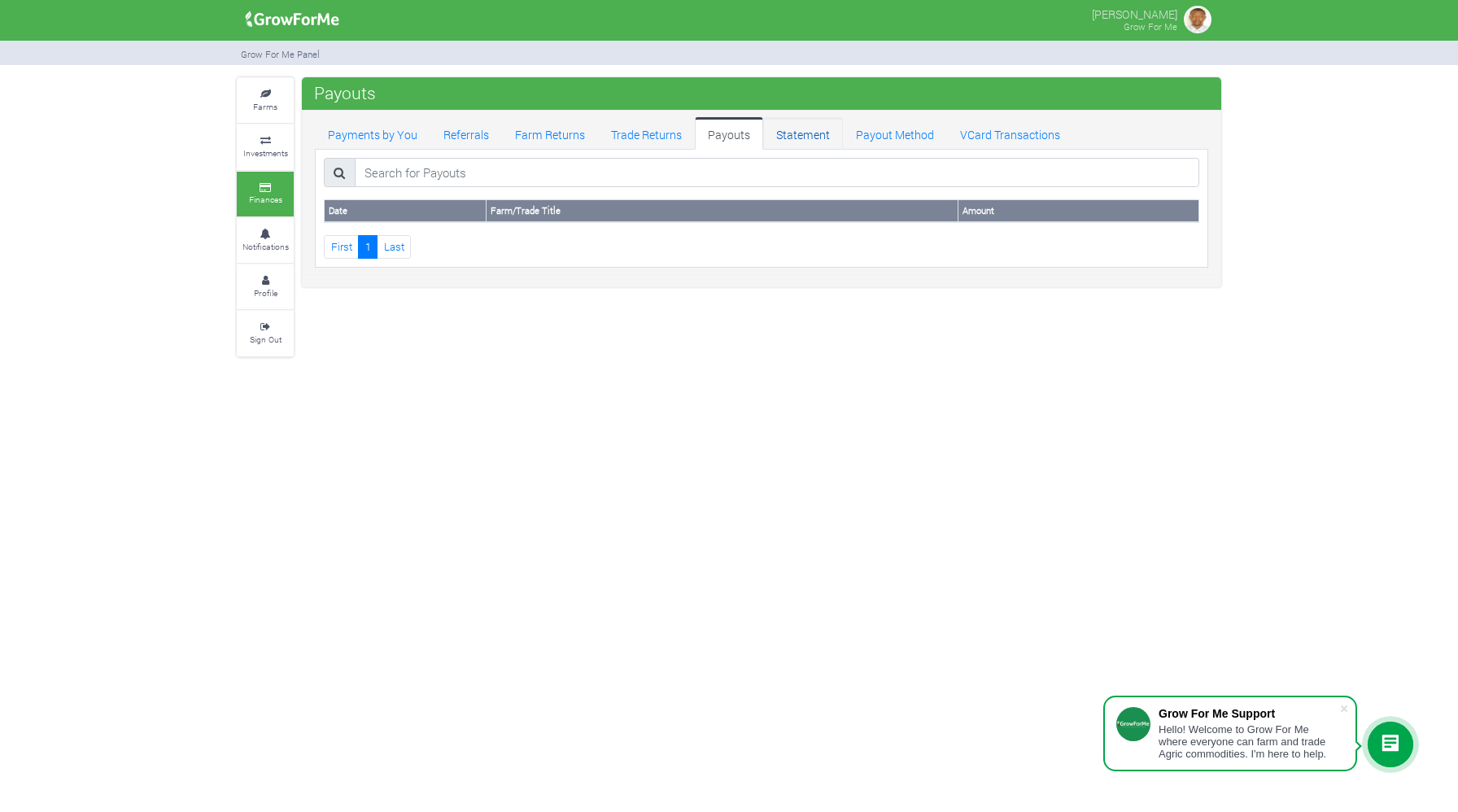
click at [800, 136] on link "Statement" at bounding box center [803, 133] width 79 height 32
click at [981, 129] on link "VCard Transactions" at bounding box center [1010, 133] width 126 height 32
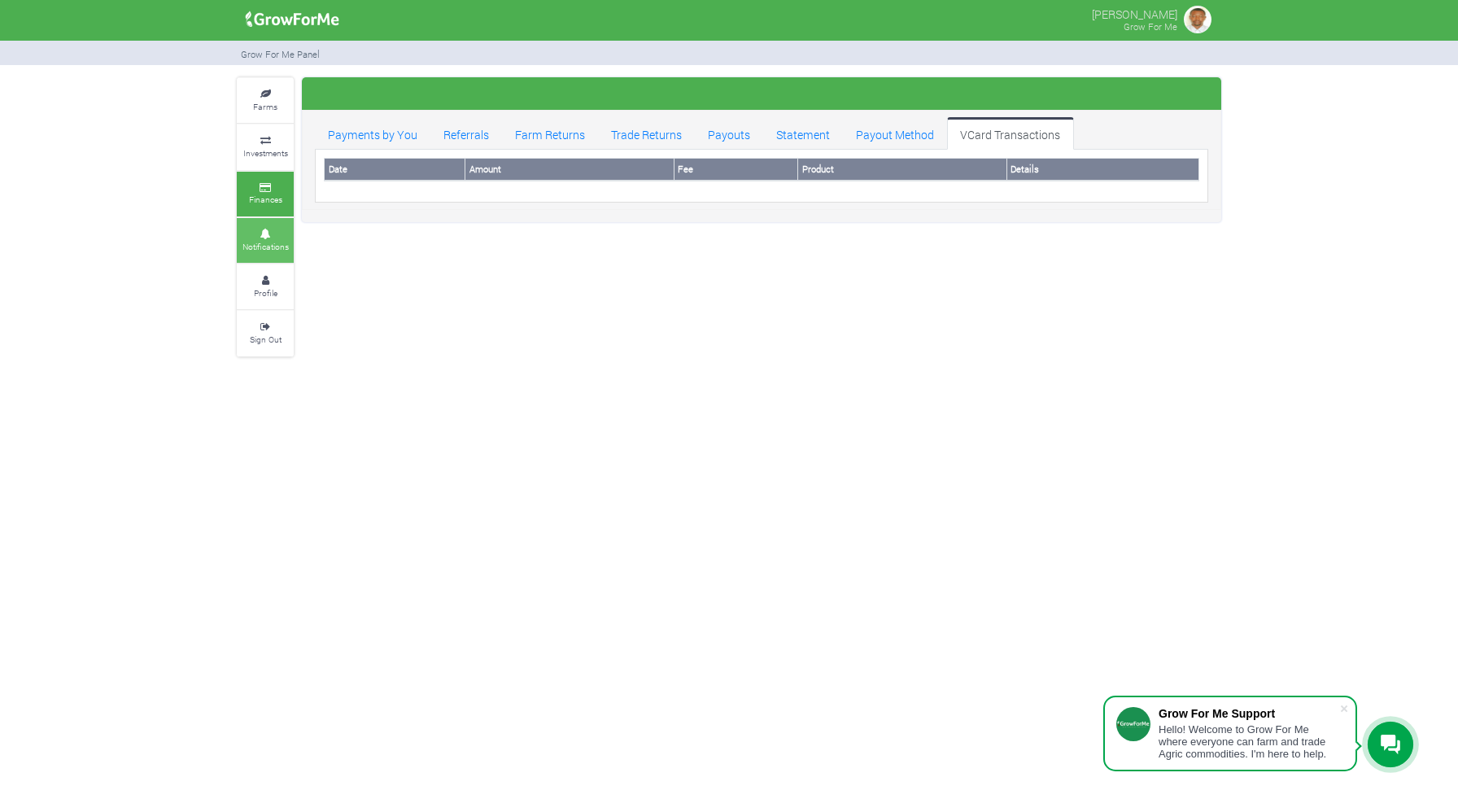
click at [282, 241] on small "Notifications" at bounding box center [265, 246] width 46 height 12
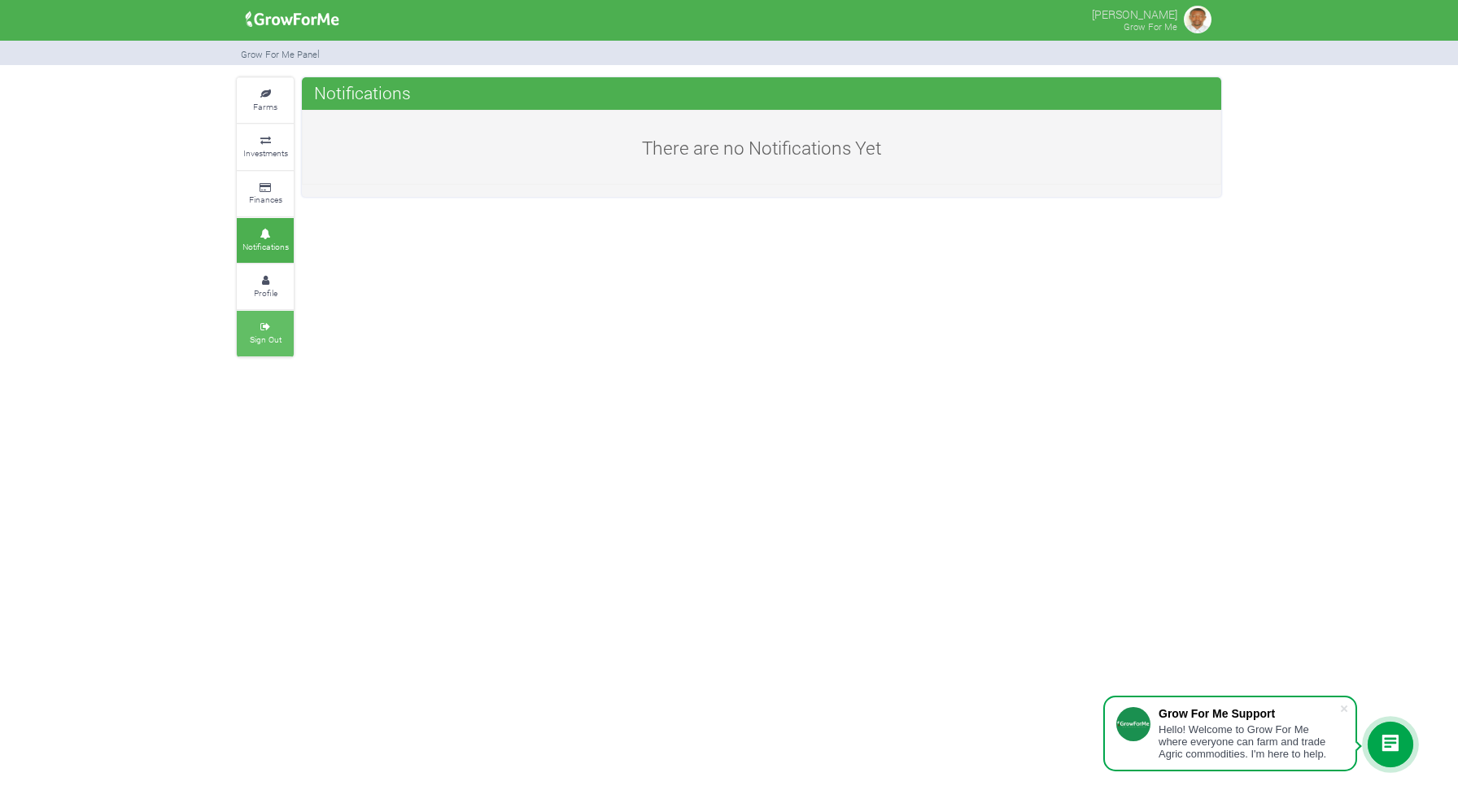
click at [262, 333] on small "Sign Out" at bounding box center [265, 339] width 31 height 12
